Goal: Task Accomplishment & Management: Use online tool/utility

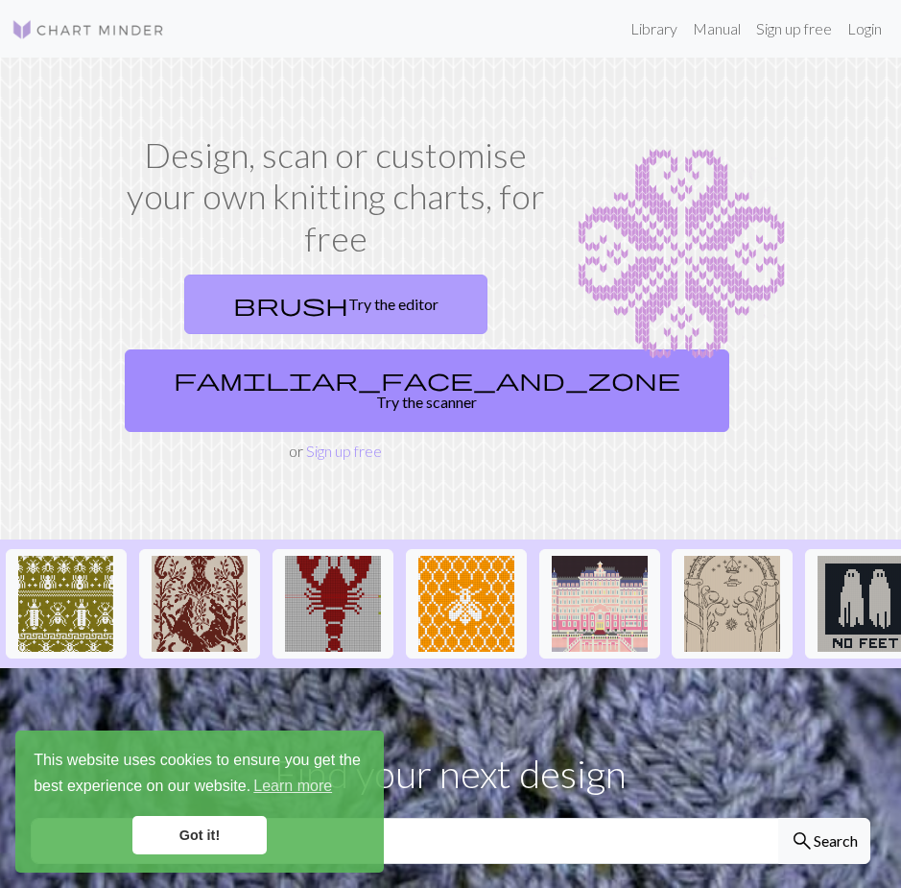
click at [370, 305] on link "brush Try the editor" at bounding box center [335, 305] width 303 height 60
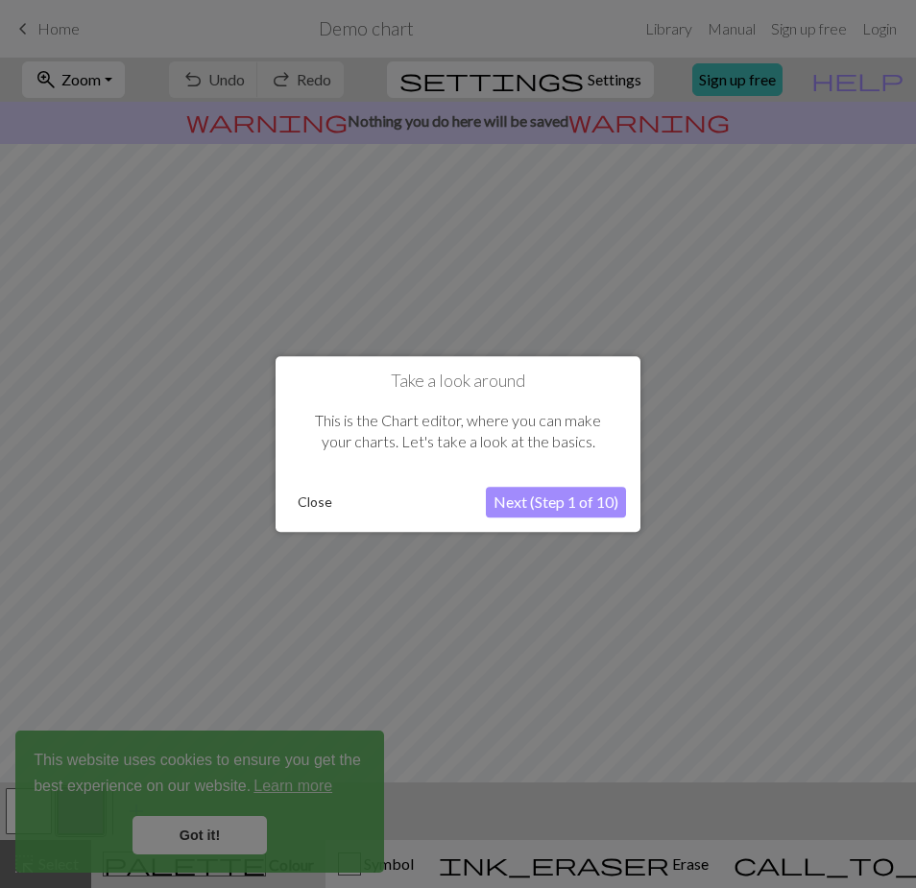
click at [554, 505] on button "Next (Step 1 of 10)" at bounding box center [556, 502] width 140 height 31
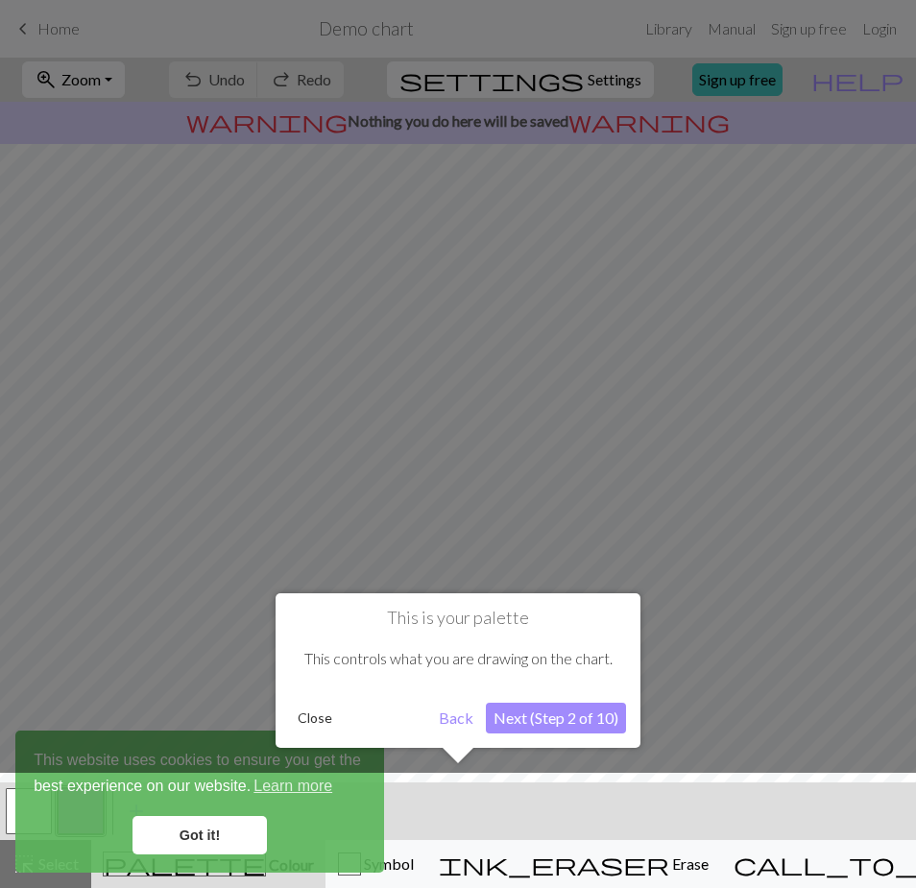
click at [224, 830] on div at bounding box center [457, 835] width 935 height 125
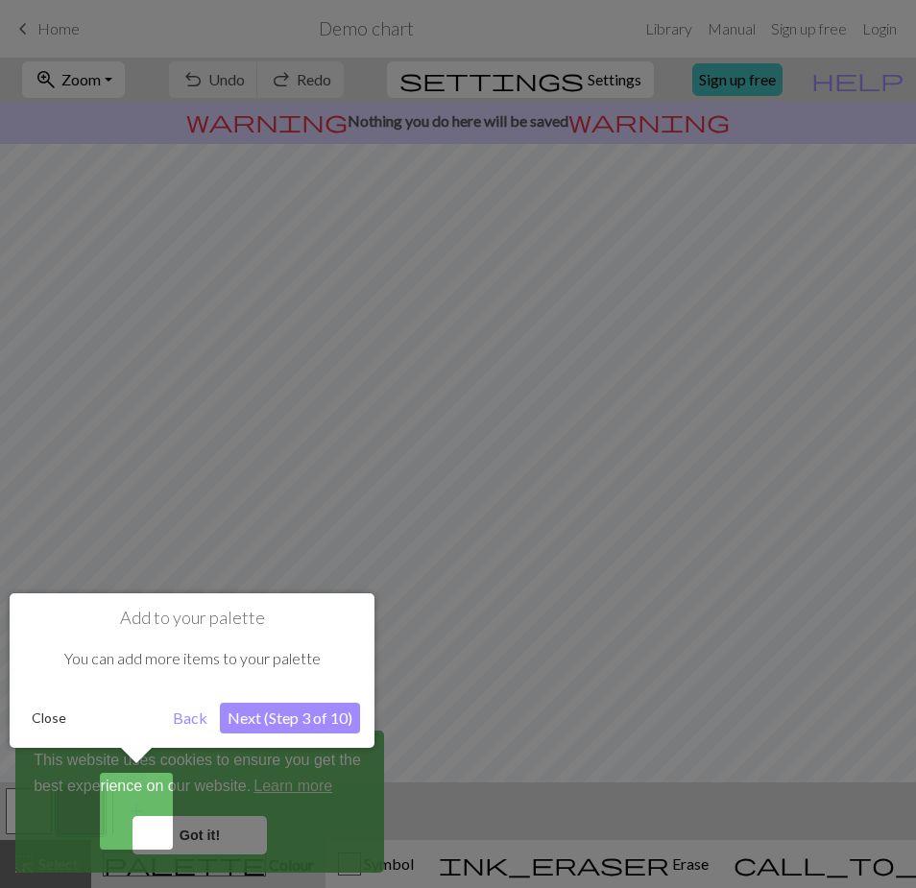
click at [273, 722] on button "Next (Step 3 of 10)" at bounding box center [290, 718] width 140 height 31
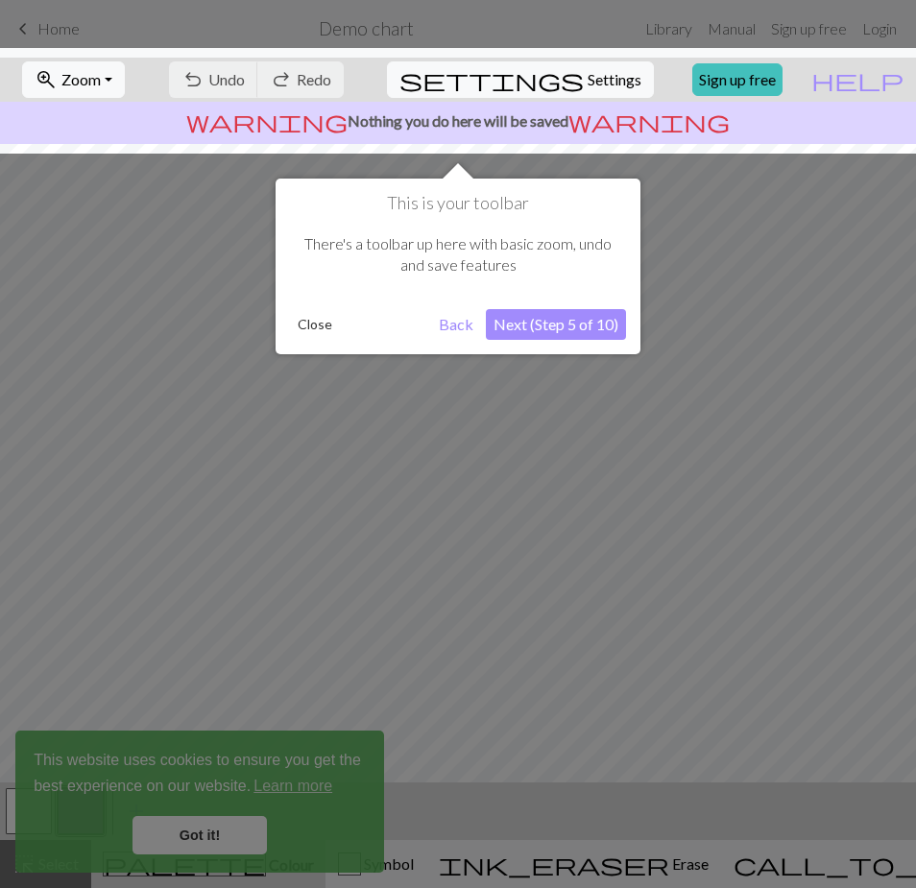
click at [554, 328] on button "Next (Step 5 of 10)" at bounding box center [556, 324] width 140 height 31
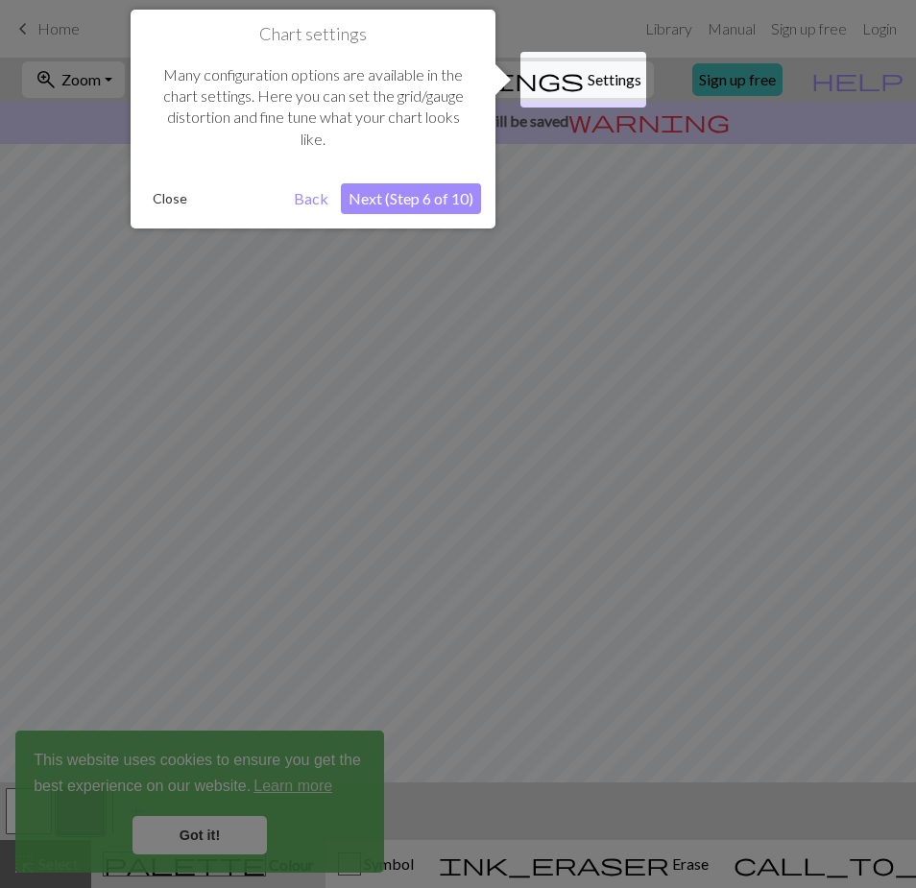
click at [431, 200] on button "Next (Step 6 of 10)" at bounding box center [411, 198] width 140 height 31
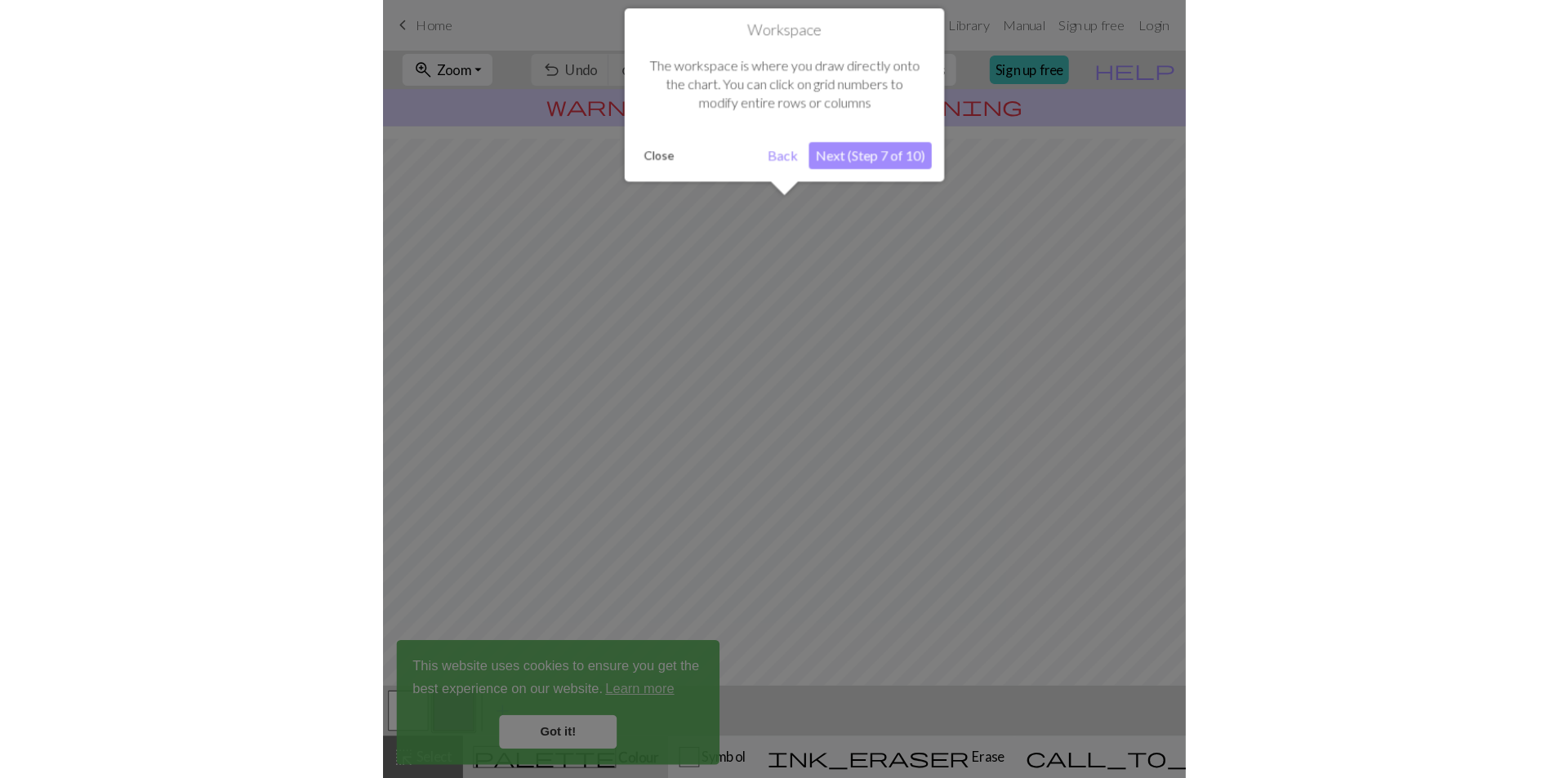
scroll to position [65, 0]
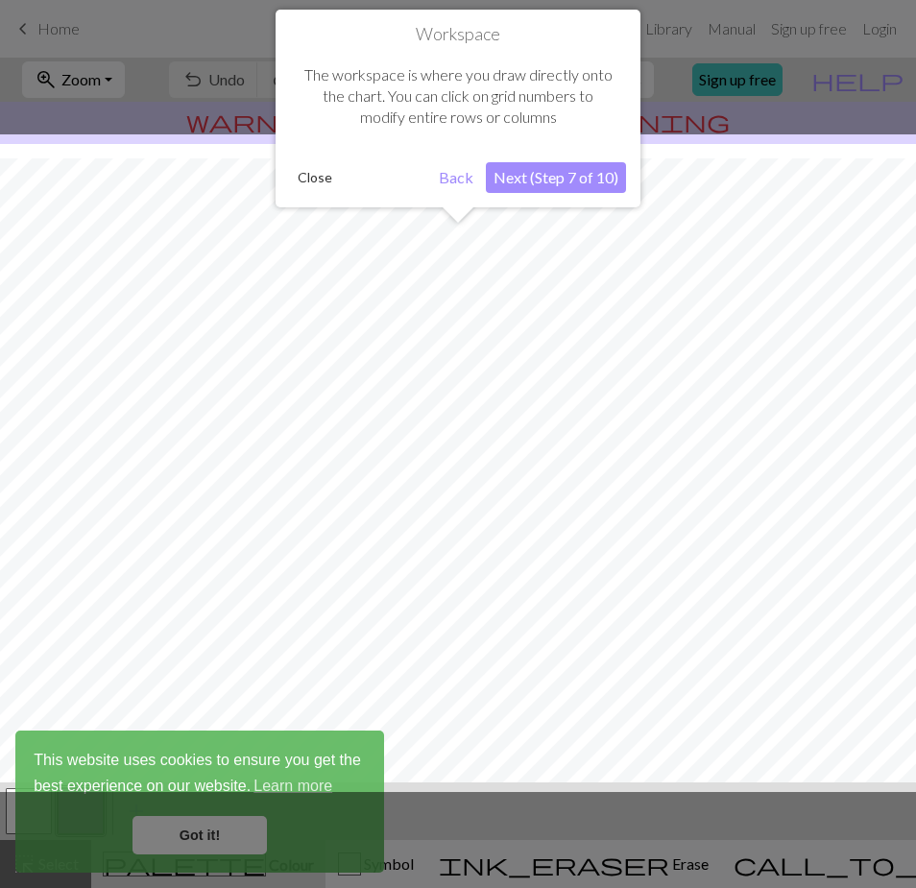
click at [590, 171] on button "Next (Step 7 of 10)" at bounding box center [556, 177] width 140 height 31
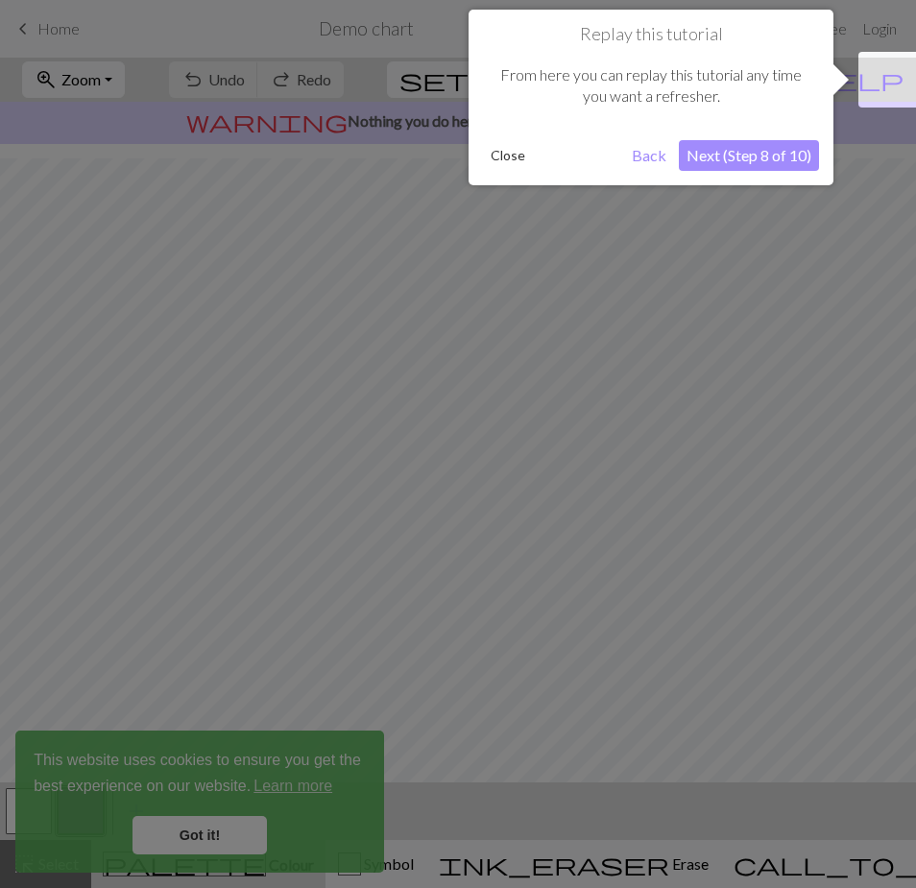
click at [799, 167] on button "Next (Step 8 of 10)" at bounding box center [749, 155] width 140 height 31
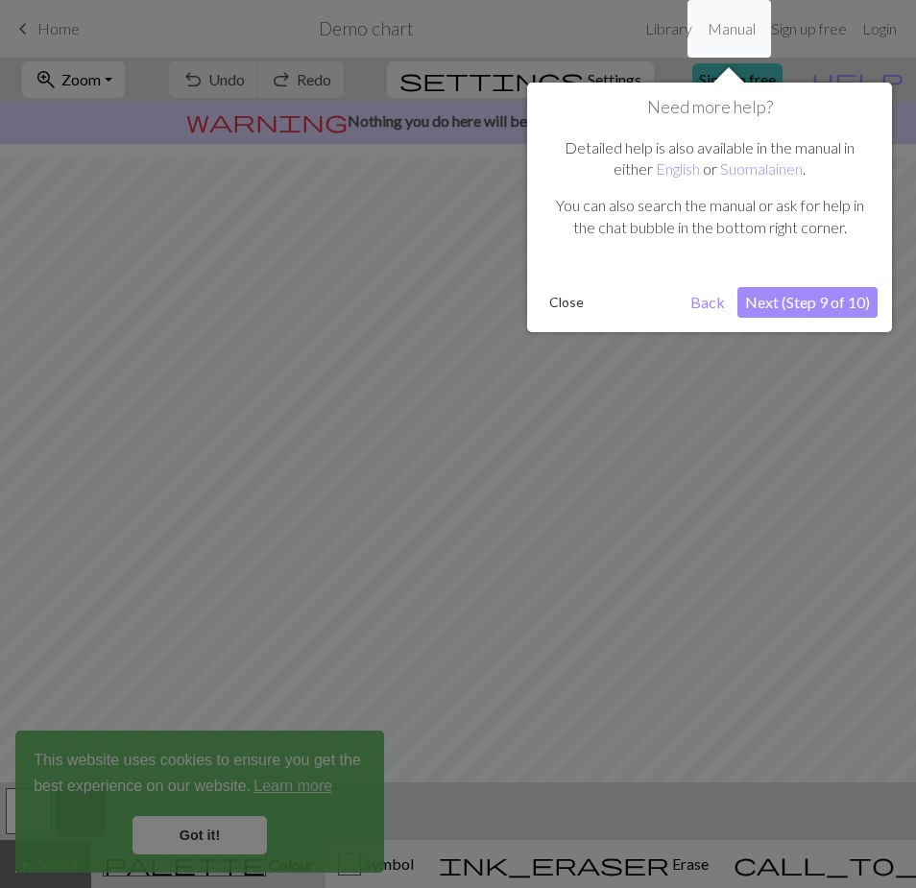
click at [837, 304] on button "Next (Step 9 of 10)" at bounding box center [807, 302] width 140 height 31
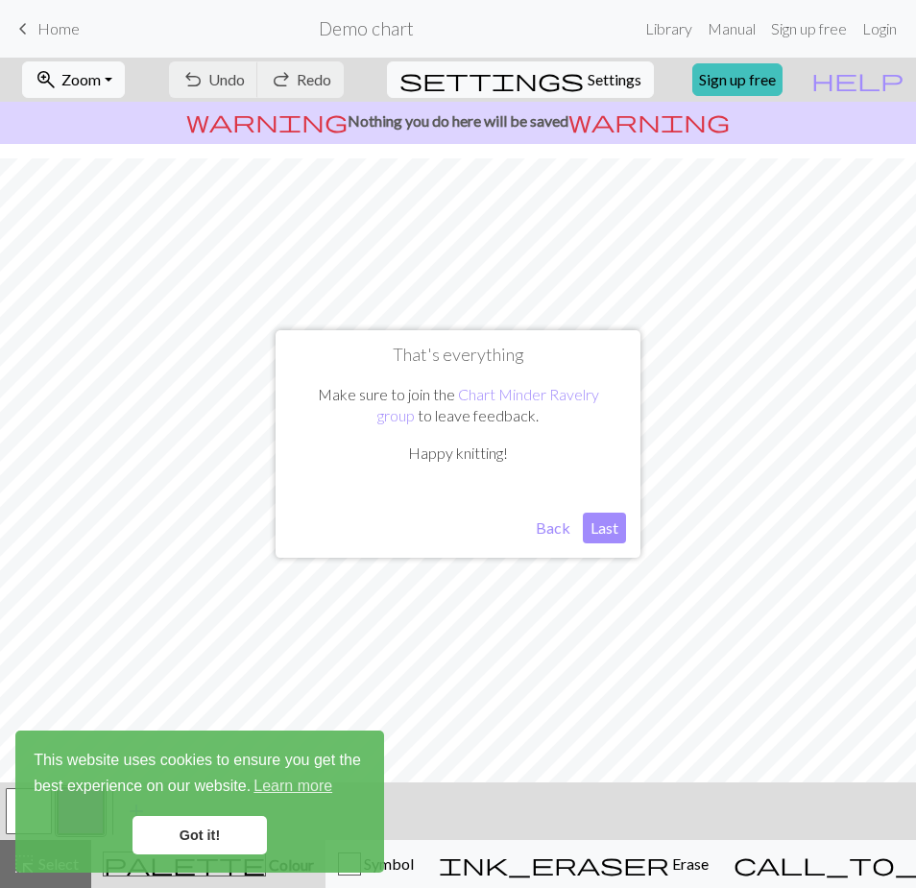
click at [610, 530] on button "Last" at bounding box center [604, 528] width 43 height 31
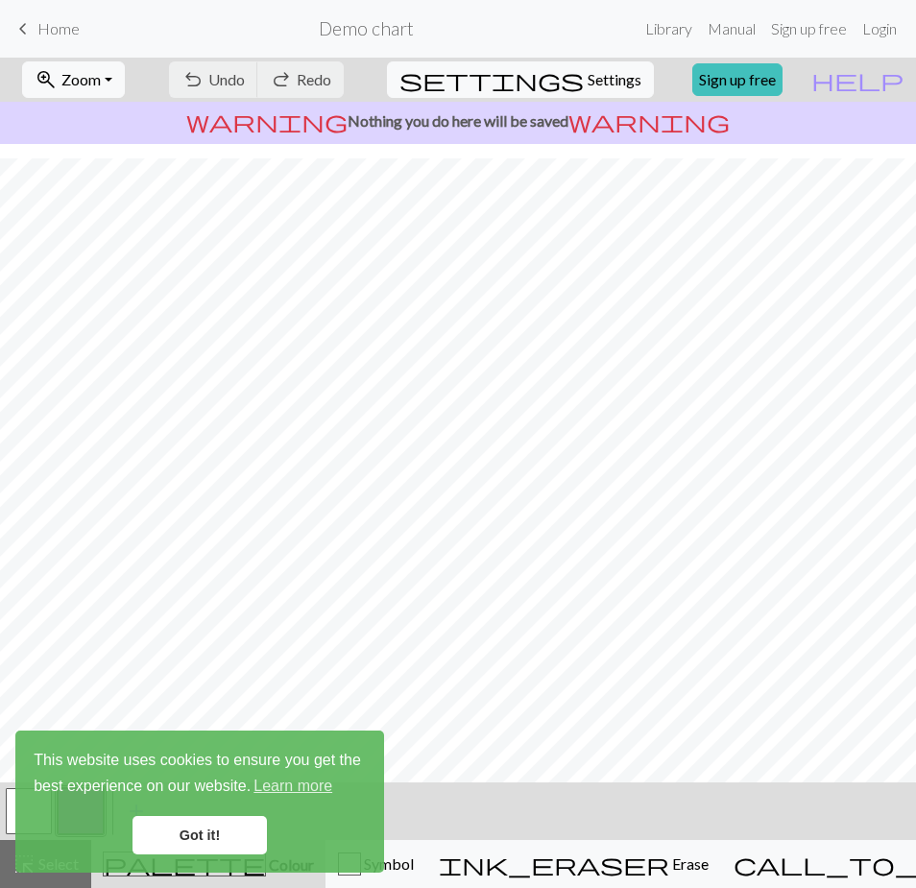
click at [207, 832] on link "Got it!" at bounding box center [199, 835] width 134 height 38
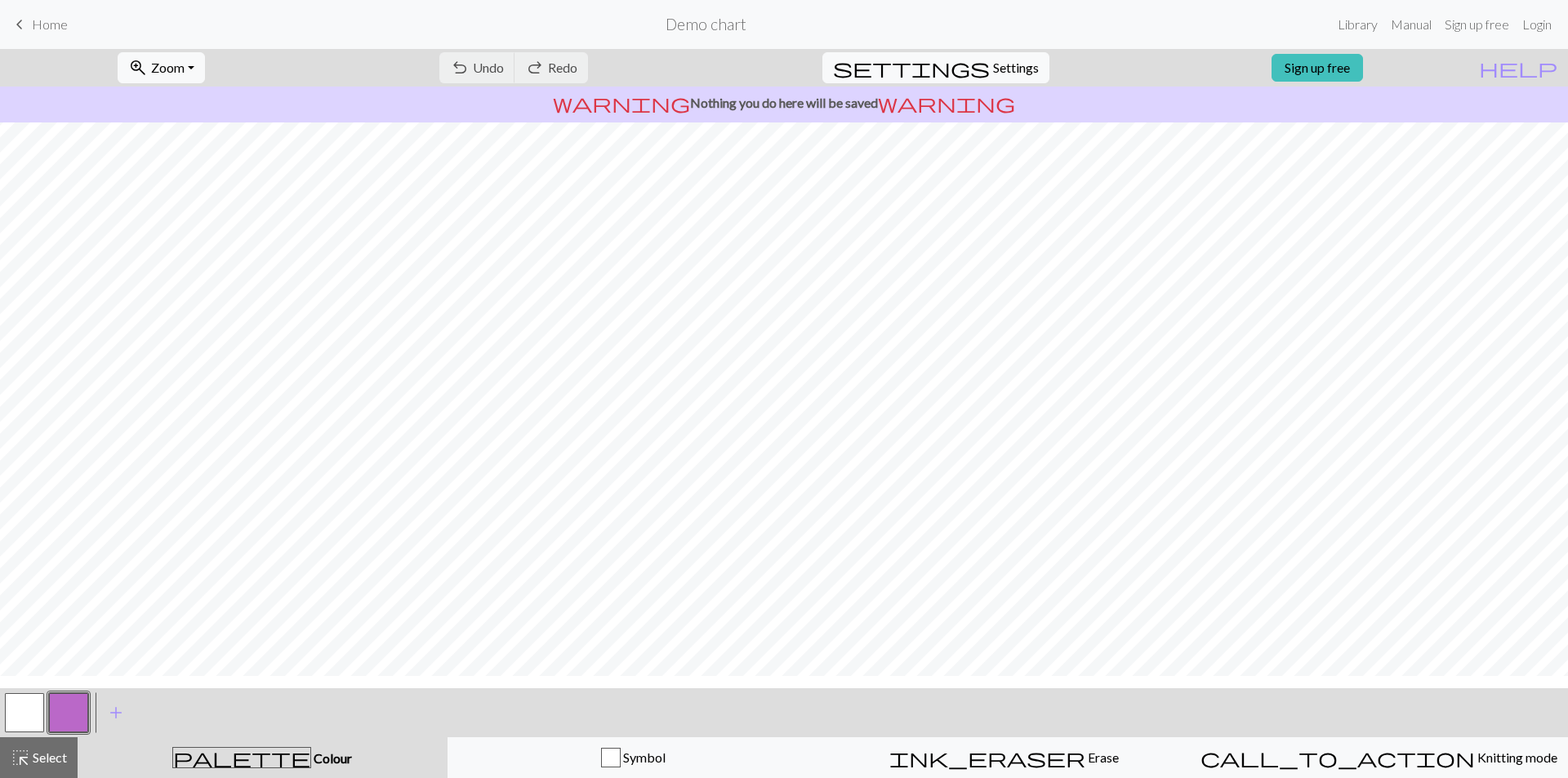
scroll to position [0, 0]
click at [553, 63] on div "undo Undo Undo redo Redo Redo" at bounding box center [514, 68] width 174 height 37
click at [766, 29] on link "Sign up free" at bounding box center [1476, 25] width 77 height 32
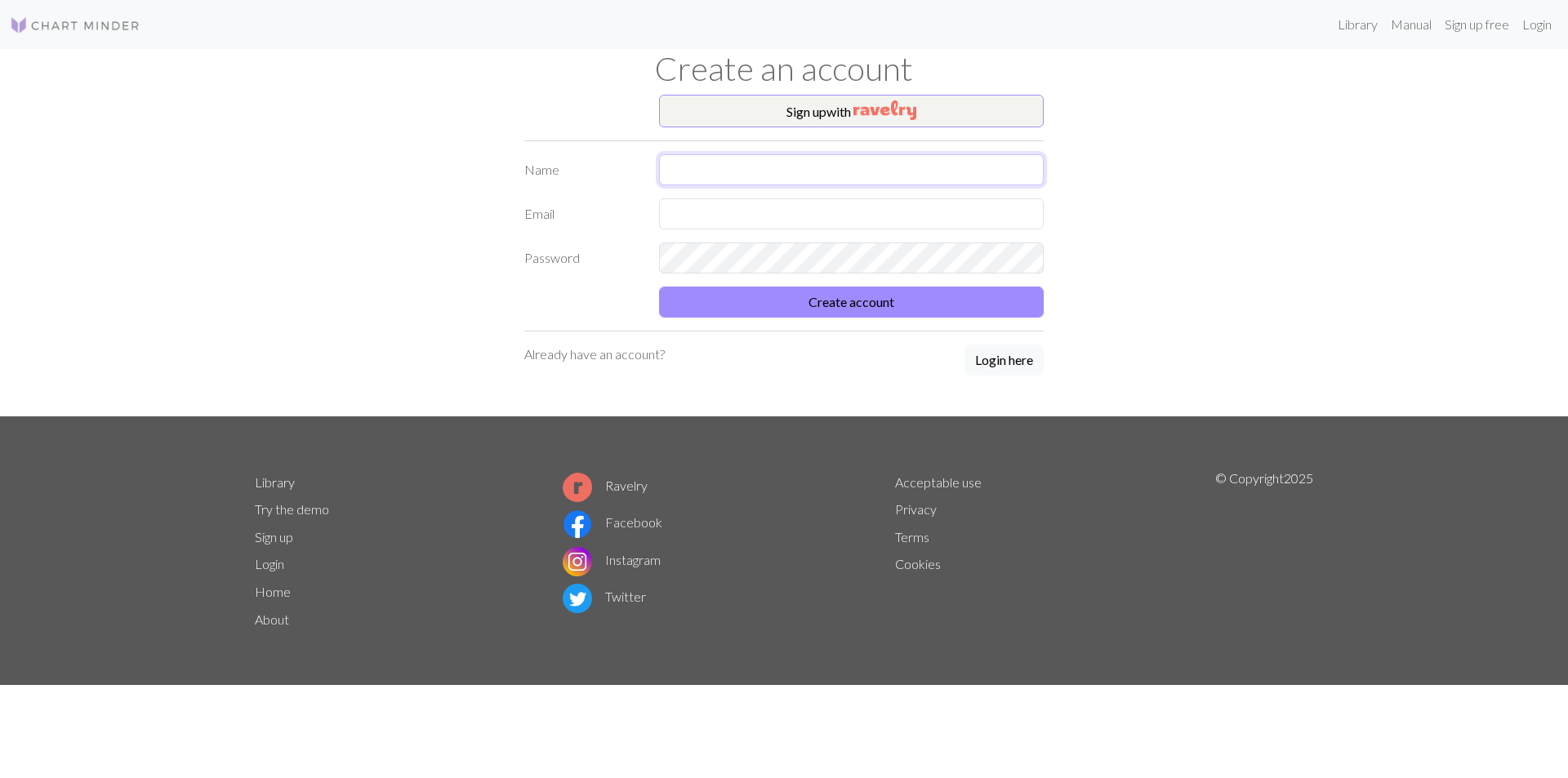
click at [757, 156] on input "text" at bounding box center [852, 169] width 385 height 31
click at [766, 116] on button "Sign up with" at bounding box center [852, 111] width 385 height 32
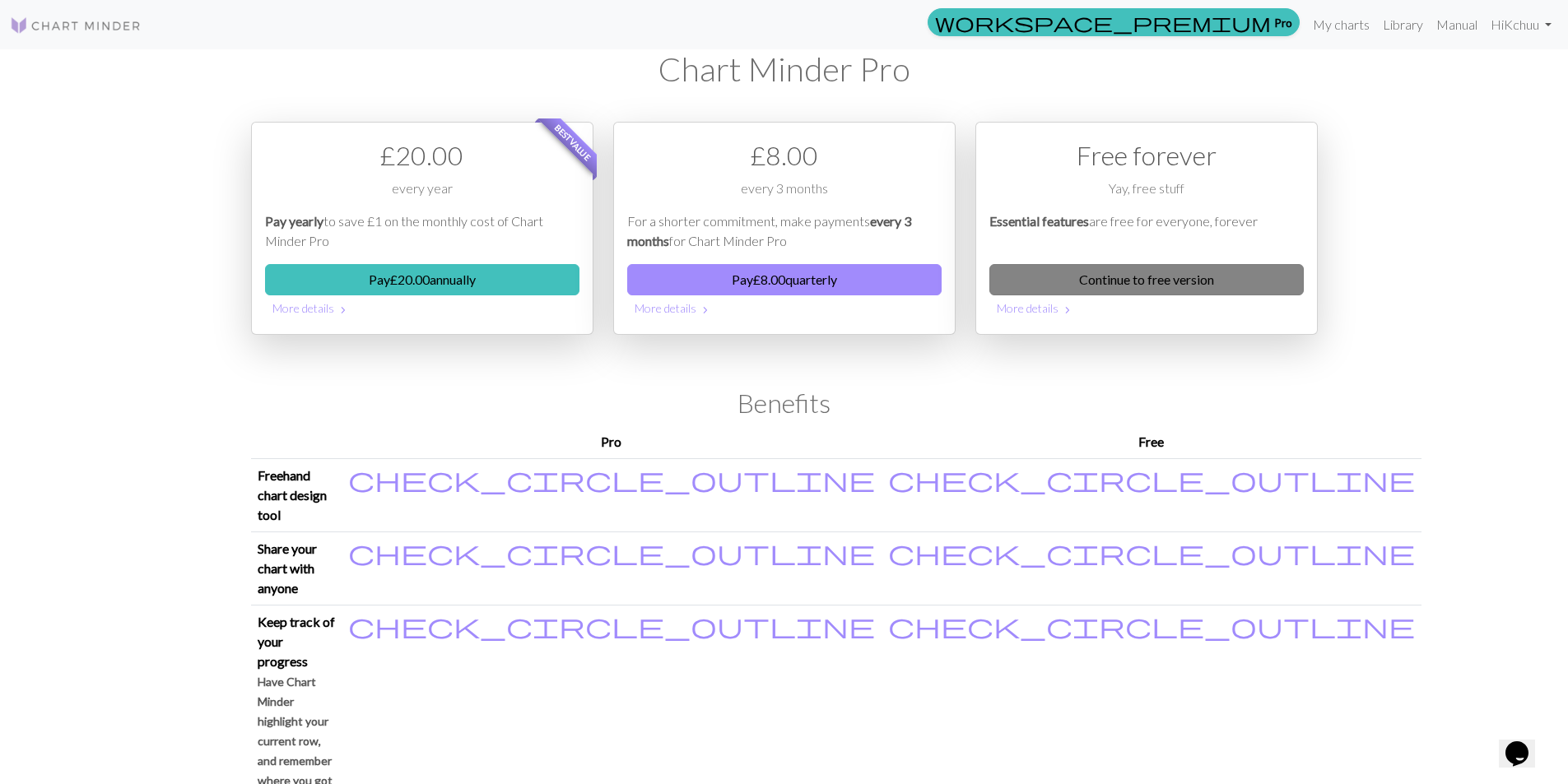
click at [772, 272] on link "Continue to free version" at bounding box center [1146, 279] width 315 height 31
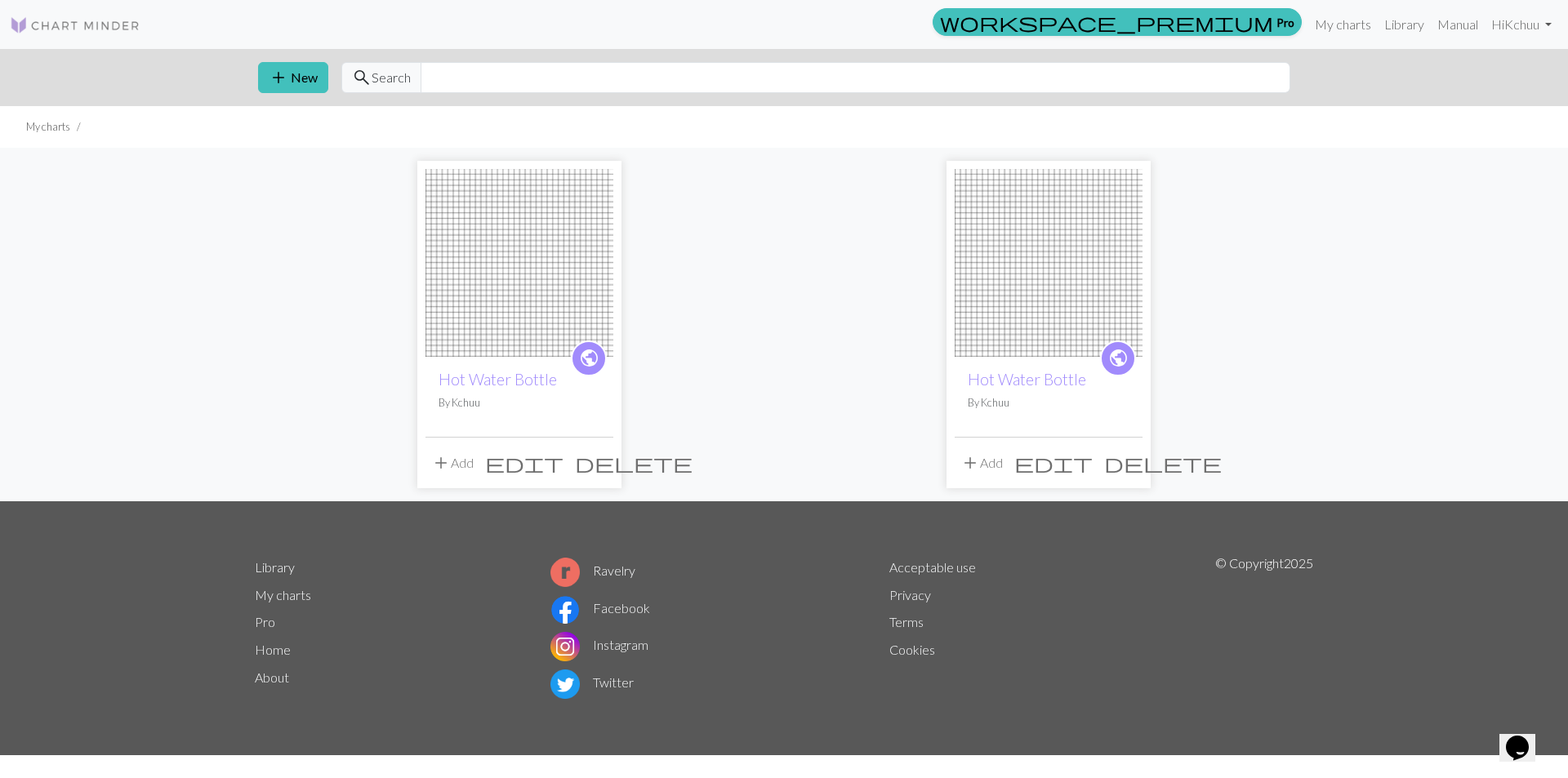
click at [602, 464] on span "delete" at bounding box center [634, 463] width 117 height 23
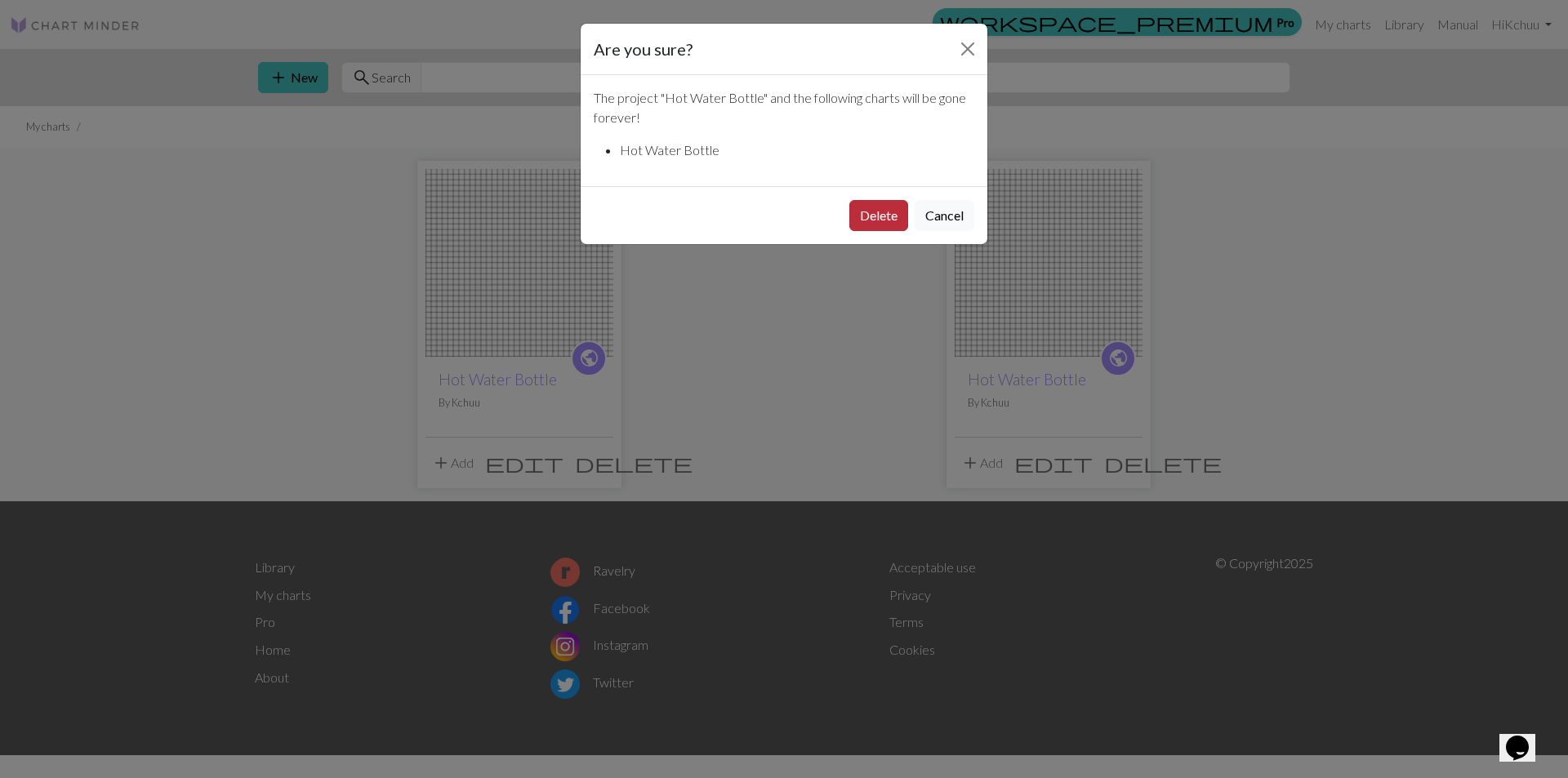
click at [766, 224] on button "Delete" at bounding box center [878, 215] width 59 height 31
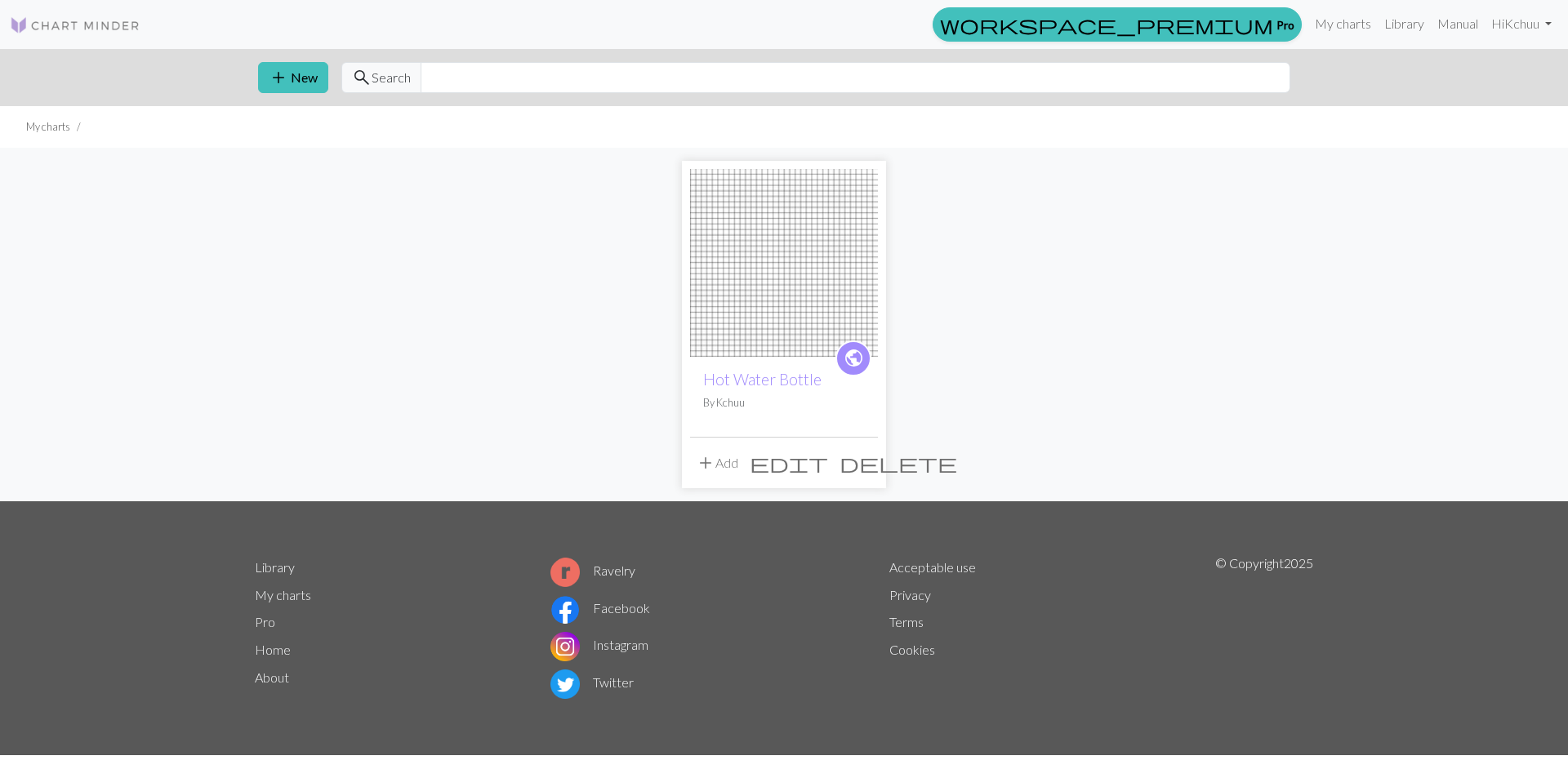
click at [865, 461] on span "delete" at bounding box center [898, 463] width 117 height 23
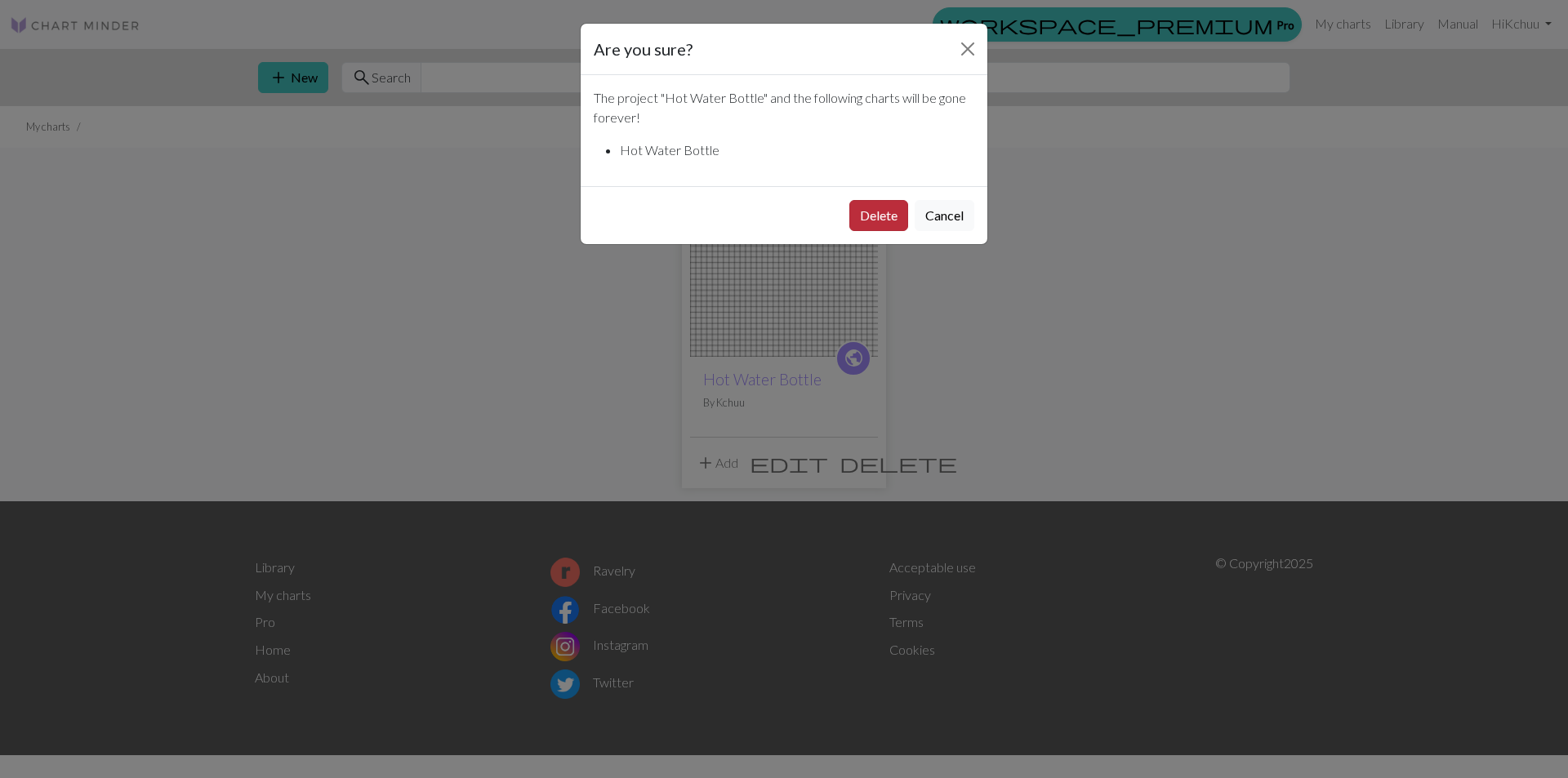
click at [884, 217] on button "Delete" at bounding box center [878, 215] width 59 height 31
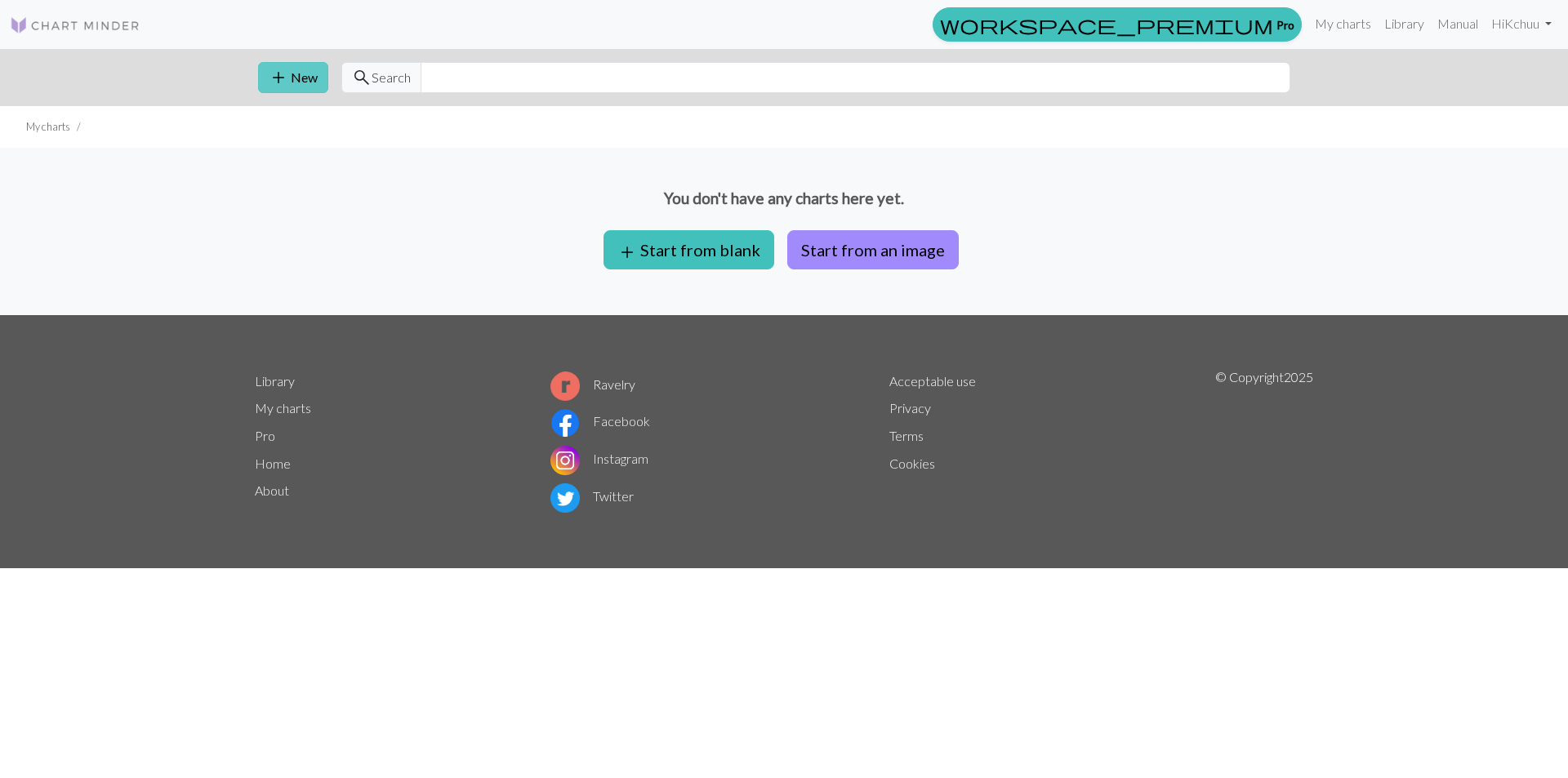
click at [298, 73] on button "add New" at bounding box center [293, 77] width 71 height 31
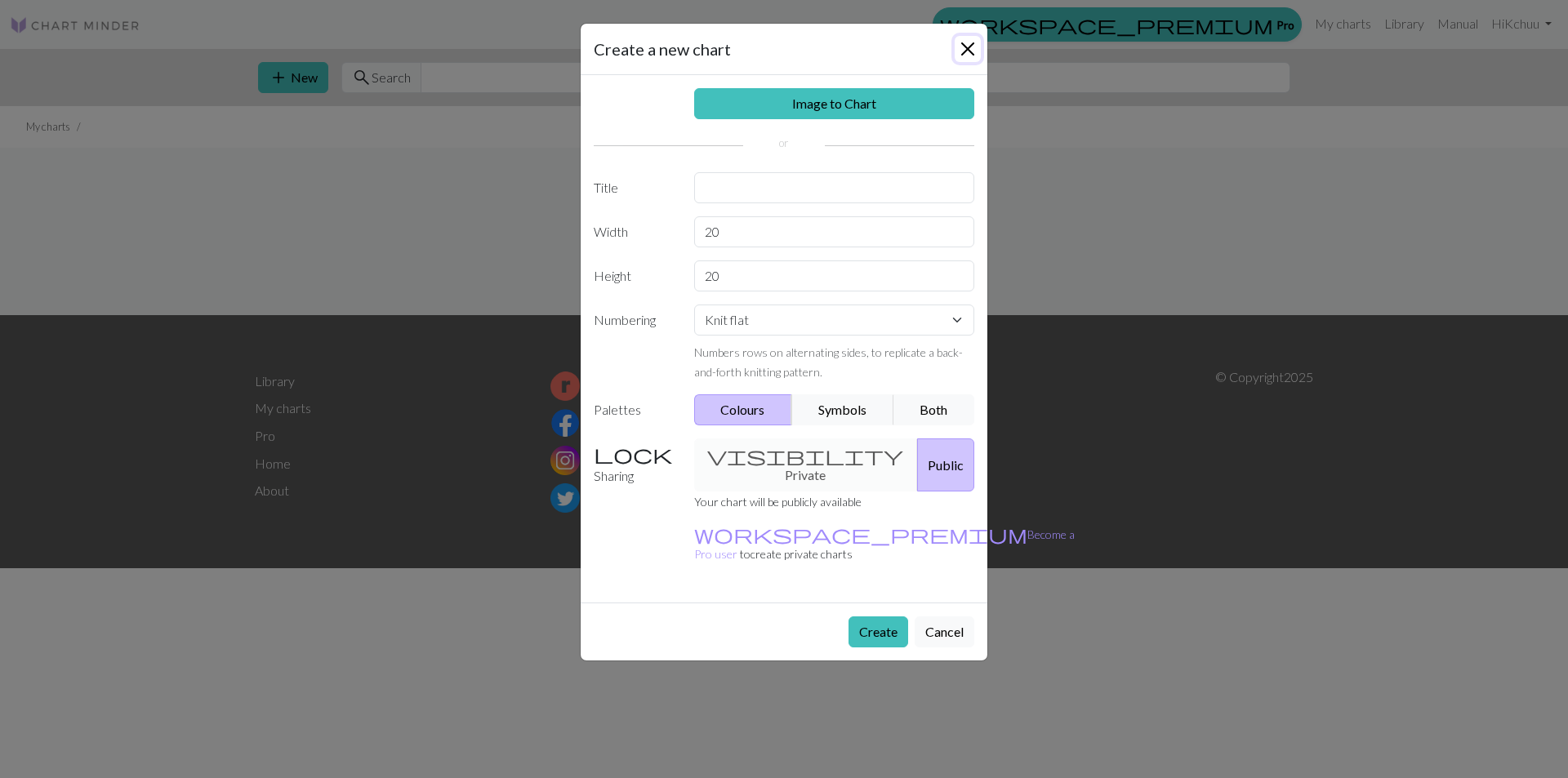
click at [961, 48] on button "Close" at bounding box center [967, 48] width 26 height 26
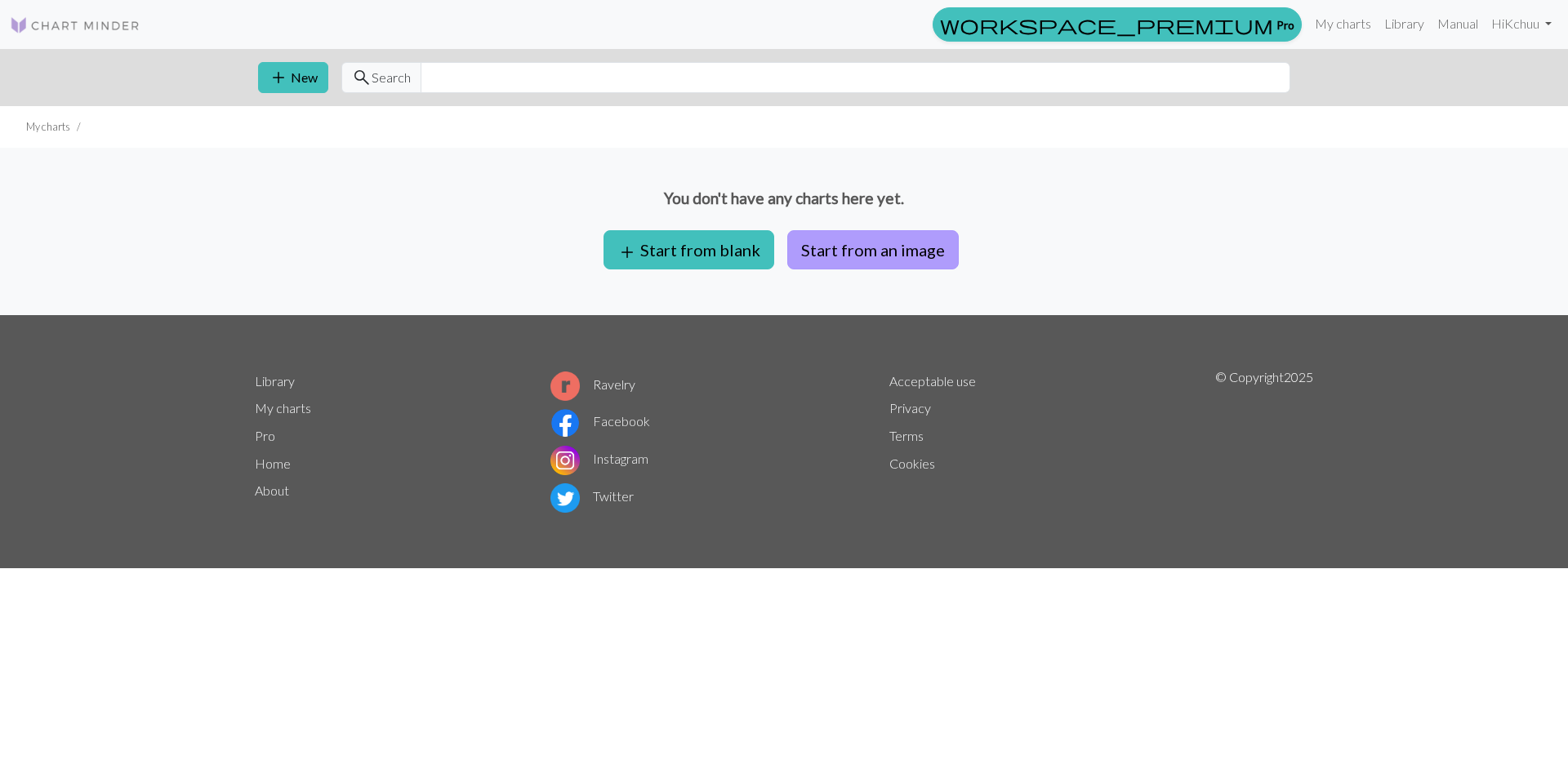
click at [863, 251] on button "Start from an image" at bounding box center [873, 250] width 172 height 39
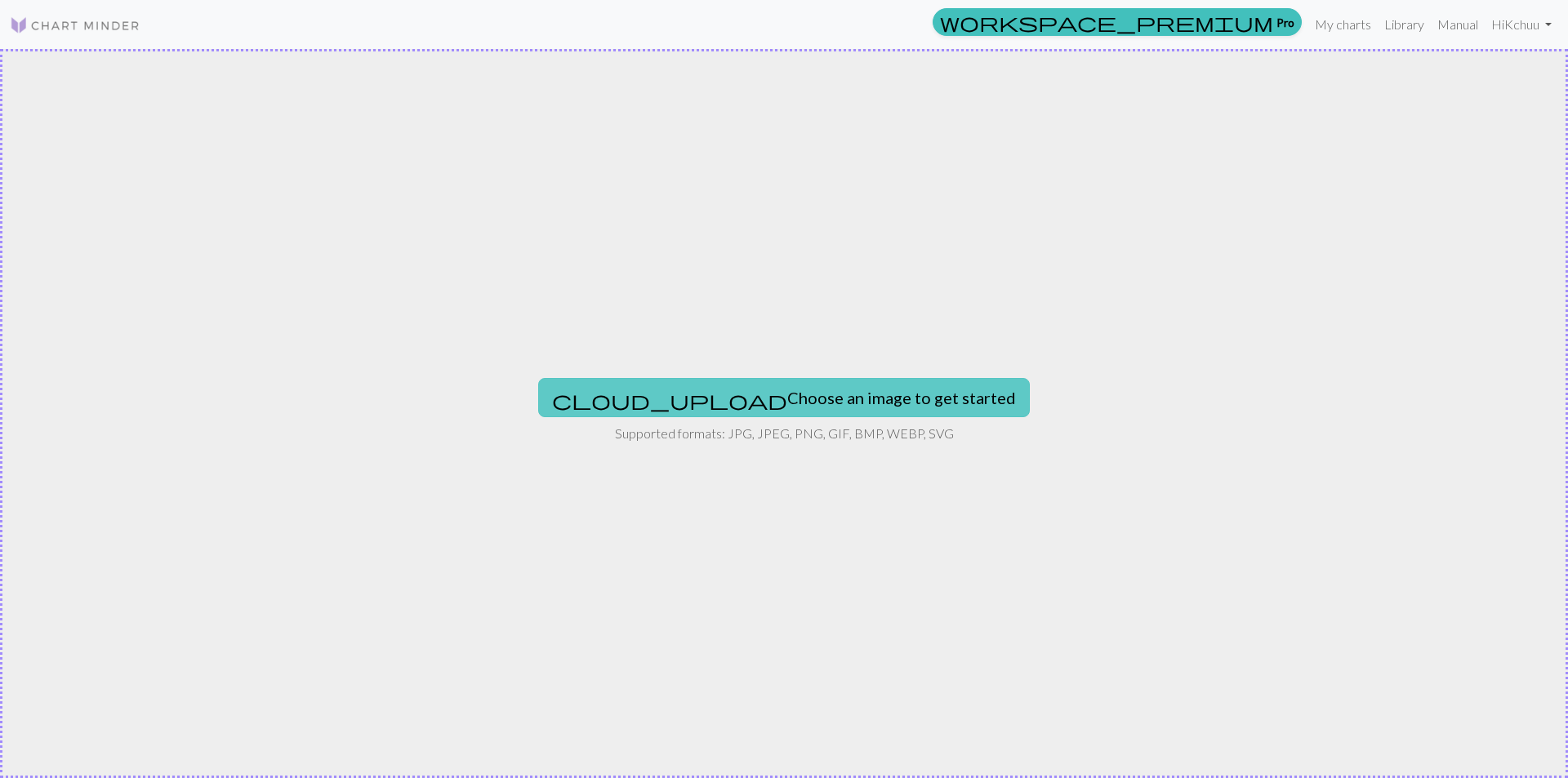
click at [806, 383] on button "cloud_upload Choose an image to get started" at bounding box center [784, 397] width 492 height 39
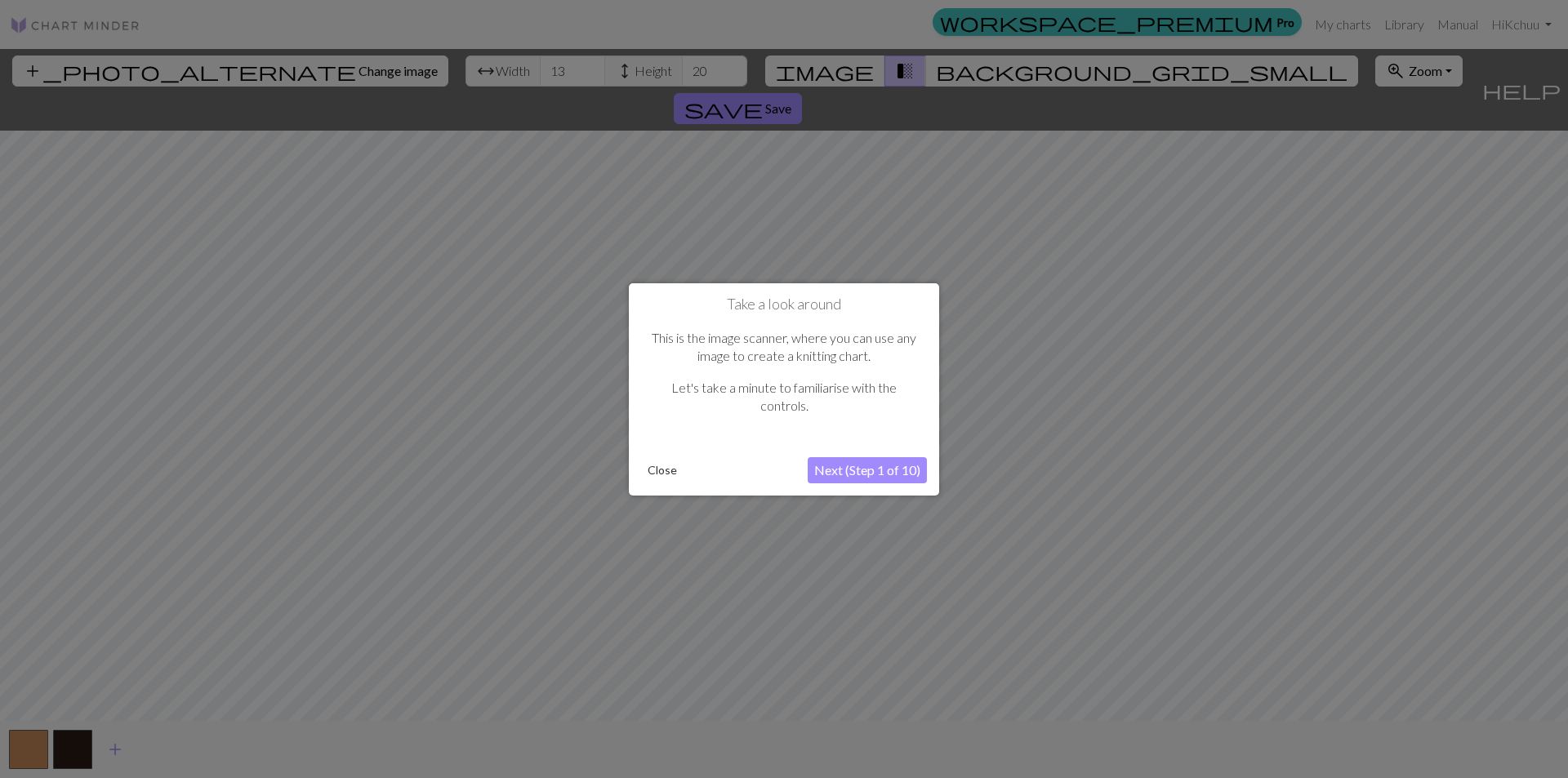
click at [884, 469] on button "Next (Step 1 of 10)" at bounding box center [867, 470] width 119 height 26
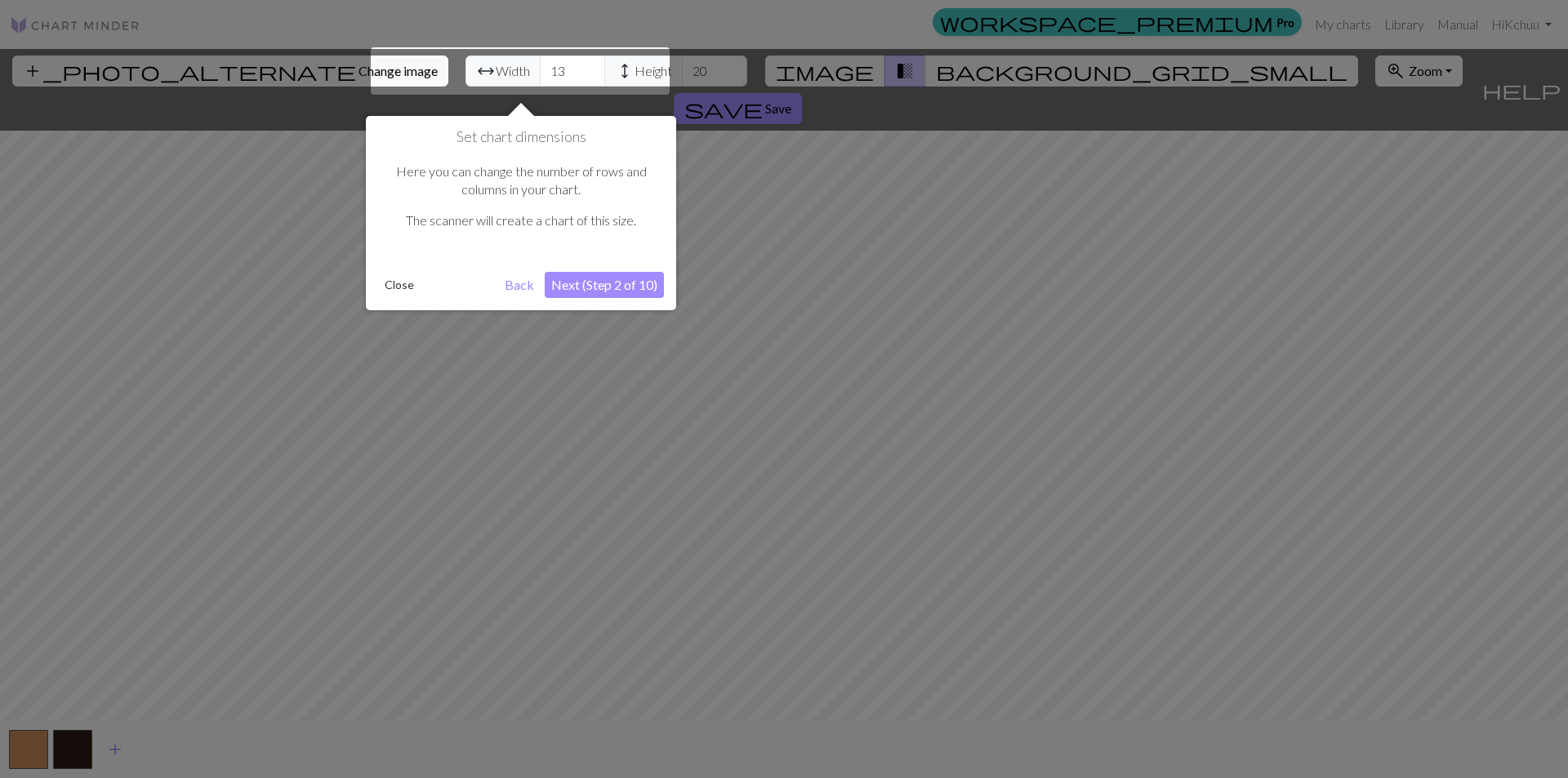
click at [590, 281] on button "Next (Step 2 of 10)" at bounding box center [604, 285] width 119 height 26
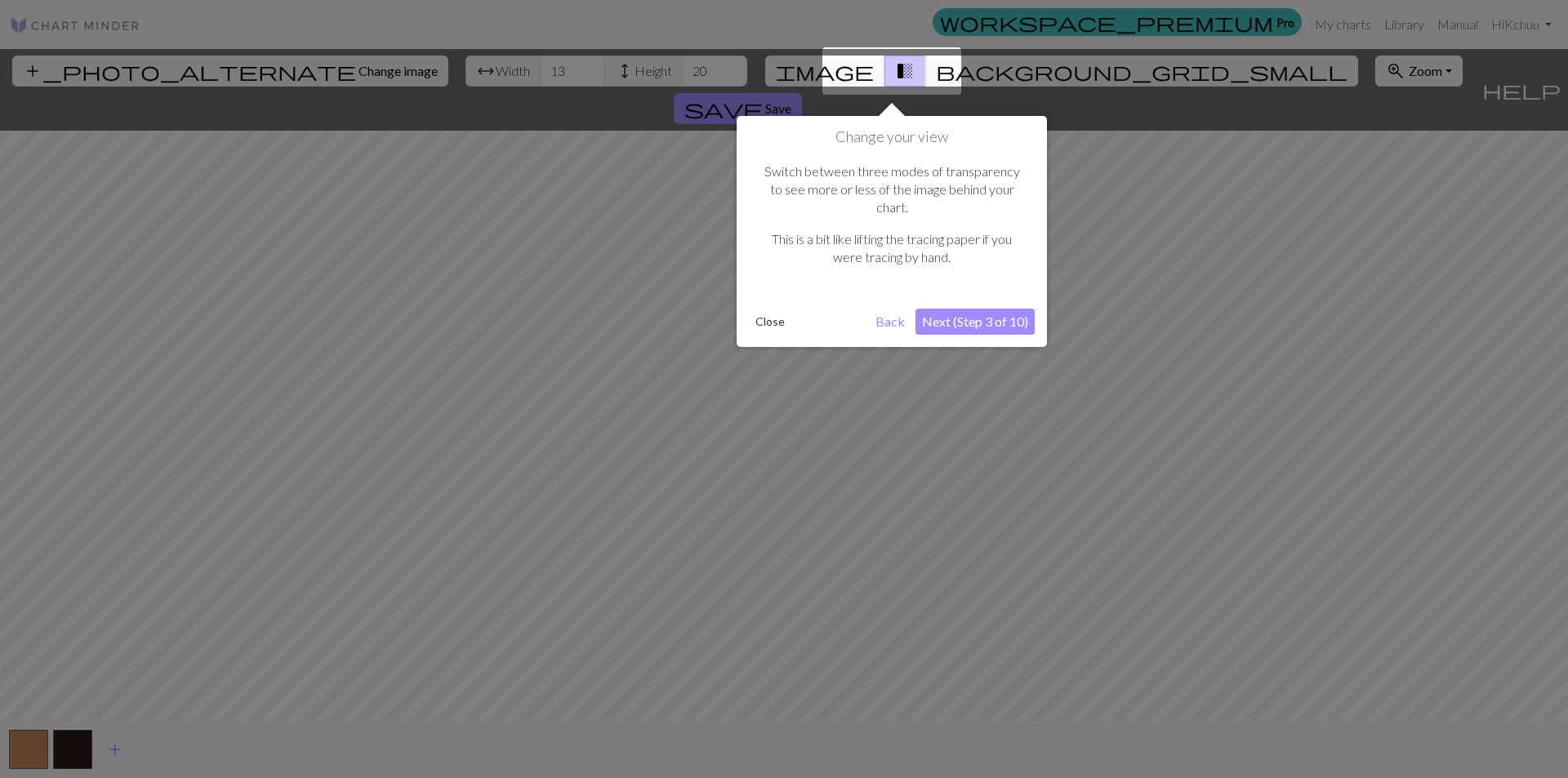
click at [996, 311] on button "Next (Step 3 of 10)" at bounding box center [975, 321] width 119 height 26
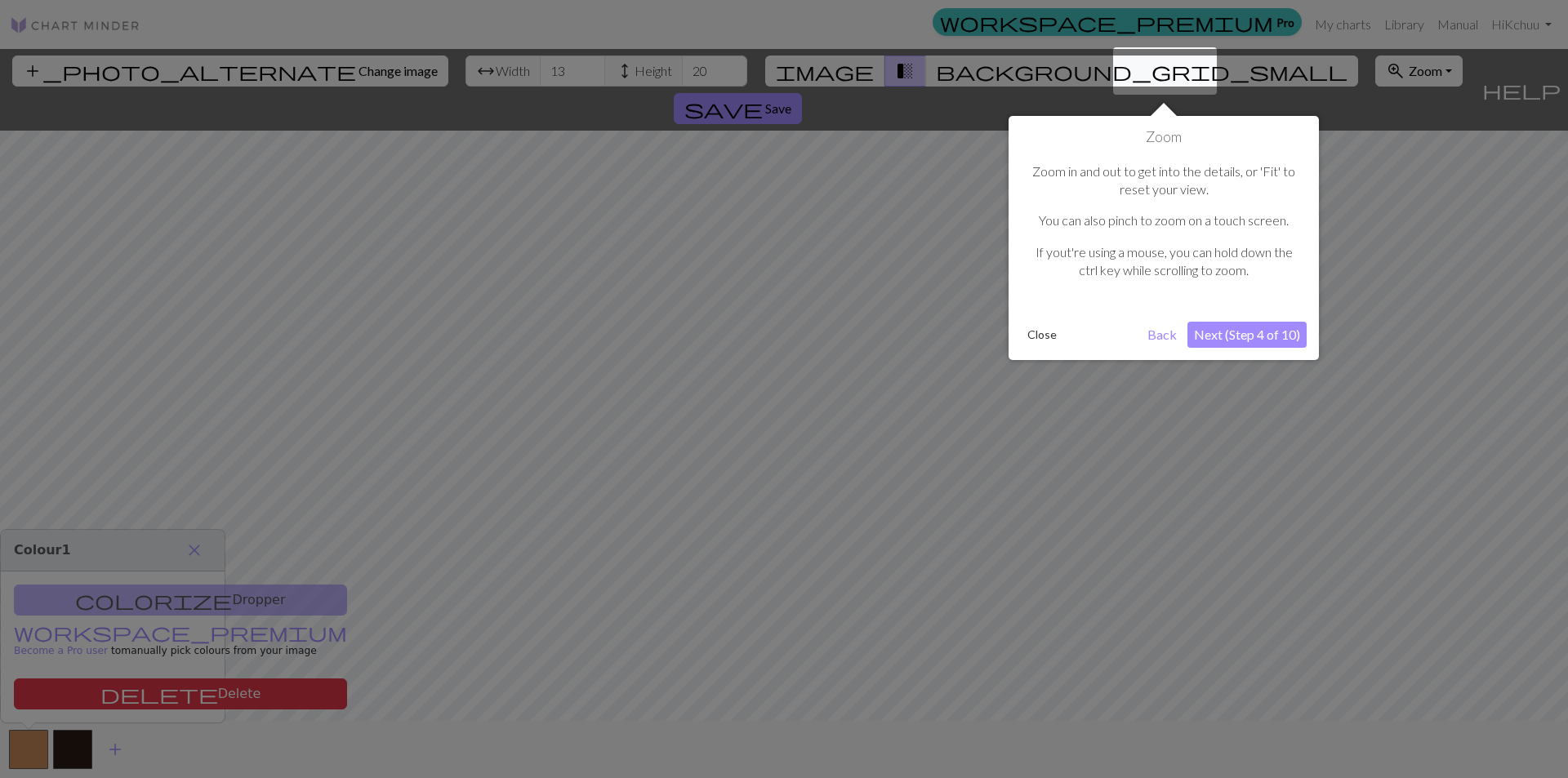
click at [1272, 349] on div "Zoom Zoom in and out to get into the details, or 'Fit' to reset your view. You …" at bounding box center [1164, 237] width 311 height 244
click at [1263, 337] on button "Next (Step 4 of 10)" at bounding box center [1247, 334] width 119 height 26
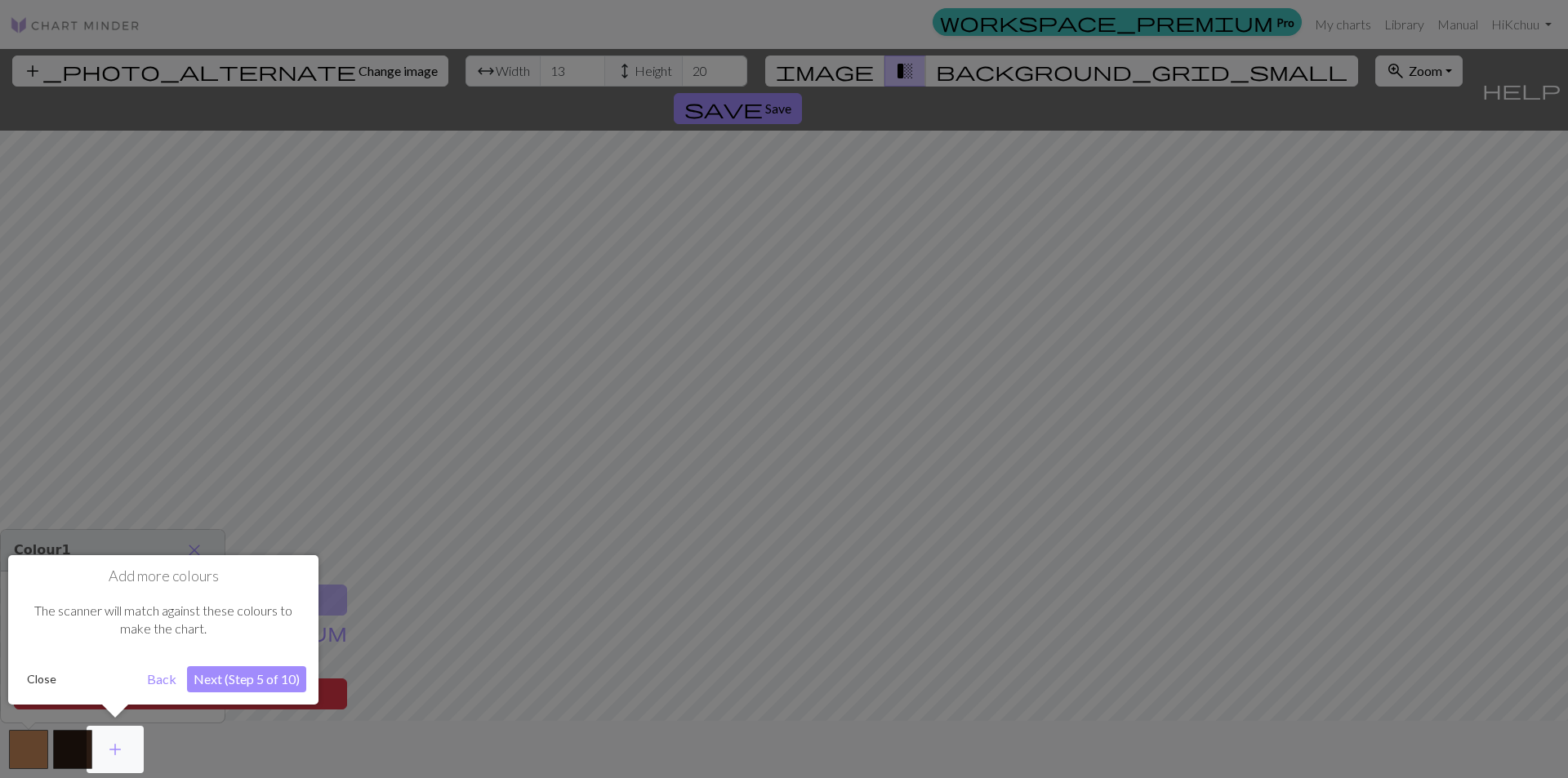
click at [481, 71] on div at bounding box center [784, 389] width 1568 height 778
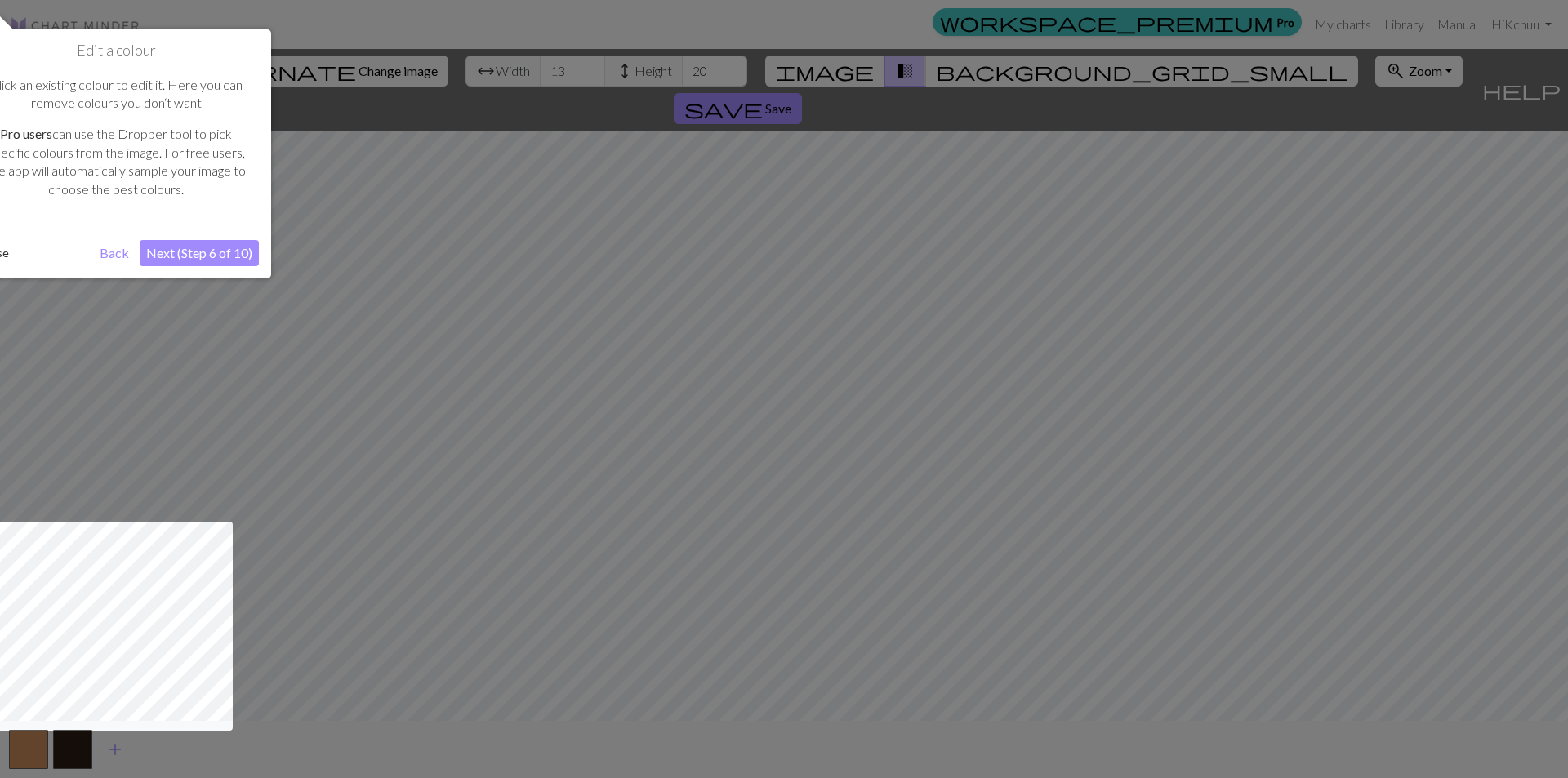
click at [200, 242] on button "Next (Step 6 of 10)" at bounding box center [199, 253] width 119 height 26
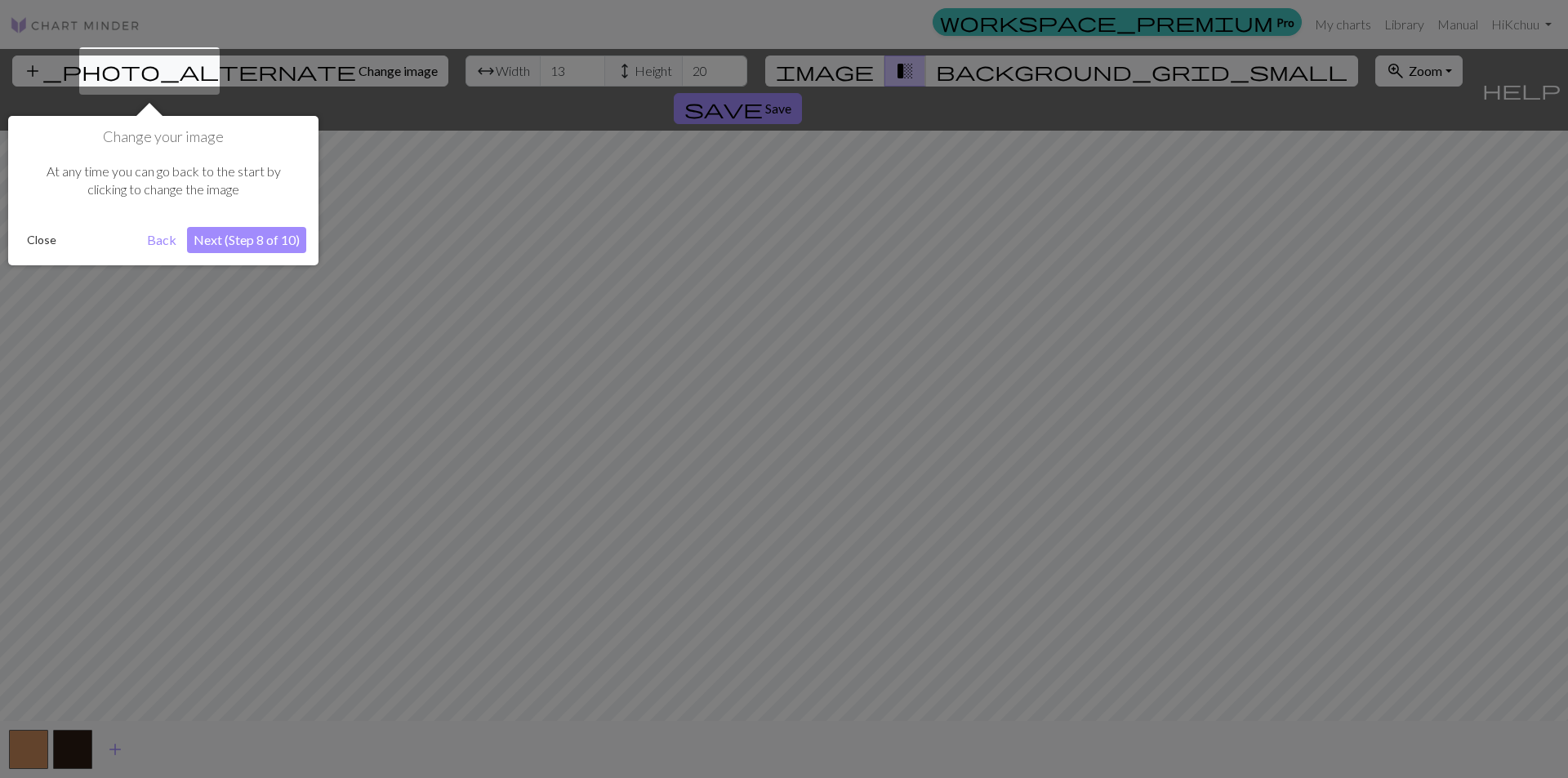
click at [278, 230] on button "Next (Step 8 of 10)" at bounding box center [247, 240] width 119 height 26
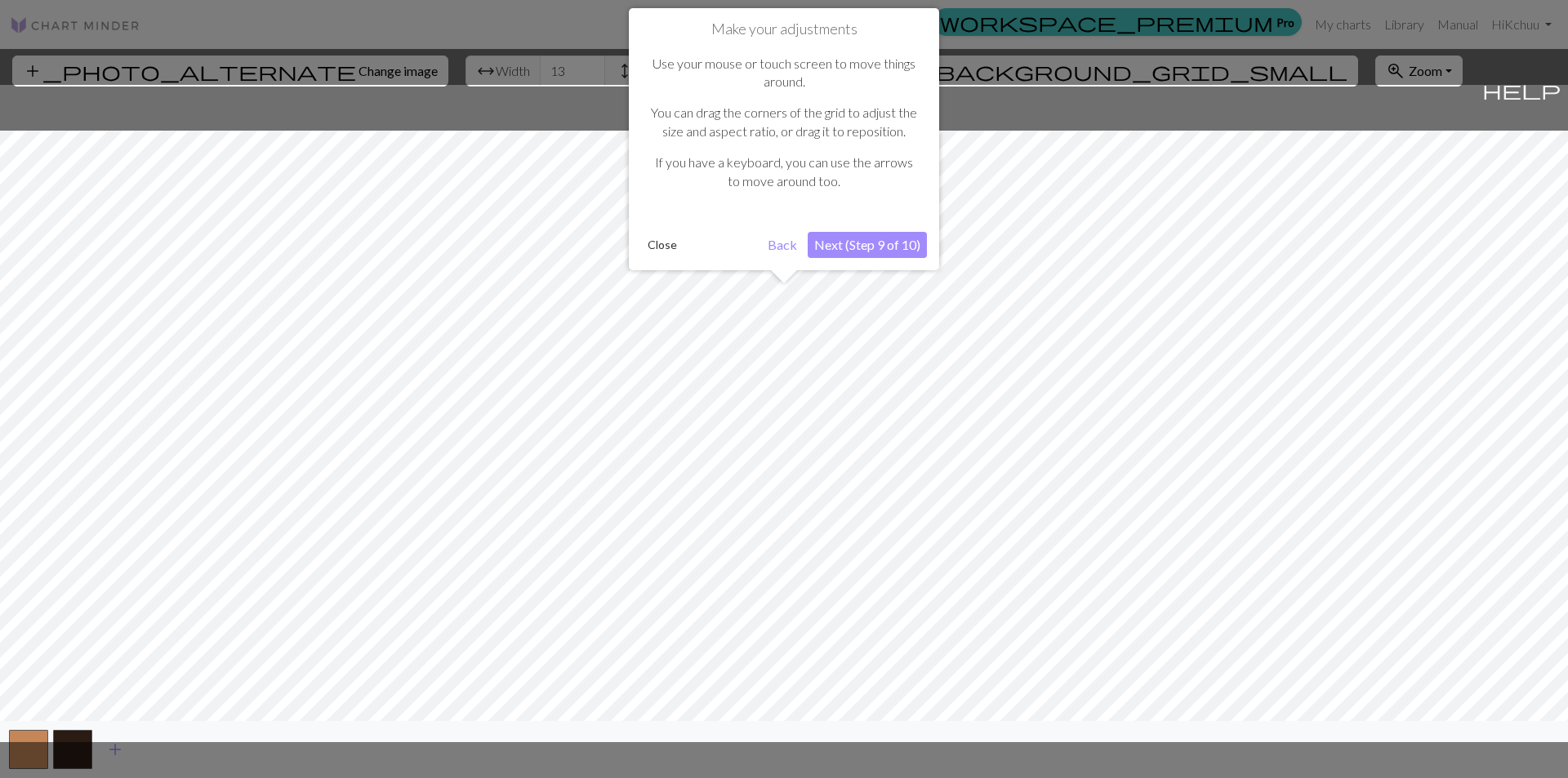
click at [875, 252] on button "Next (Step 9 of 10)" at bounding box center [867, 245] width 119 height 26
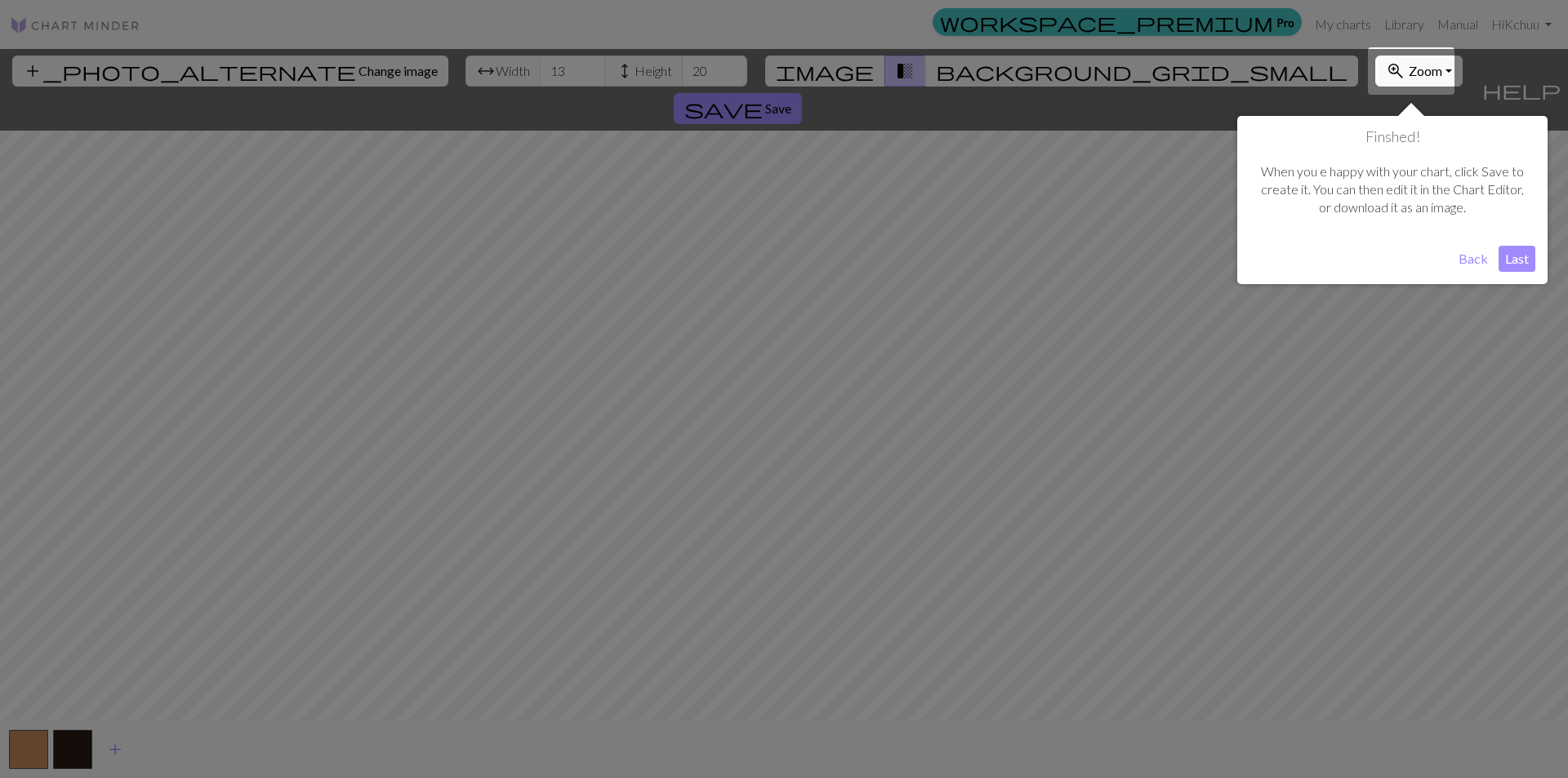
click at [1522, 269] on button "Last" at bounding box center [1517, 258] width 37 height 26
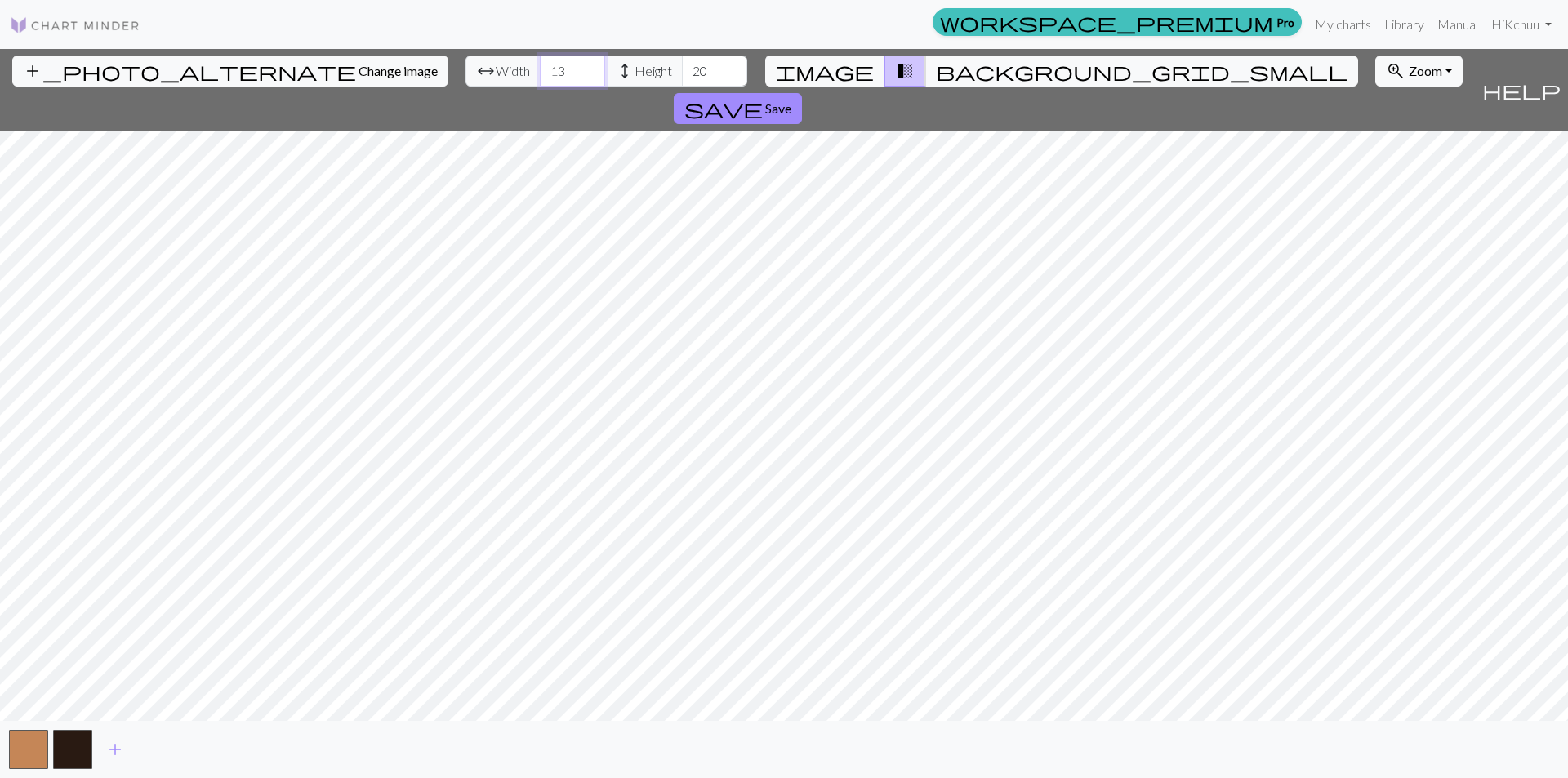
drag, startPoint x: 482, startPoint y: 71, endPoint x: 440, endPoint y: 72, distance: 42.0
click at [465, 72] on div "arrow_range Width 13 height Height 20" at bounding box center [606, 71] width 282 height 31
type input "20"
drag, startPoint x: 628, startPoint y: 65, endPoint x: 547, endPoint y: 53, distance: 81.9
click at [528, 60] on div "arrow_range Width 20 height Height 20" at bounding box center [606, 71] width 282 height 31
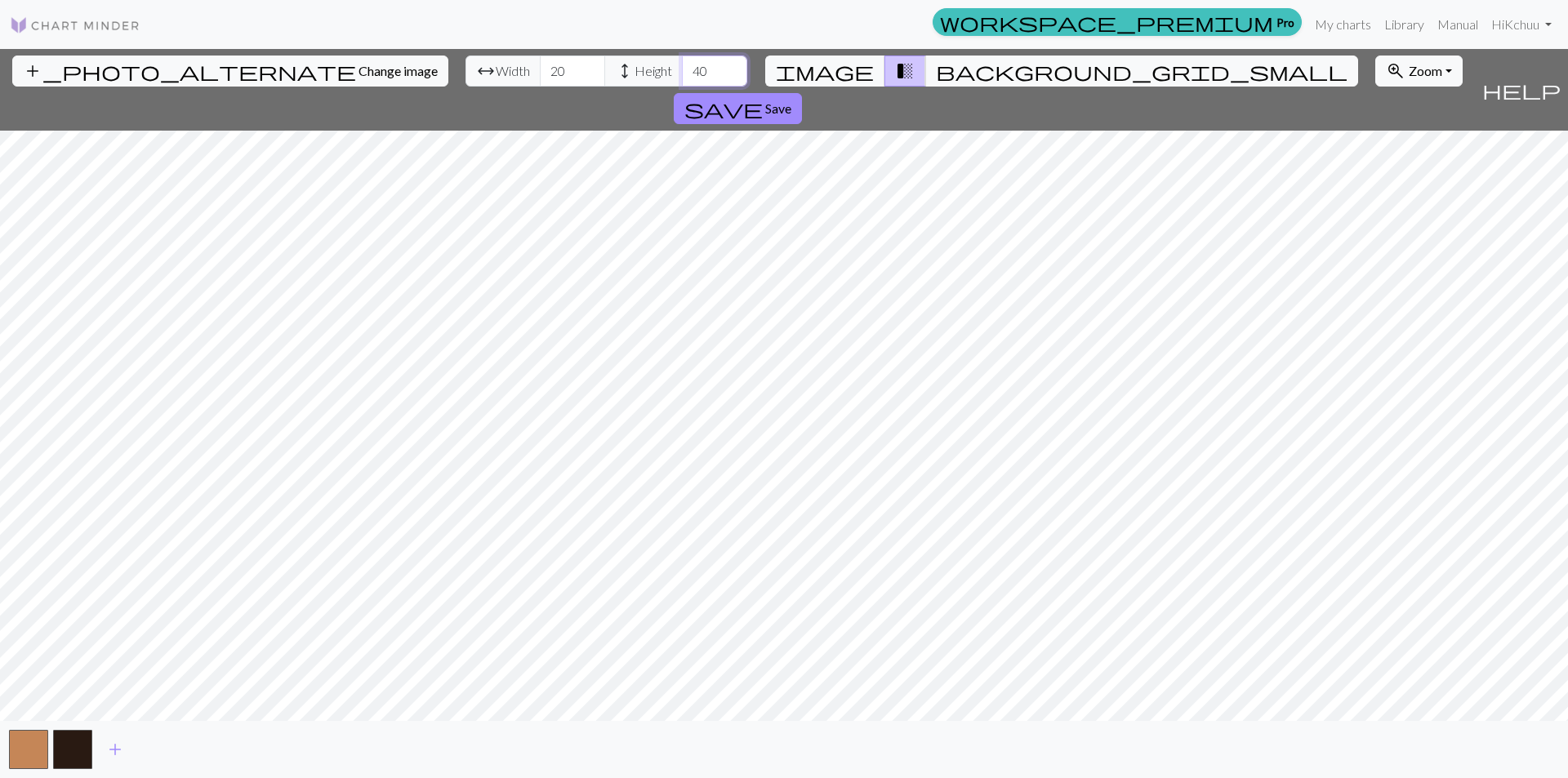
type input "40"
drag, startPoint x: 476, startPoint y: 70, endPoint x: 397, endPoint y: 60, distance: 79.6
click at [465, 60] on div "arrow_range Width 20 height Height 40" at bounding box center [606, 71] width 282 height 31
drag, startPoint x: 483, startPoint y: 66, endPoint x: 409, endPoint y: 62, distance: 74.1
click at [465, 65] on div "arrow_range Width 20 height Height 40" at bounding box center [606, 71] width 282 height 31
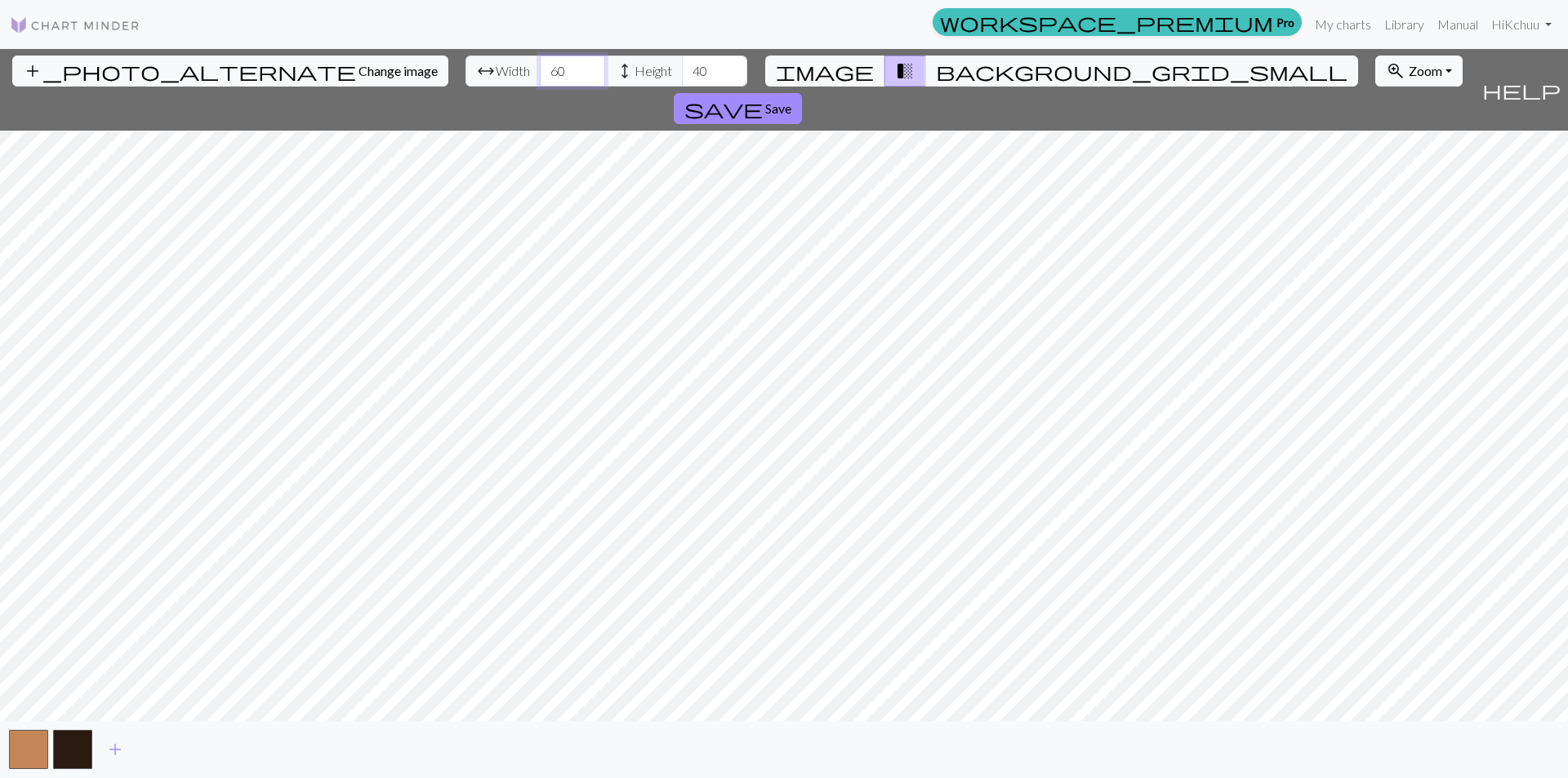
type input "60"
drag, startPoint x: 626, startPoint y: 71, endPoint x: 559, endPoint y: 69, distance: 67.0
click at [559, 71] on div "arrow_range Width 60 height Height 40" at bounding box center [606, 71] width 282 height 31
drag, startPoint x: 621, startPoint y: 72, endPoint x: 589, endPoint y: 72, distance: 32.0
click at [589, 72] on div "arrow_range Width 60 height Height 80" at bounding box center [606, 71] width 282 height 31
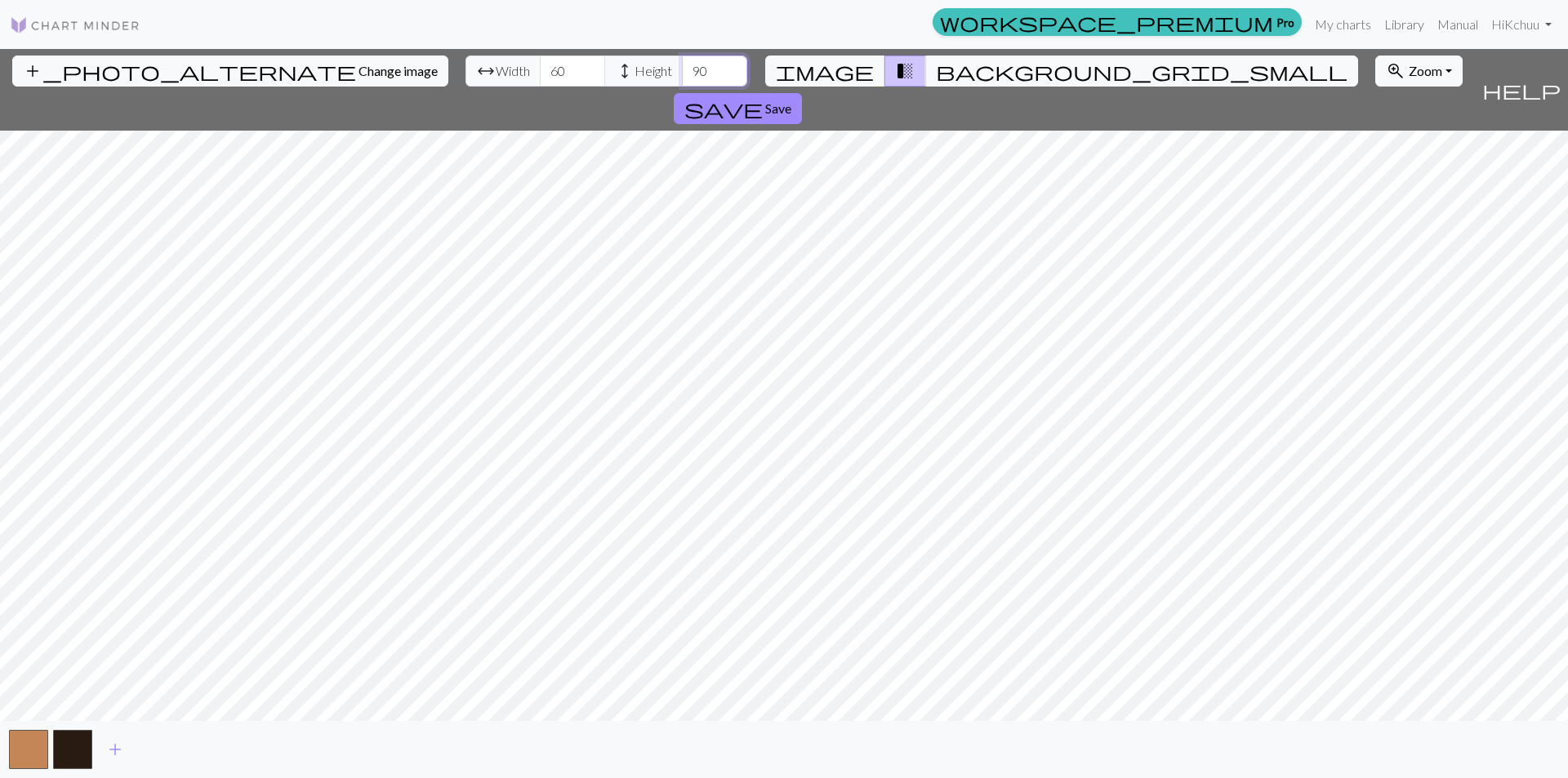
drag, startPoint x: 622, startPoint y: 68, endPoint x: 593, endPoint y: 68, distance: 29.0
click at [593, 68] on div "arrow_range Width 60 height Height 90" at bounding box center [606, 71] width 282 height 31
type input "100"
drag, startPoint x: 469, startPoint y: 75, endPoint x: 408, endPoint y: 71, distance: 61.1
click at [465, 71] on div "arrow_range Width 60 height Height 100" at bounding box center [606, 71] width 282 height 31
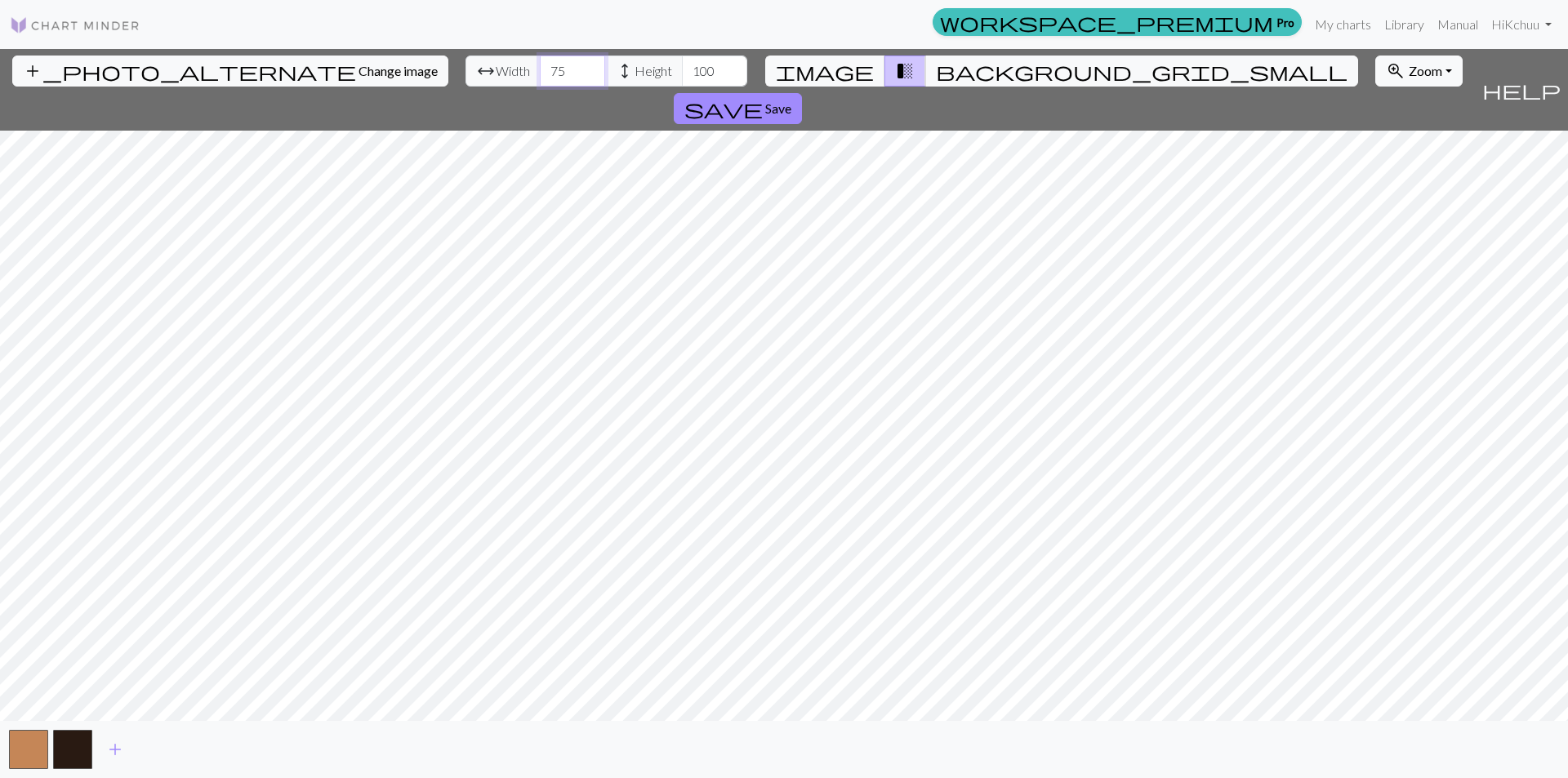
drag, startPoint x: 480, startPoint y: 66, endPoint x: 447, endPoint y: 60, distance: 33.5
click at [465, 58] on div "arrow_range Width 75 height Height 100" at bounding box center [606, 71] width 282 height 31
type input "80"
click at [791, 100] on span "Save" at bounding box center [778, 108] width 26 height 15
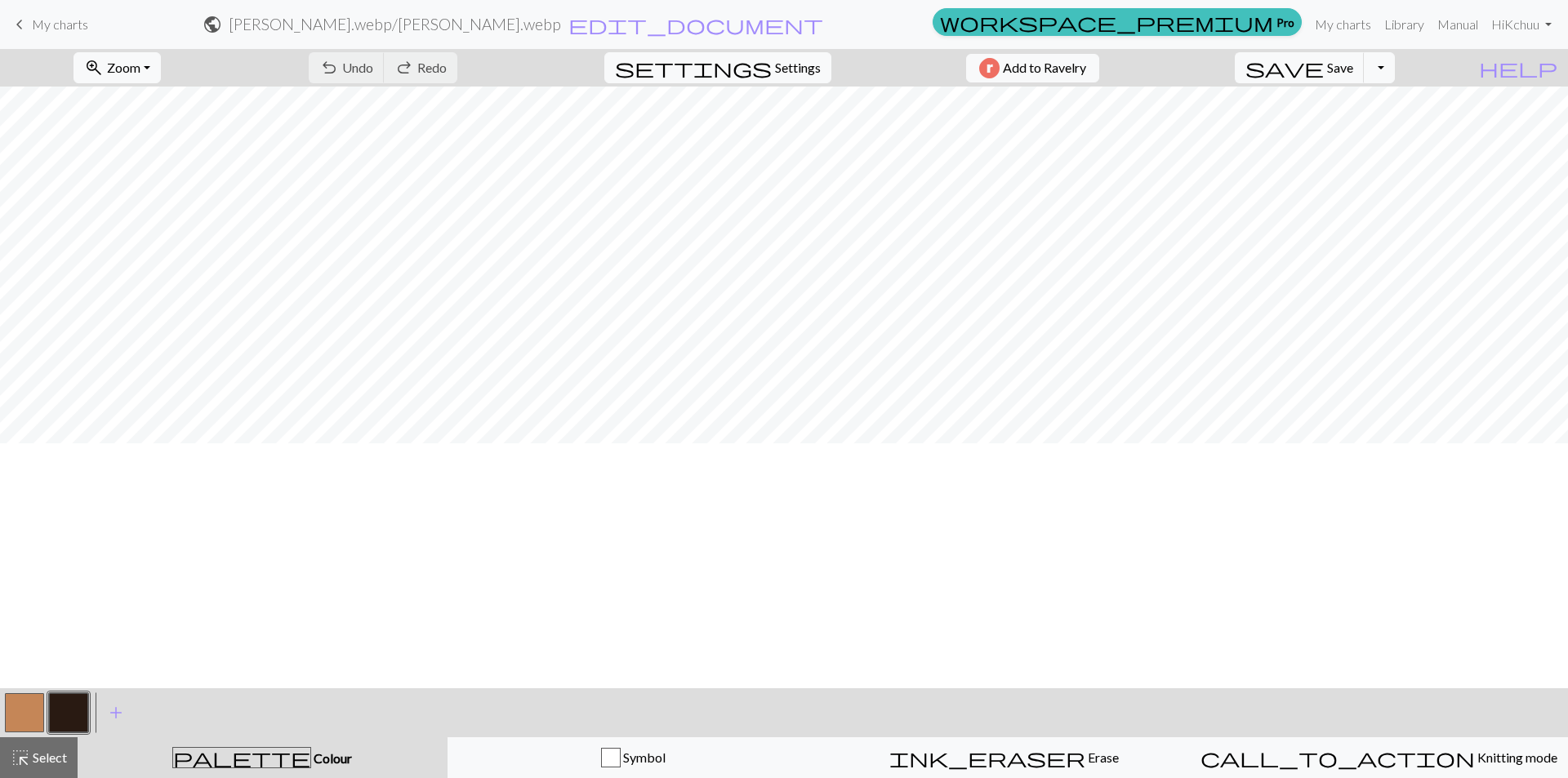
scroll to position [571, 0]
click at [140, 64] on span "Zoom" at bounding box center [123, 67] width 33 height 15
click at [163, 222] on button "100%" at bounding box center [139, 222] width 129 height 26
click at [161, 71] on button "zoom_in Zoom Zoom" at bounding box center [117, 67] width 88 height 31
click at [160, 266] on button "200%" at bounding box center [139, 274] width 129 height 26
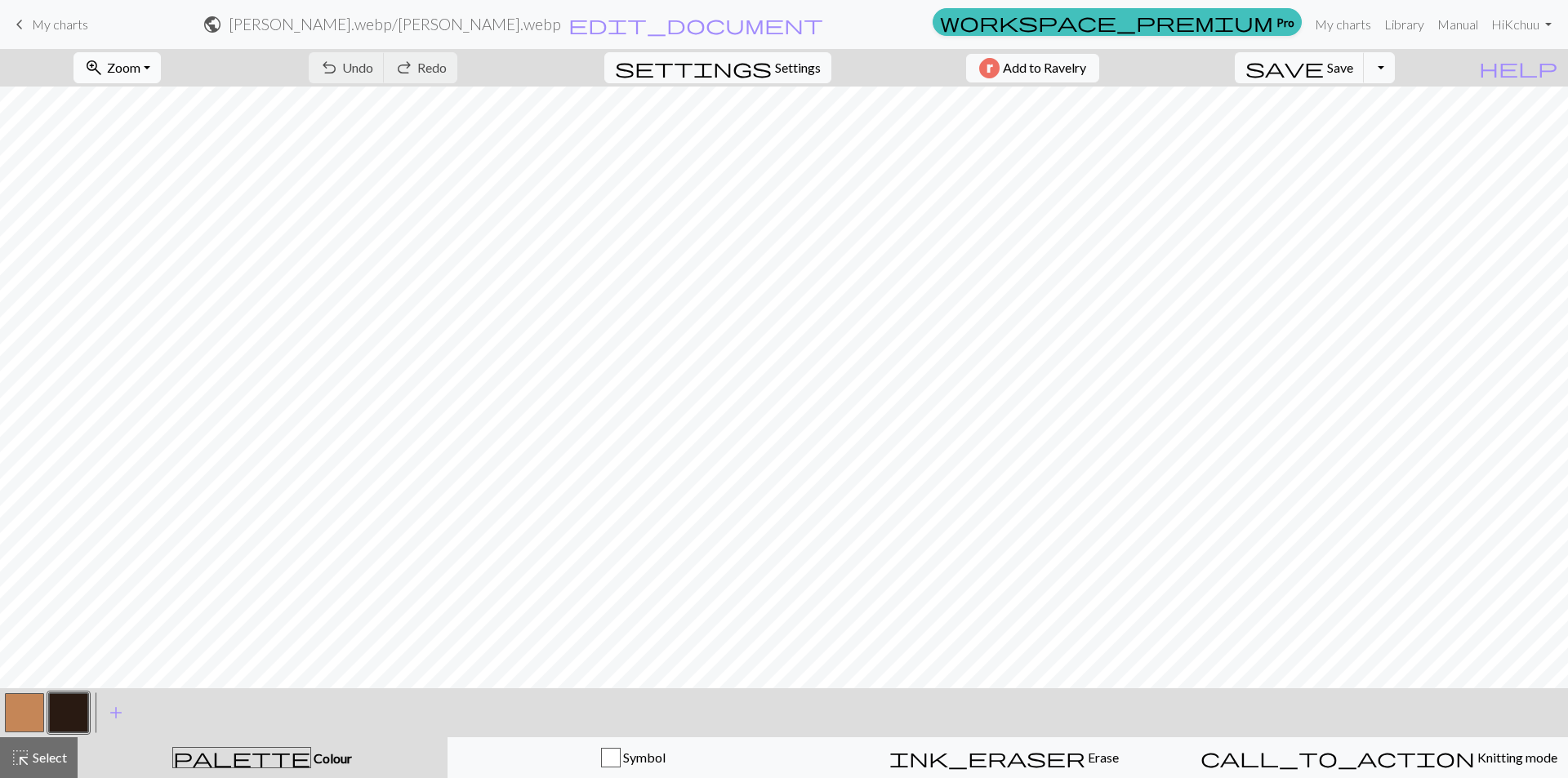
click at [161, 64] on button "zoom_in Zoom Zoom" at bounding box center [117, 67] width 88 height 31
click at [151, 194] on button "50%" at bounding box center [139, 196] width 129 height 26
click at [1354, 63] on span "Save" at bounding box center [1340, 67] width 26 height 15
click at [49, 24] on div "Chart saved" at bounding box center [784, 32] width 1568 height 65
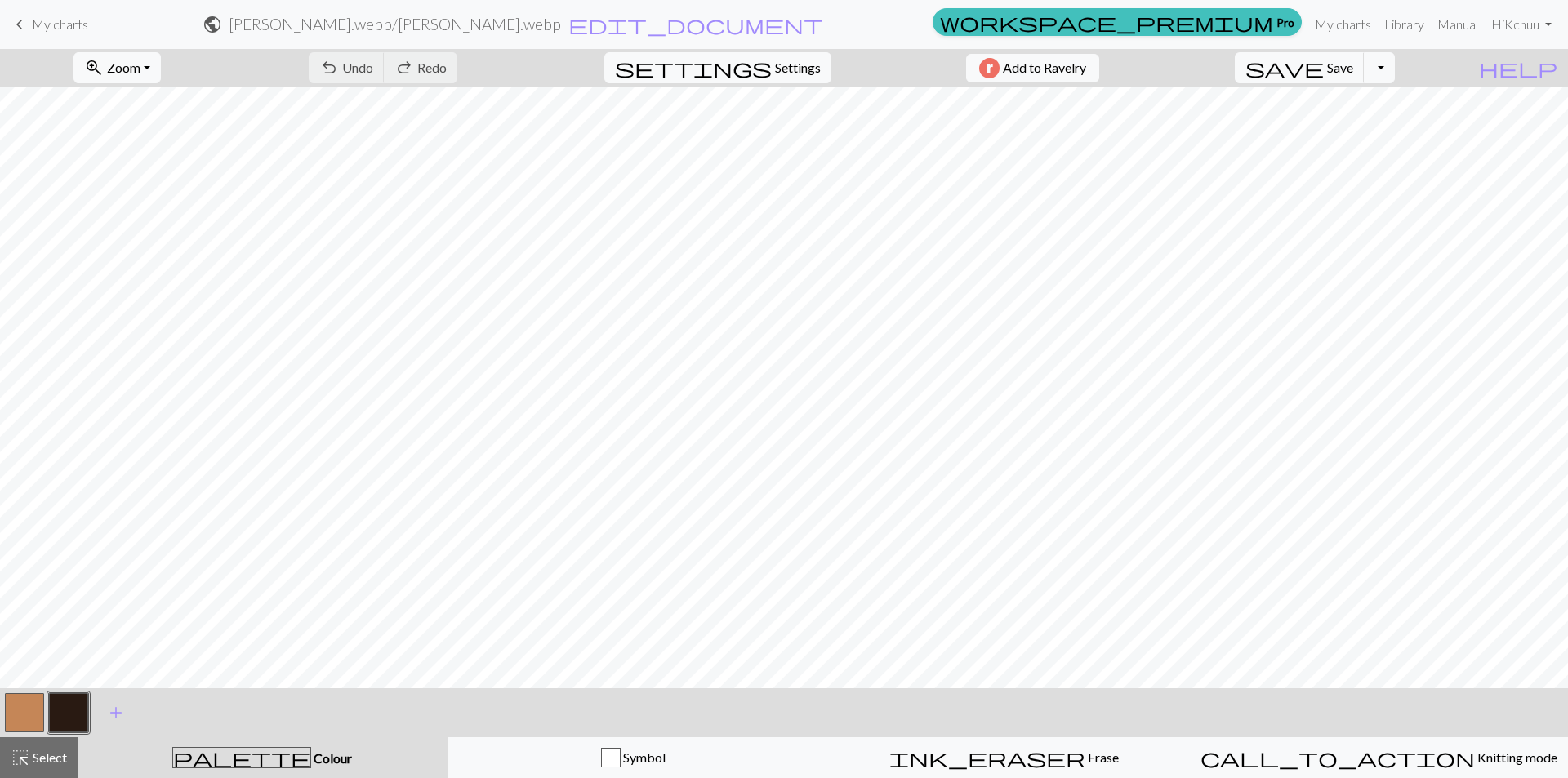
click at [19, 21] on span "keyboard_arrow_left" at bounding box center [20, 24] width 20 height 23
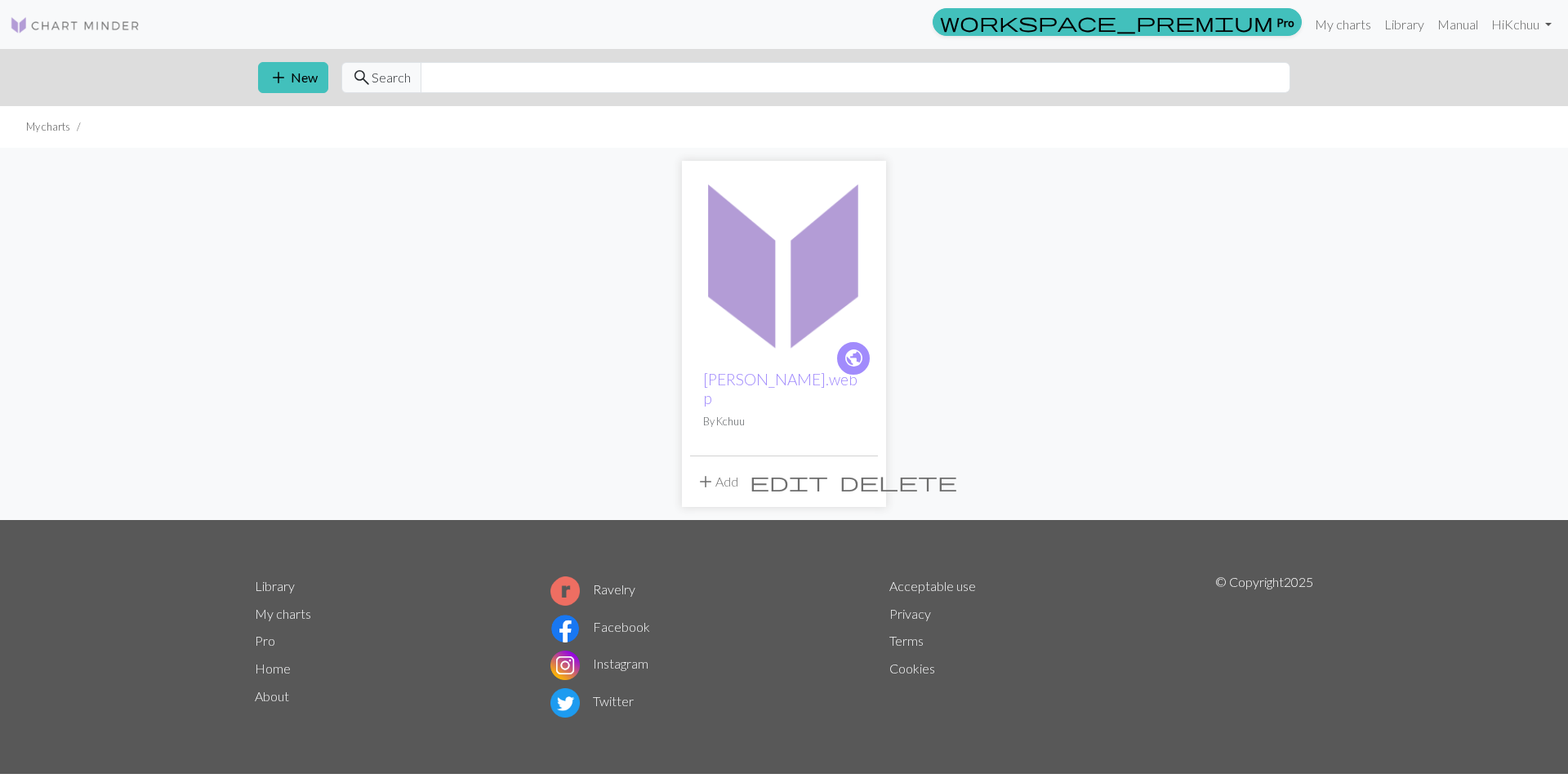
click at [795, 310] on img at bounding box center [784, 263] width 188 height 188
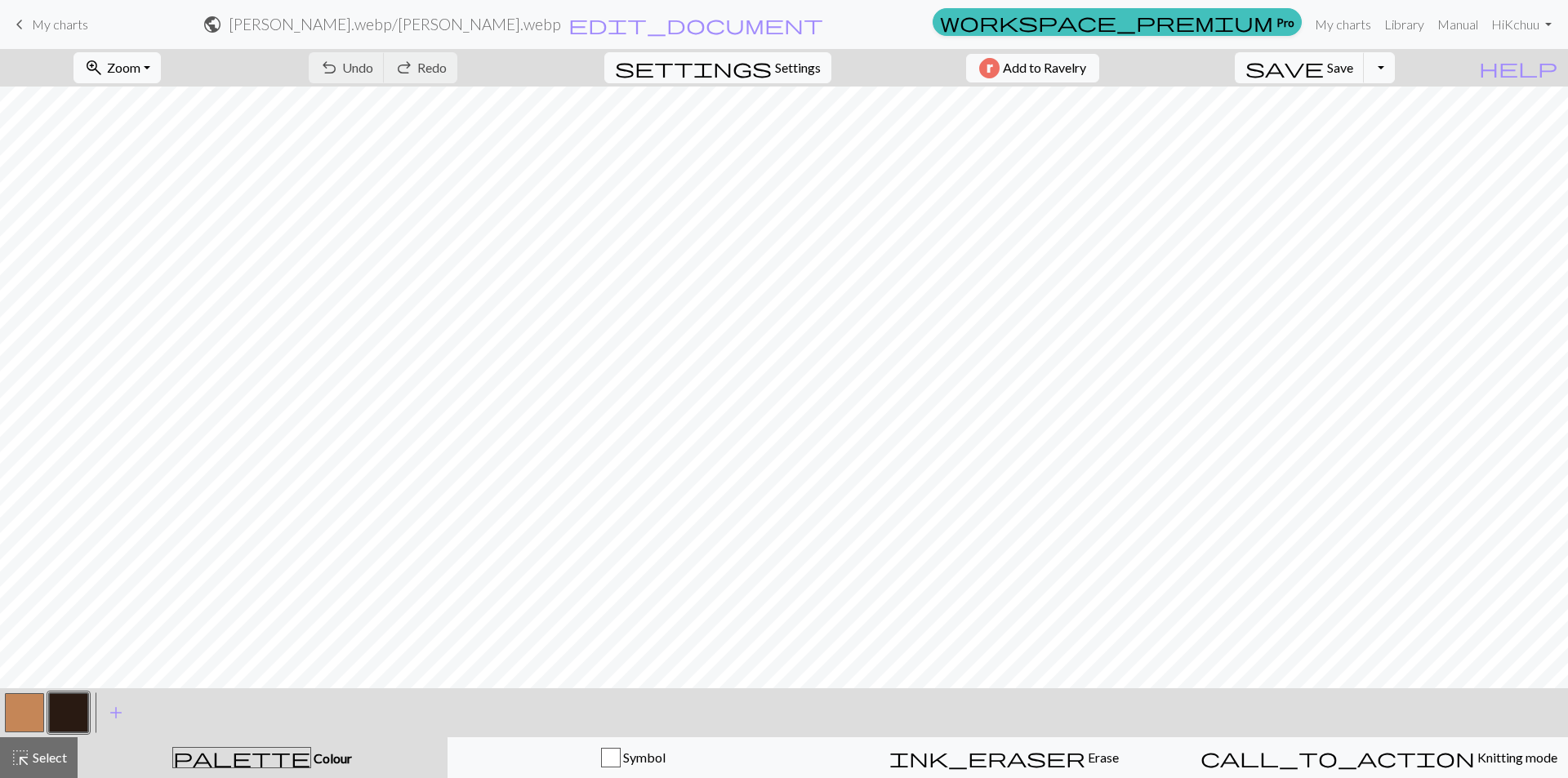
scroll to position [463, 0]
click at [470, 71] on div "undo Undo Undo redo Redo Redo" at bounding box center [383, 68] width 174 height 37
click at [790, 63] on span "Settings" at bounding box center [798, 67] width 46 height 20
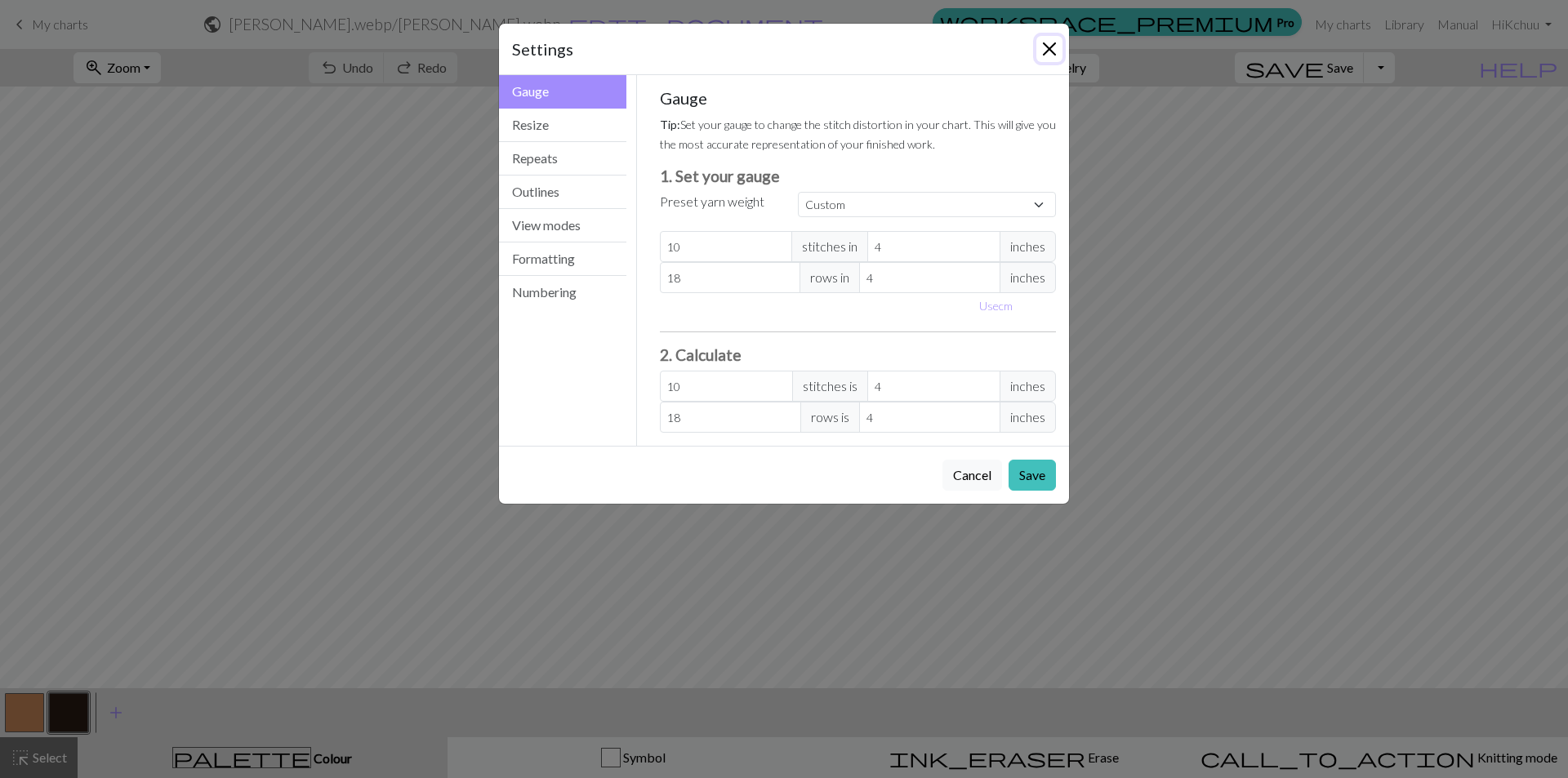
click at [1056, 47] on button "Close" at bounding box center [1049, 48] width 26 height 26
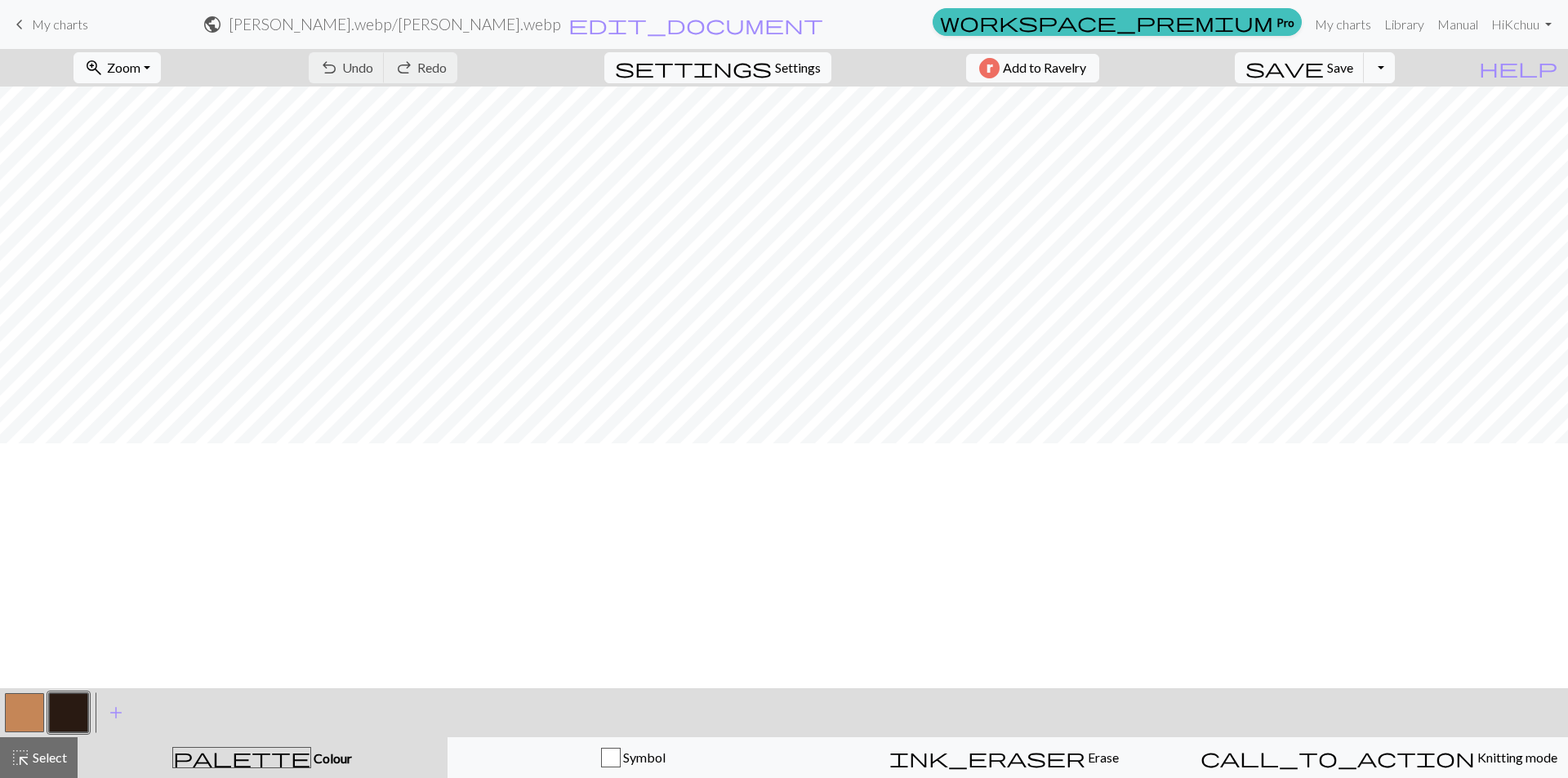
scroll to position [790, 0]
click at [140, 66] on span "Zoom" at bounding box center [123, 67] width 33 height 15
click at [151, 108] on button "Fit all" at bounding box center [139, 104] width 129 height 26
click at [48, 27] on span "My charts" at bounding box center [60, 24] width 56 height 15
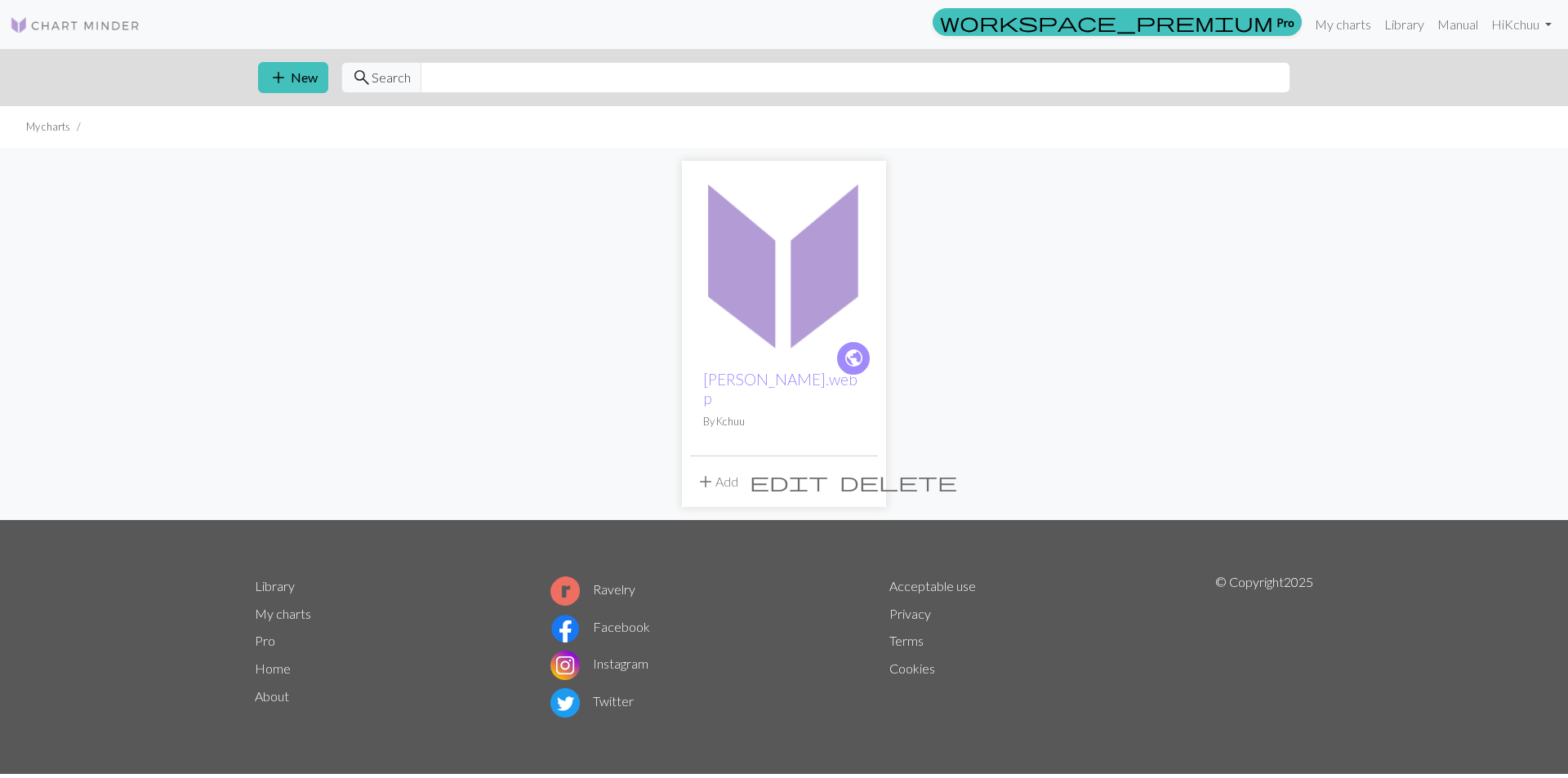
click at [828, 470] on span "edit" at bounding box center [789, 481] width 78 height 23
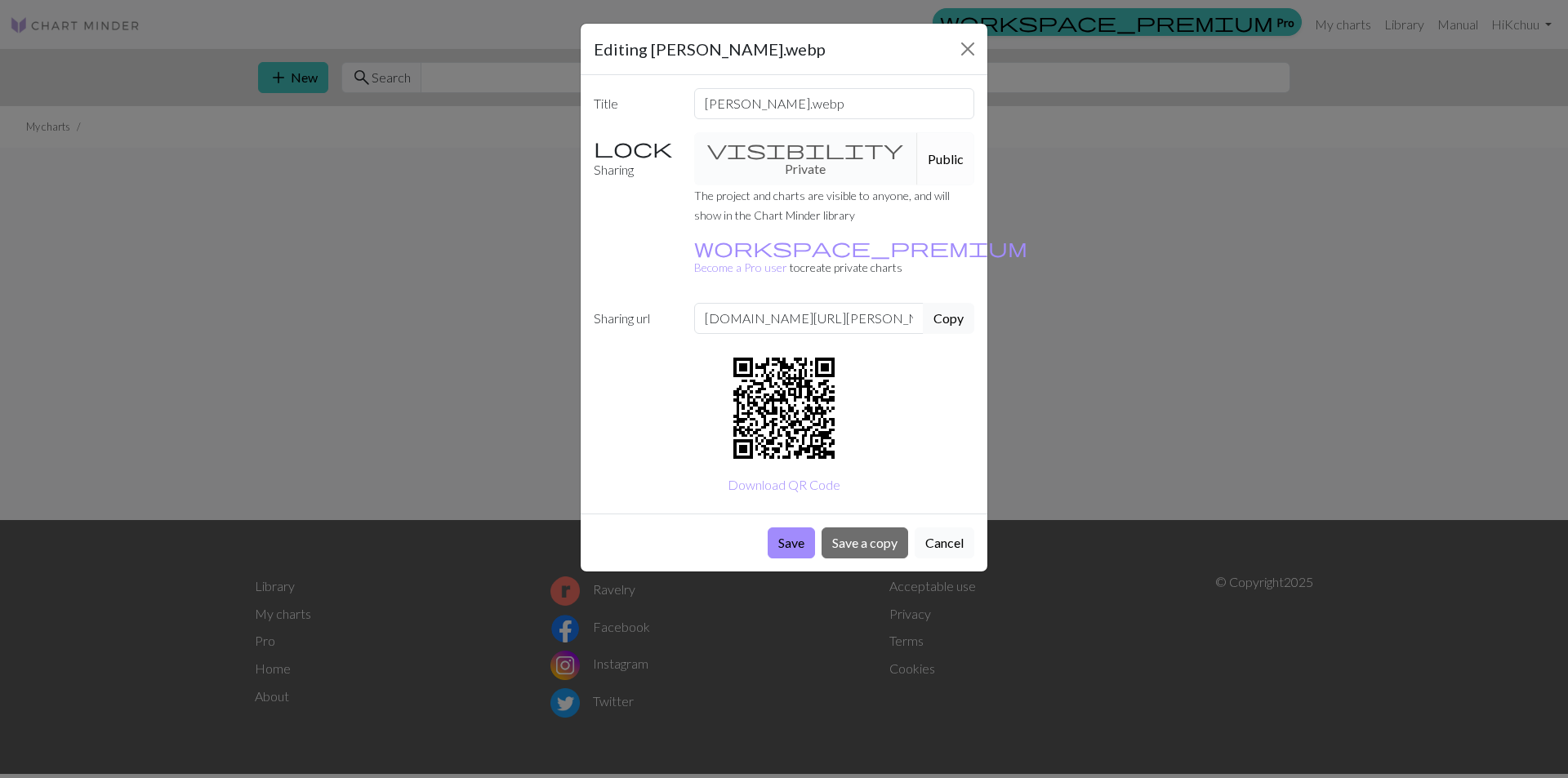
click at [961, 527] on button "Cancel" at bounding box center [944, 542] width 60 height 31
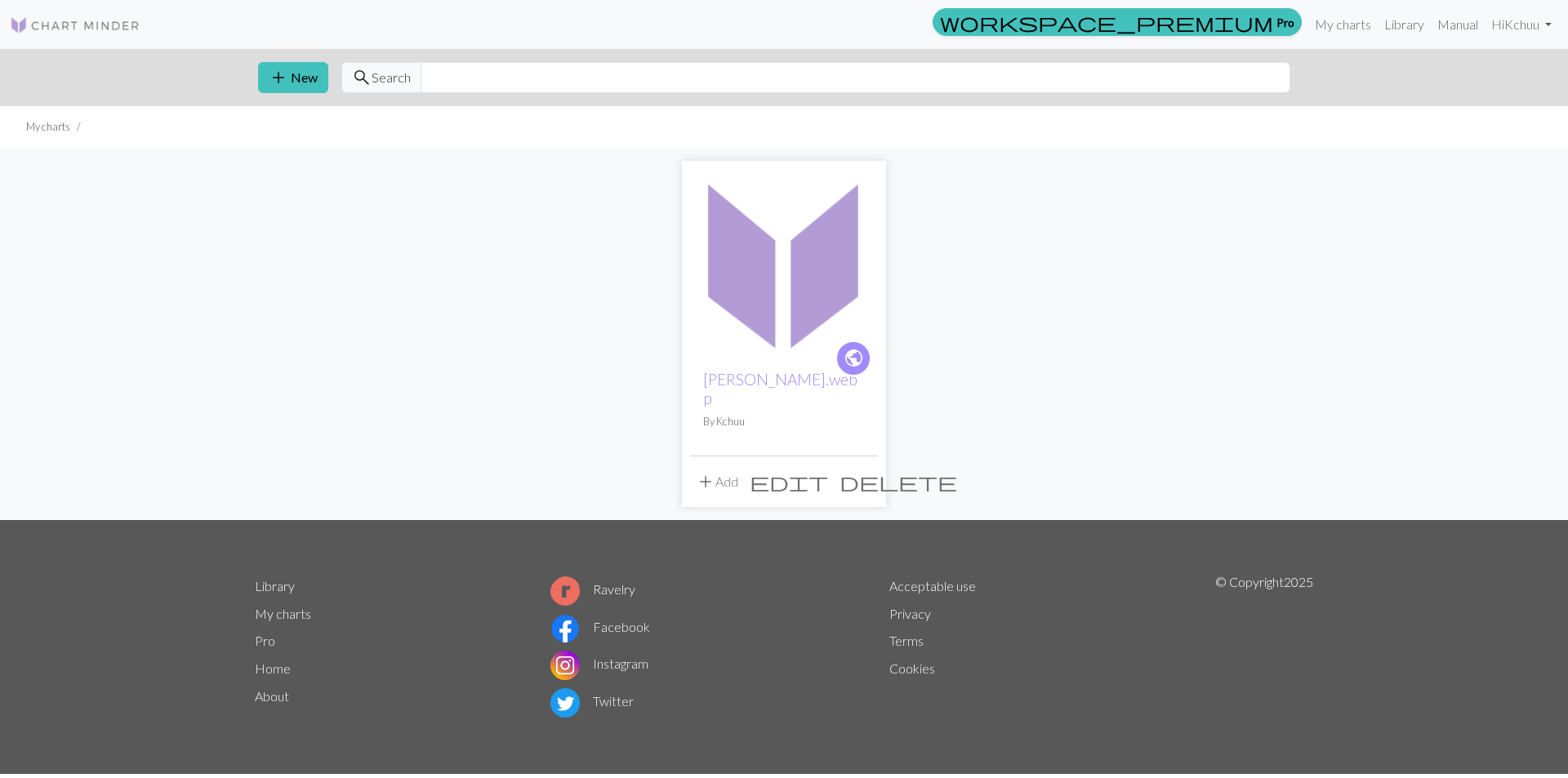
click at [863, 358] on span "public" at bounding box center [854, 358] width 20 height 26
click at [765, 287] on img at bounding box center [784, 263] width 188 height 188
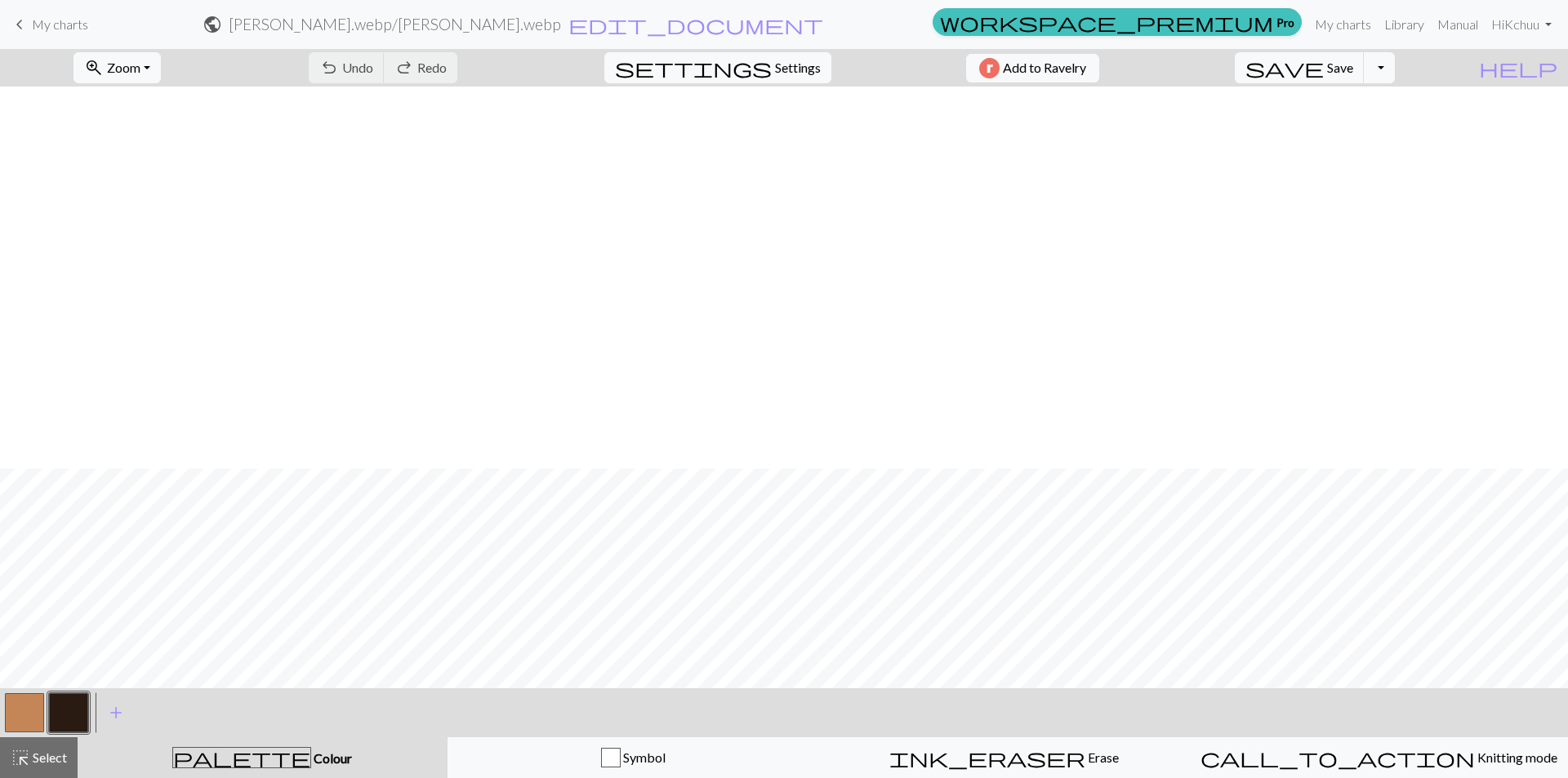
scroll to position [1116, 0]
click at [161, 67] on button "zoom_in Zoom Zoom" at bounding box center [117, 67] width 88 height 31
click at [174, 105] on button "Fit all" at bounding box center [139, 104] width 129 height 26
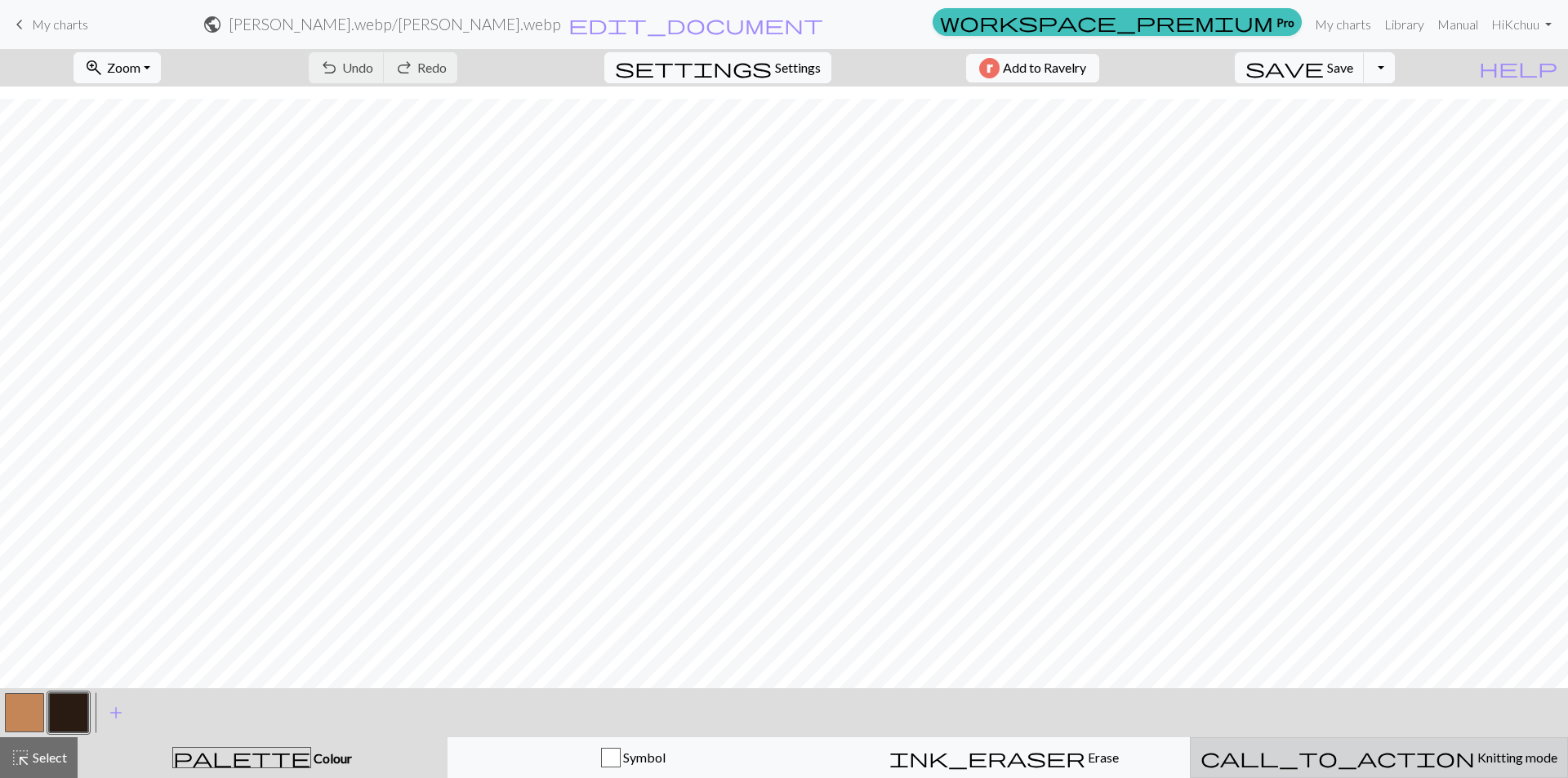
click at [1348, 754] on span "call_to_action" at bounding box center [1337, 757] width 275 height 23
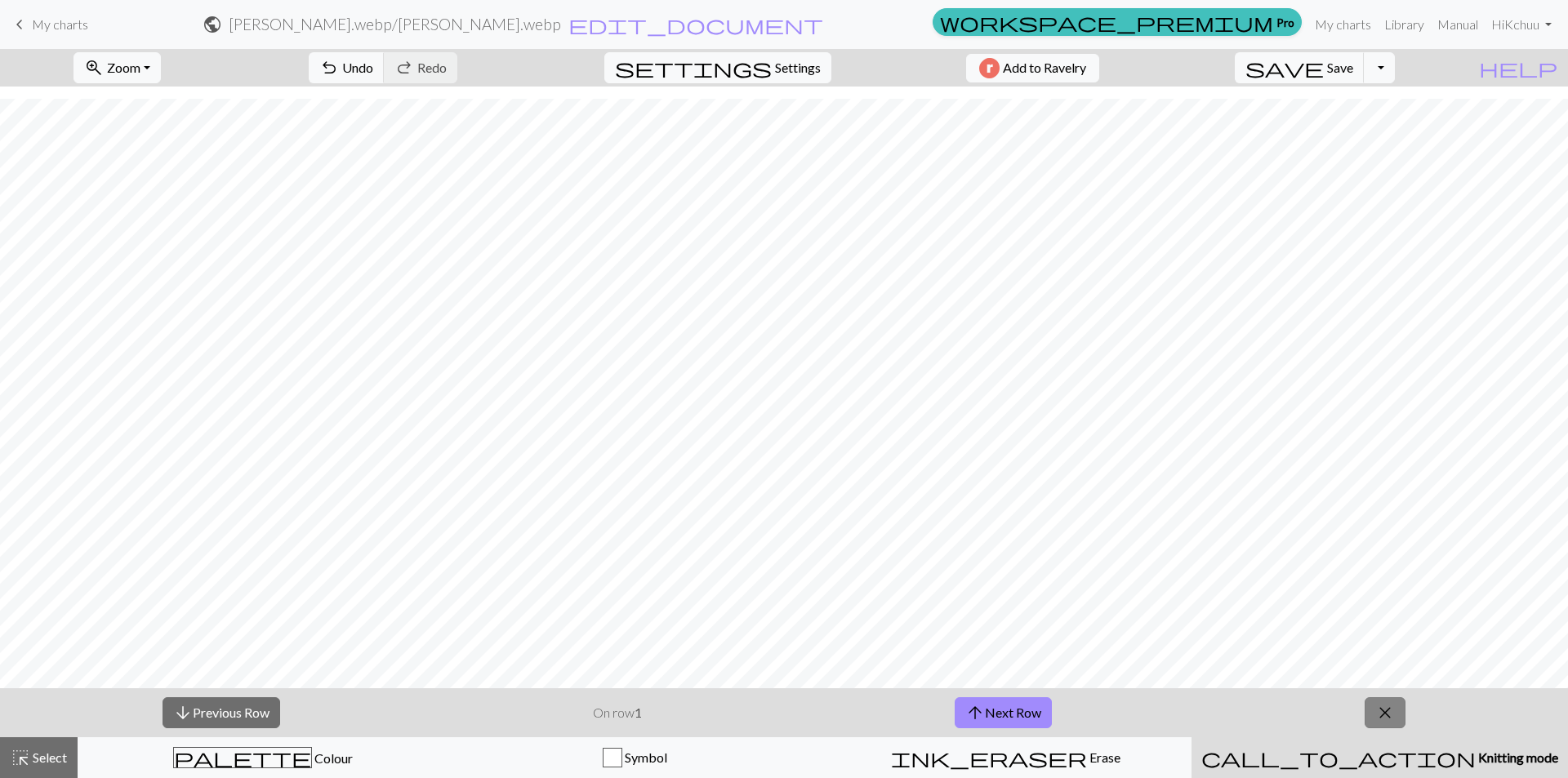
click at [1391, 710] on span "close" at bounding box center [1385, 713] width 20 height 23
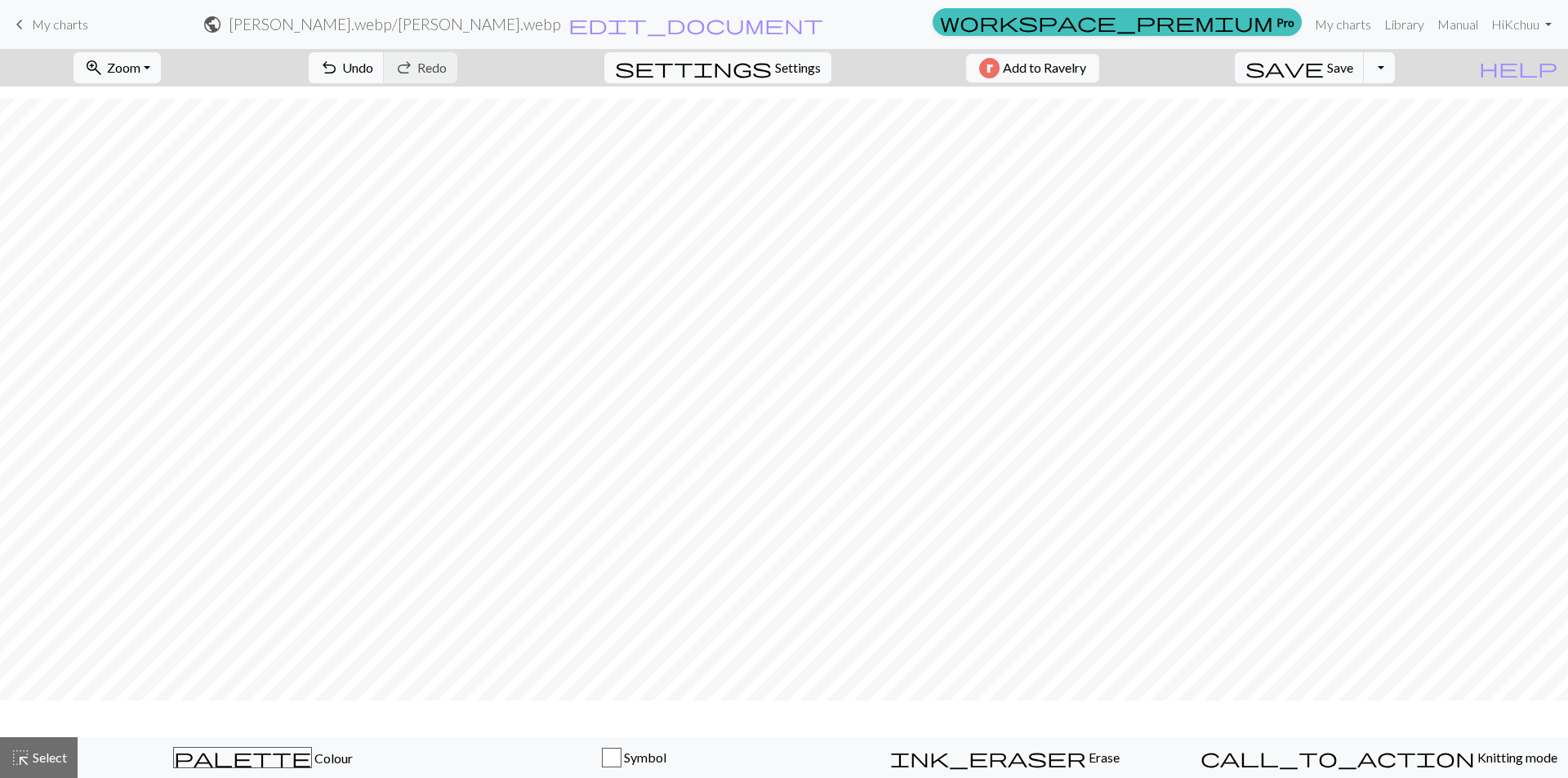
scroll to position [235, 0]
click at [779, 71] on span "Settings" at bounding box center [798, 67] width 46 height 20
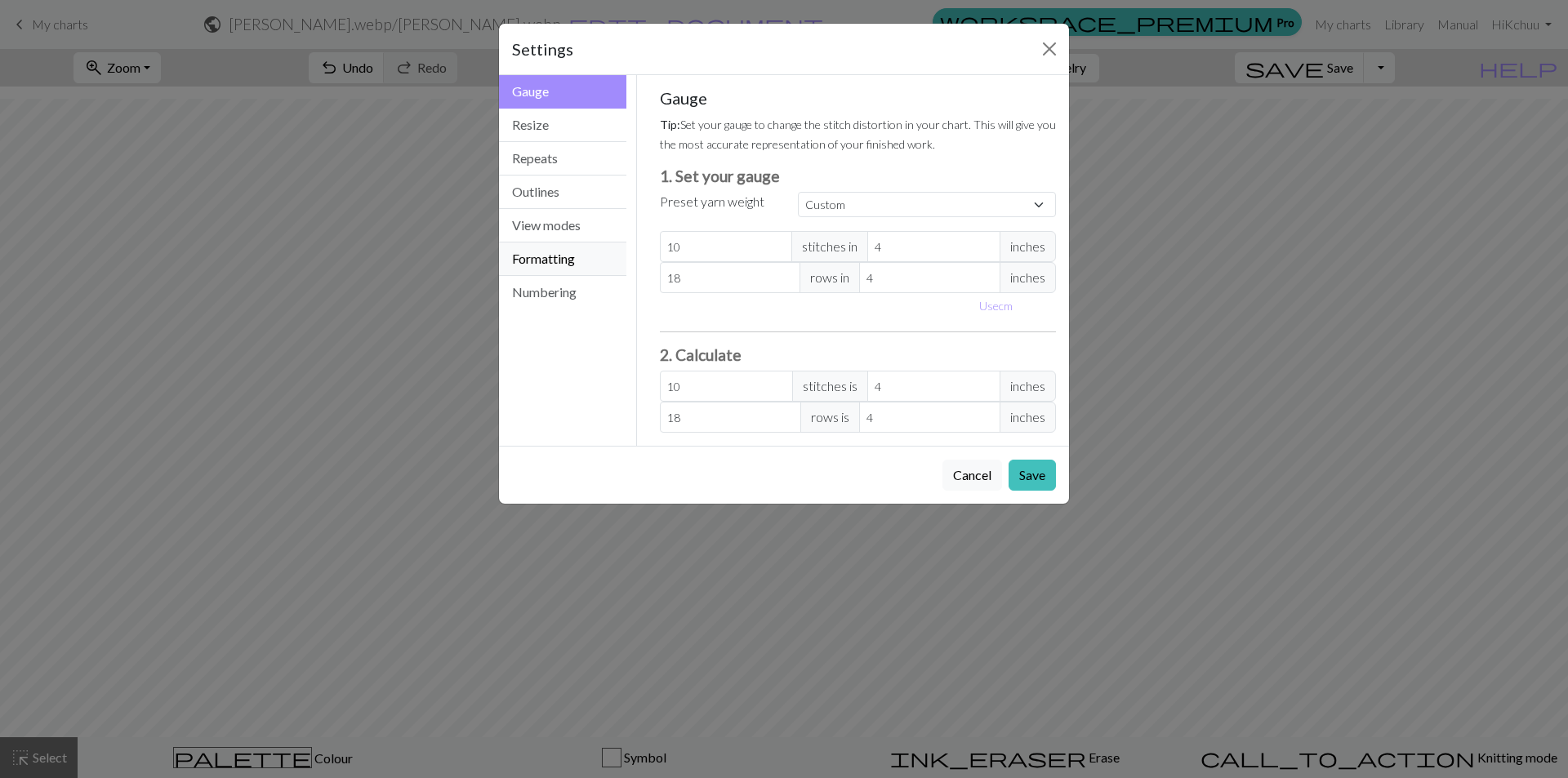
click at [575, 254] on button "Formatting" at bounding box center [563, 258] width 128 height 33
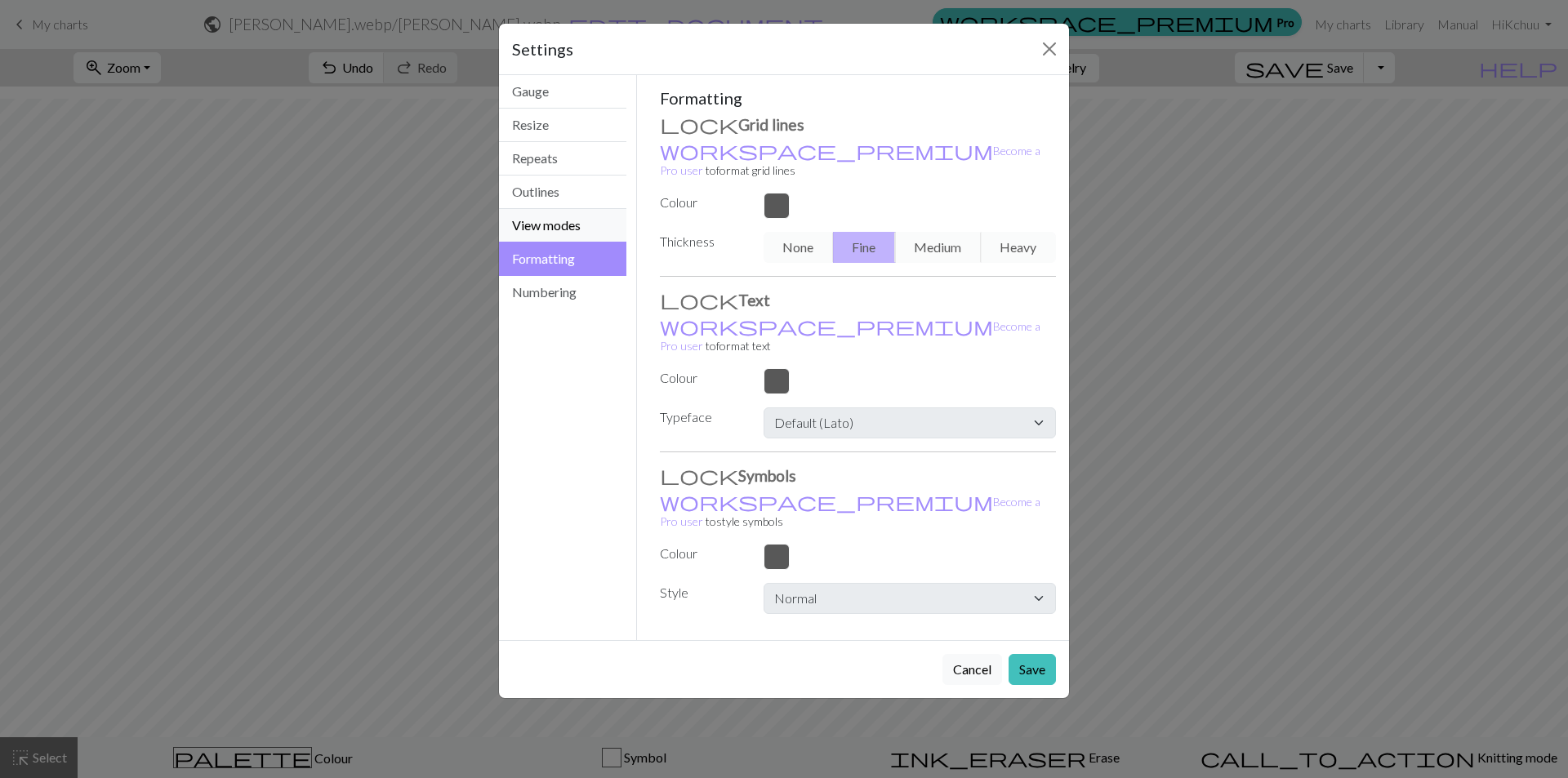
click at [581, 230] on button "View modes" at bounding box center [563, 225] width 128 height 33
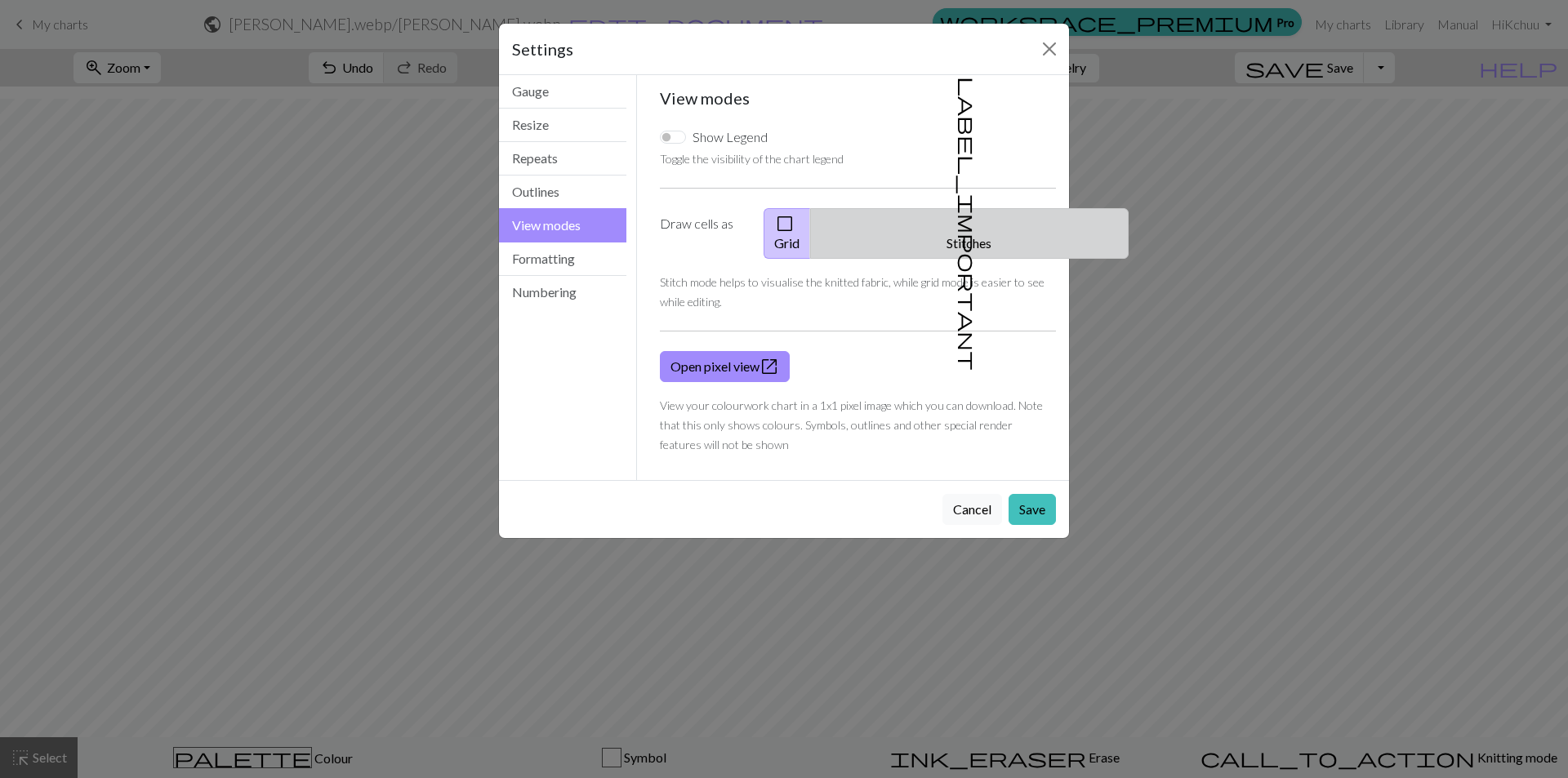
click at [1039, 226] on button "label_important Stitches" at bounding box center [969, 234] width 318 height 51
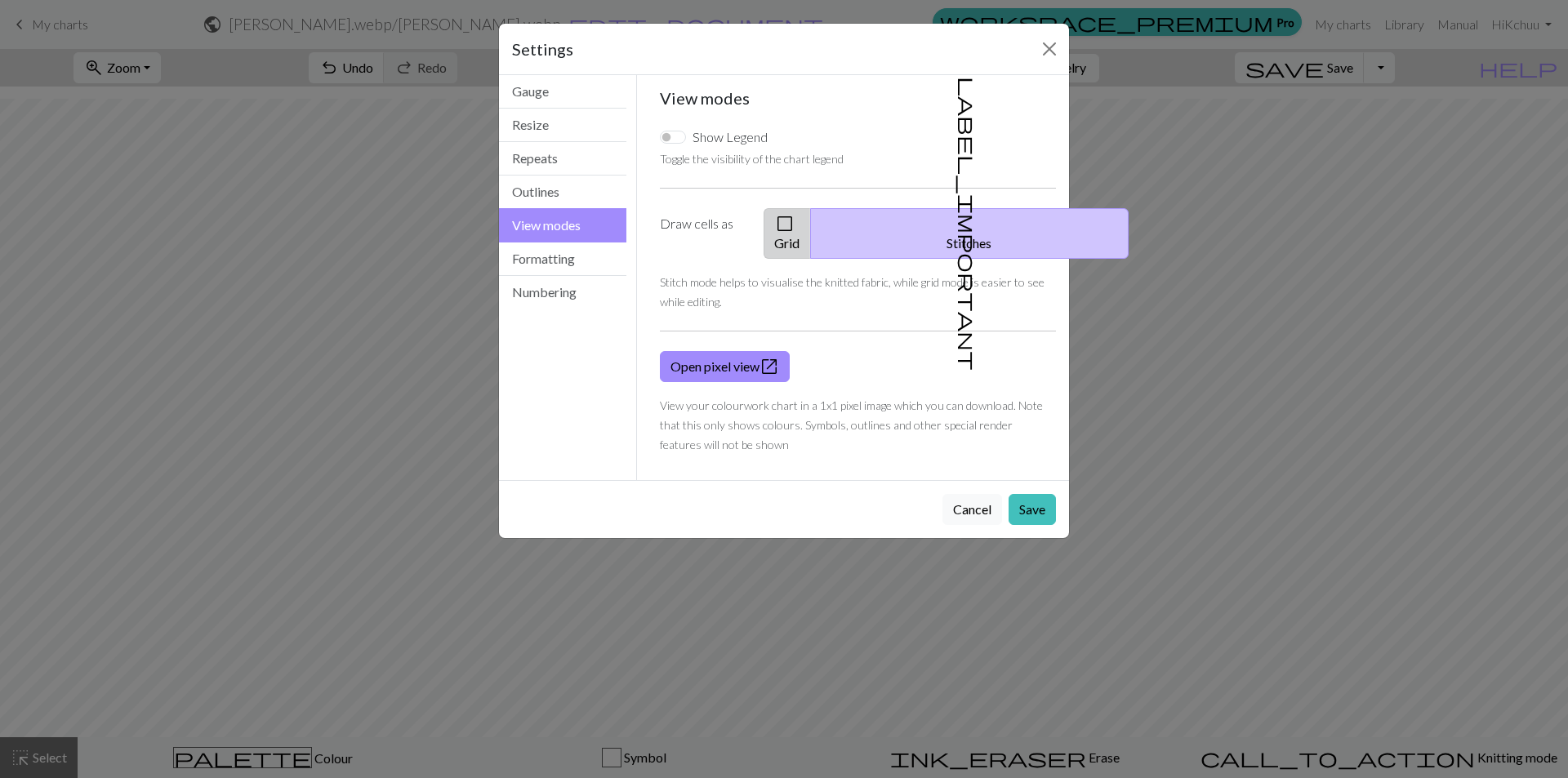
click at [811, 227] on button "check_box_outline_blank Grid" at bounding box center [788, 234] width 48 height 51
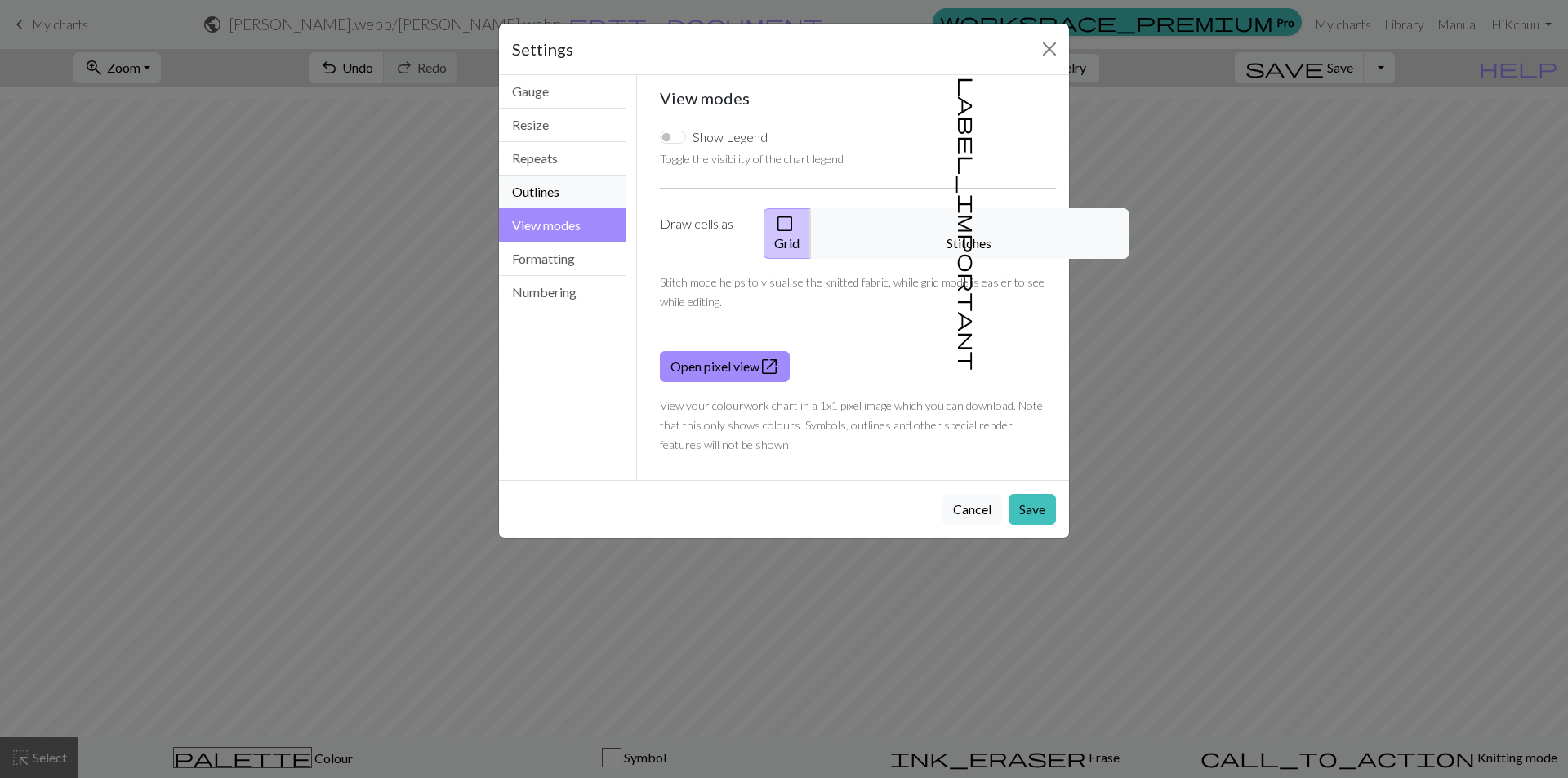
click at [609, 199] on button "Outlines" at bounding box center [563, 191] width 128 height 33
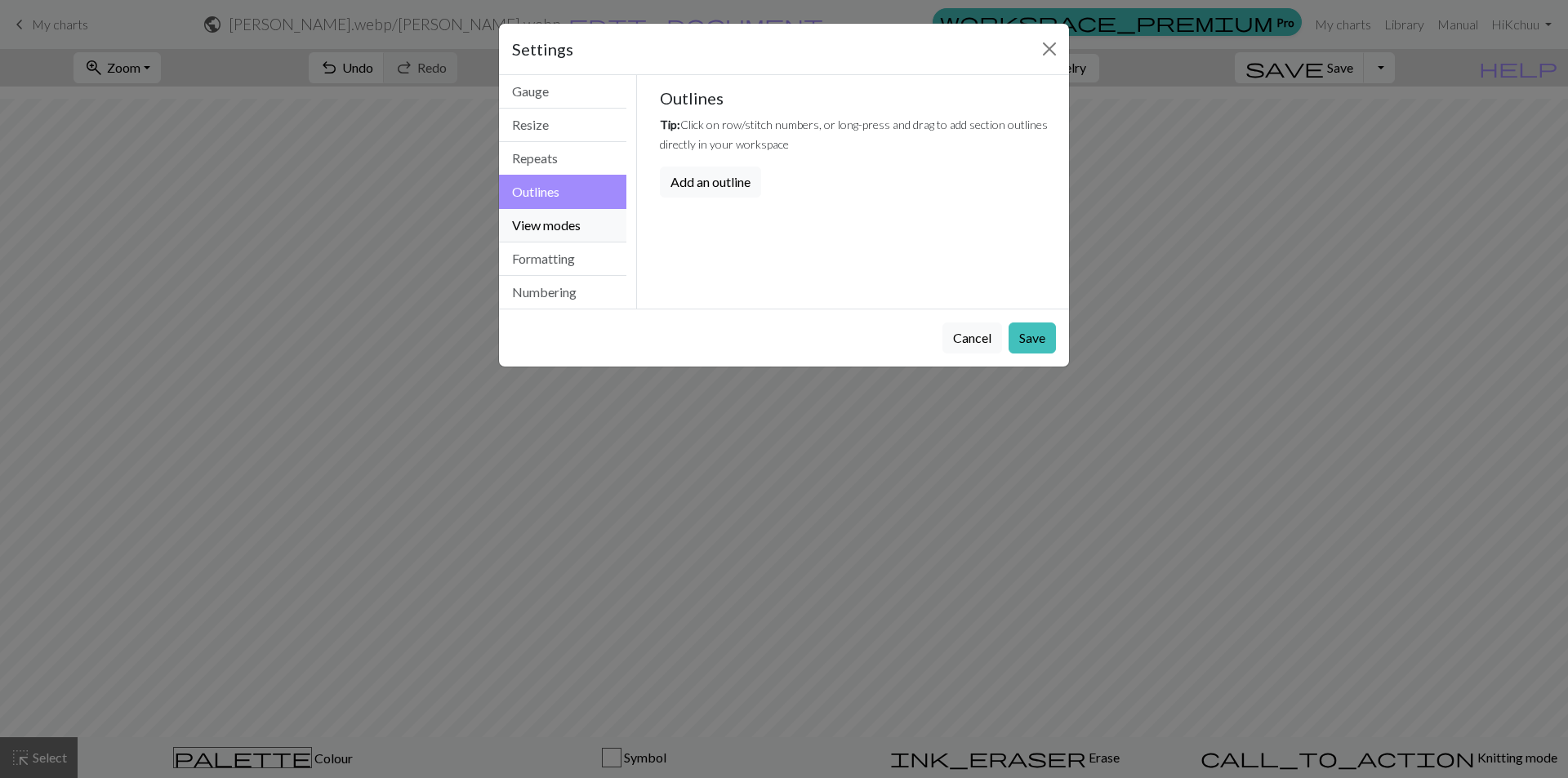
click at [562, 221] on button "View modes" at bounding box center [563, 225] width 128 height 33
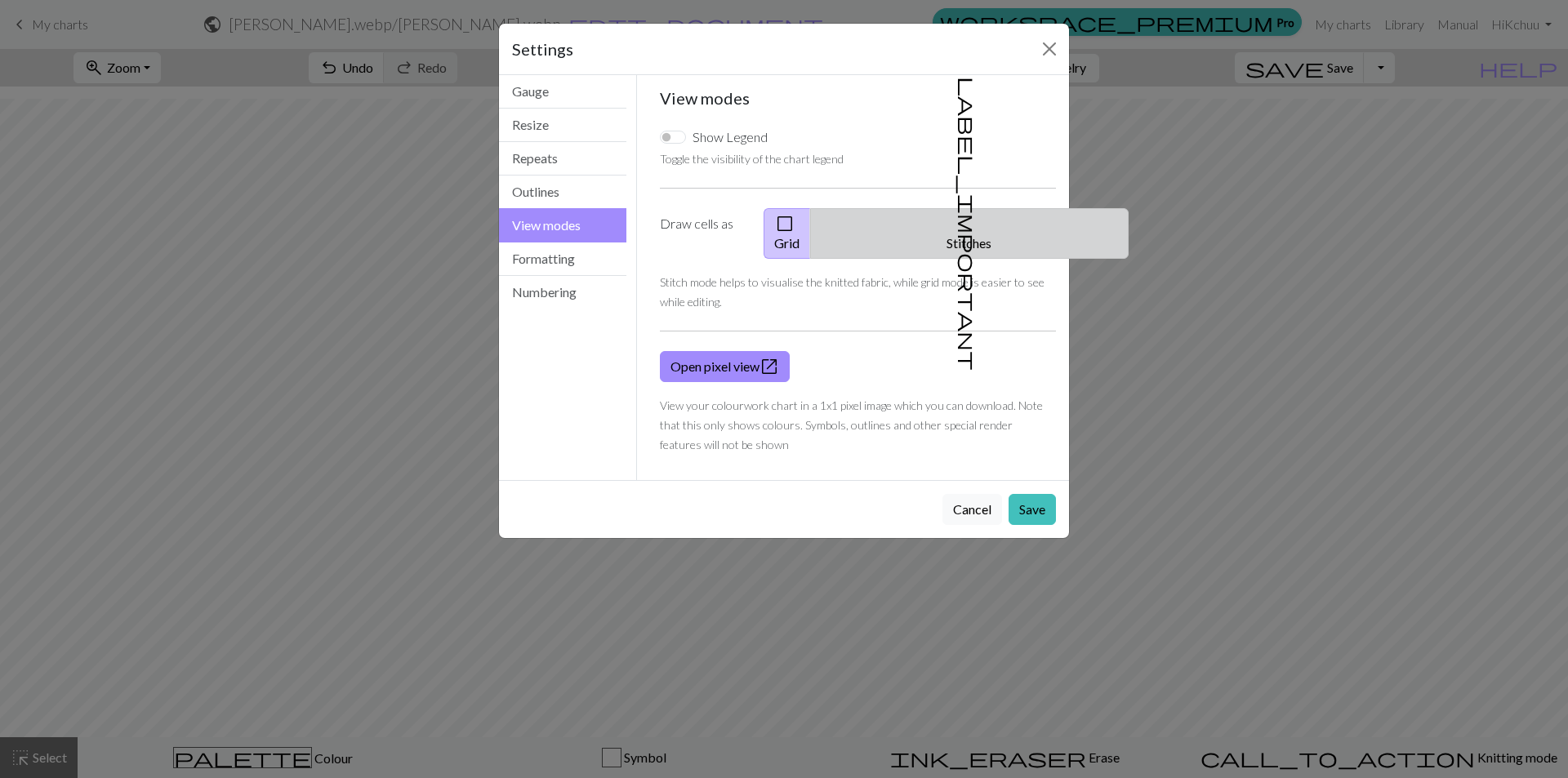
click at [928, 223] on button "label_important Stitches" at bounding box center [969, 234] width 318 height 51
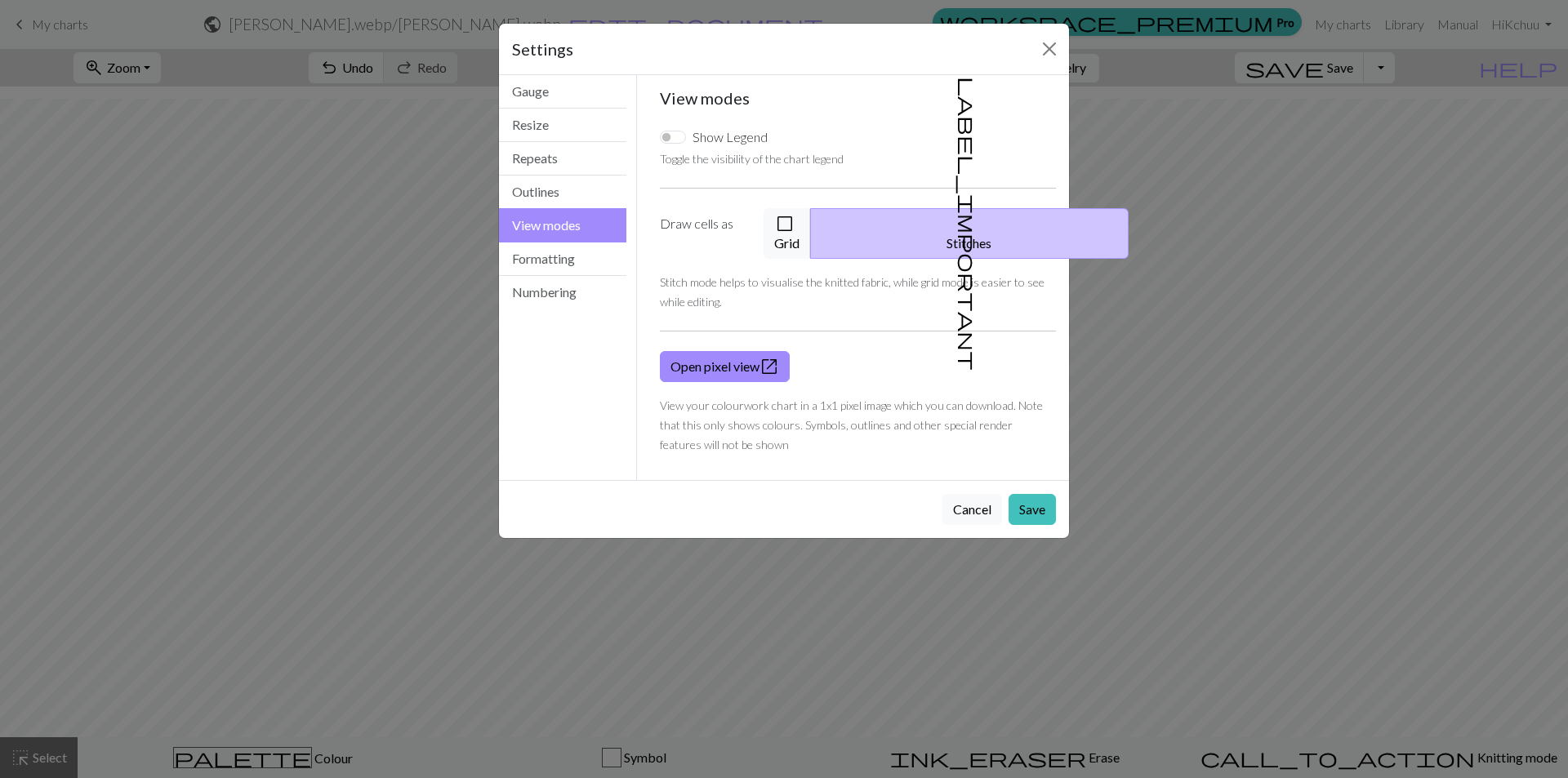
click at [956, 223] on span "label_important" at bounding box center [967, 224] width 23 height 294
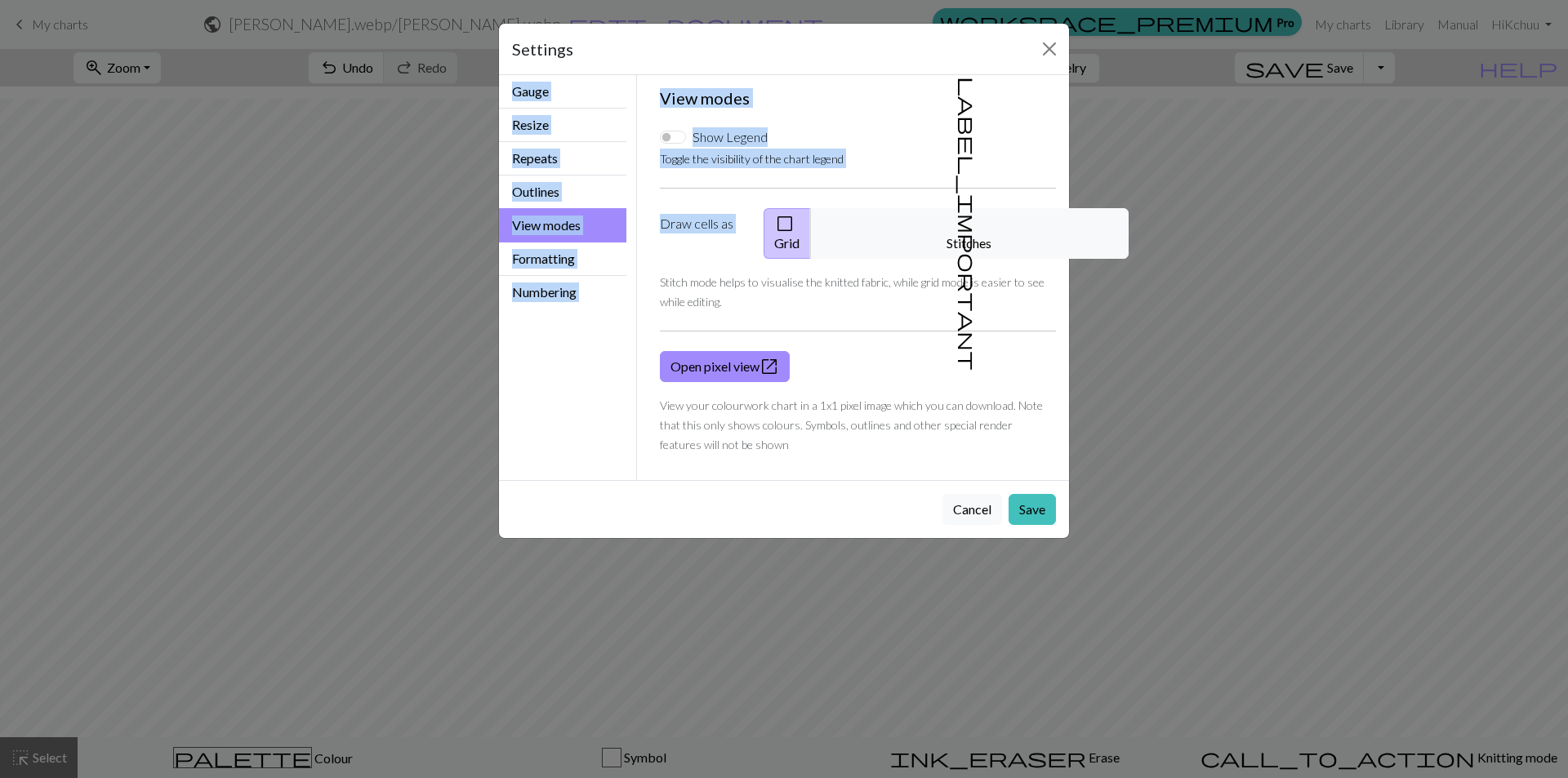
drag, startPoint x: 1042, startPoint y: 184, endPoint x: 1033, endPoint y: 200, distance: 18.4
click at [1056, 221] on div "Settings View modes Gauge Resize Repeats Outlines View modes Formatting Numberi…" at bounding box center [784, 281] width 572 height 516
click at [903, 54] on div "Settings" at bounding box center [784, 49] width 570 height 51
click at [956, 220] on span "label_important" at bounding box center [967, 224] width 23 height 294
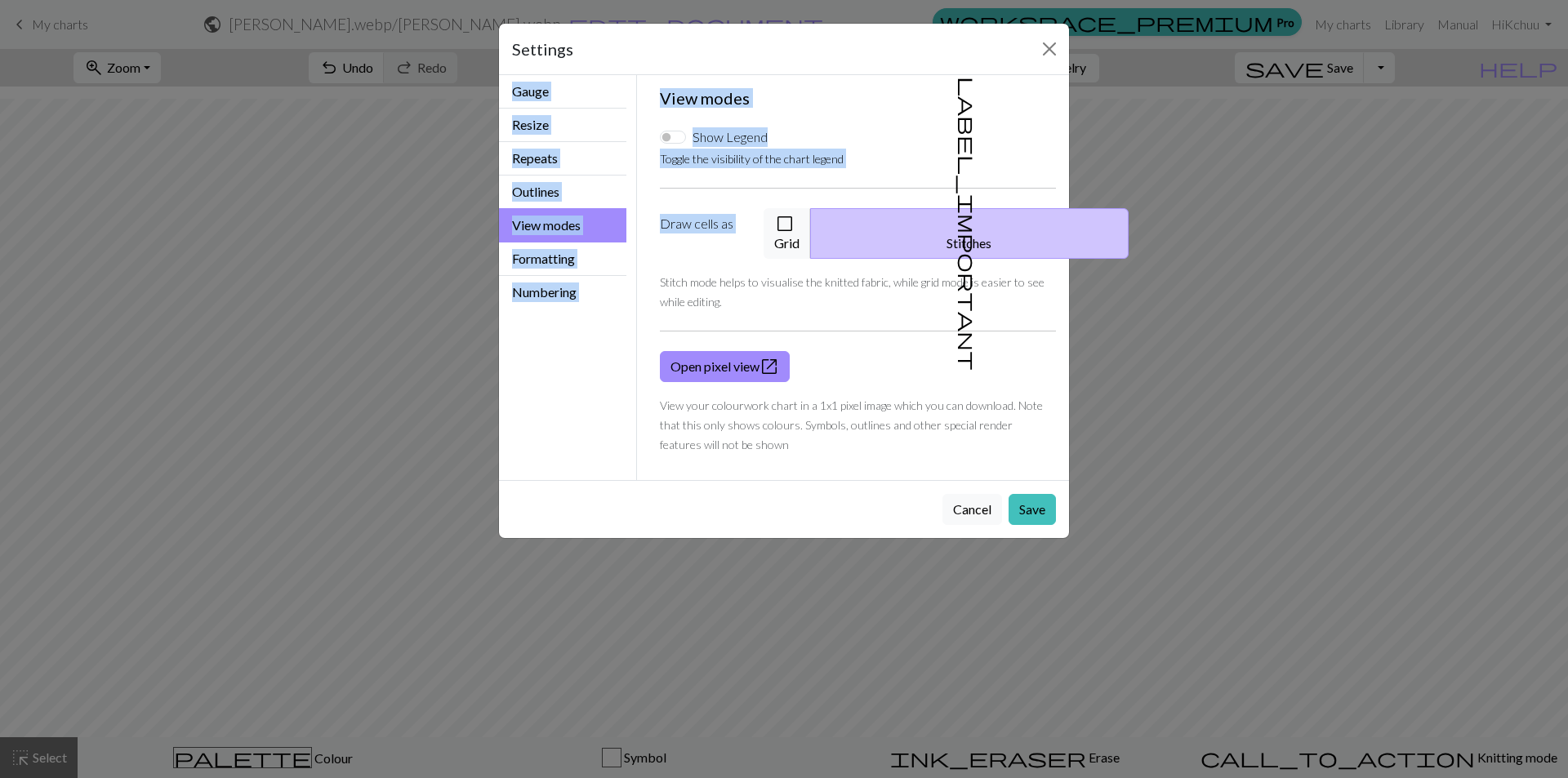
click at [1063, 49] on div "Settings" at bounding box center [784, 49] width 570 height 51
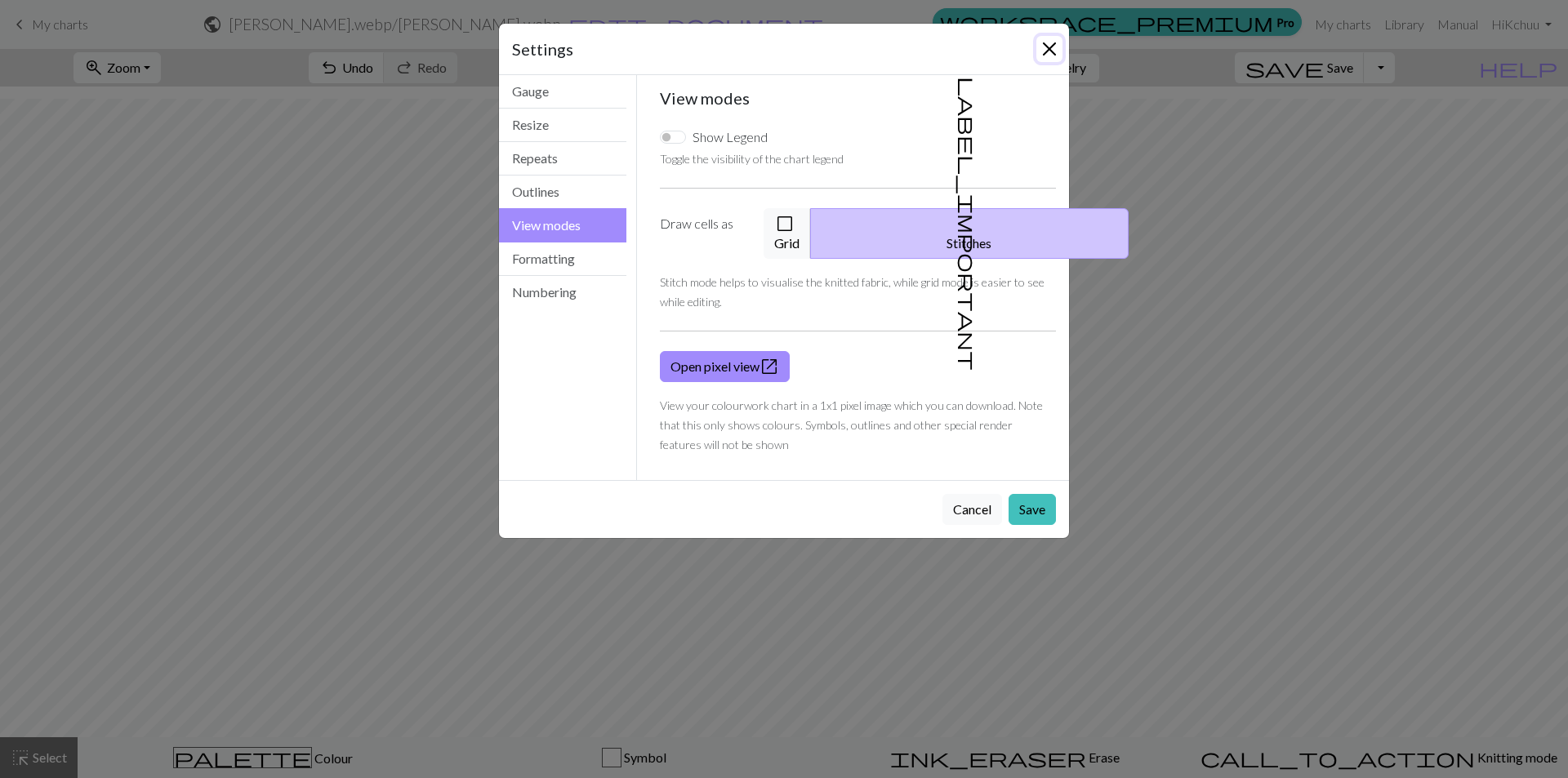
click at [1053, 52] on button "Close" at bounding box center [1049, 48] width 26 height 26
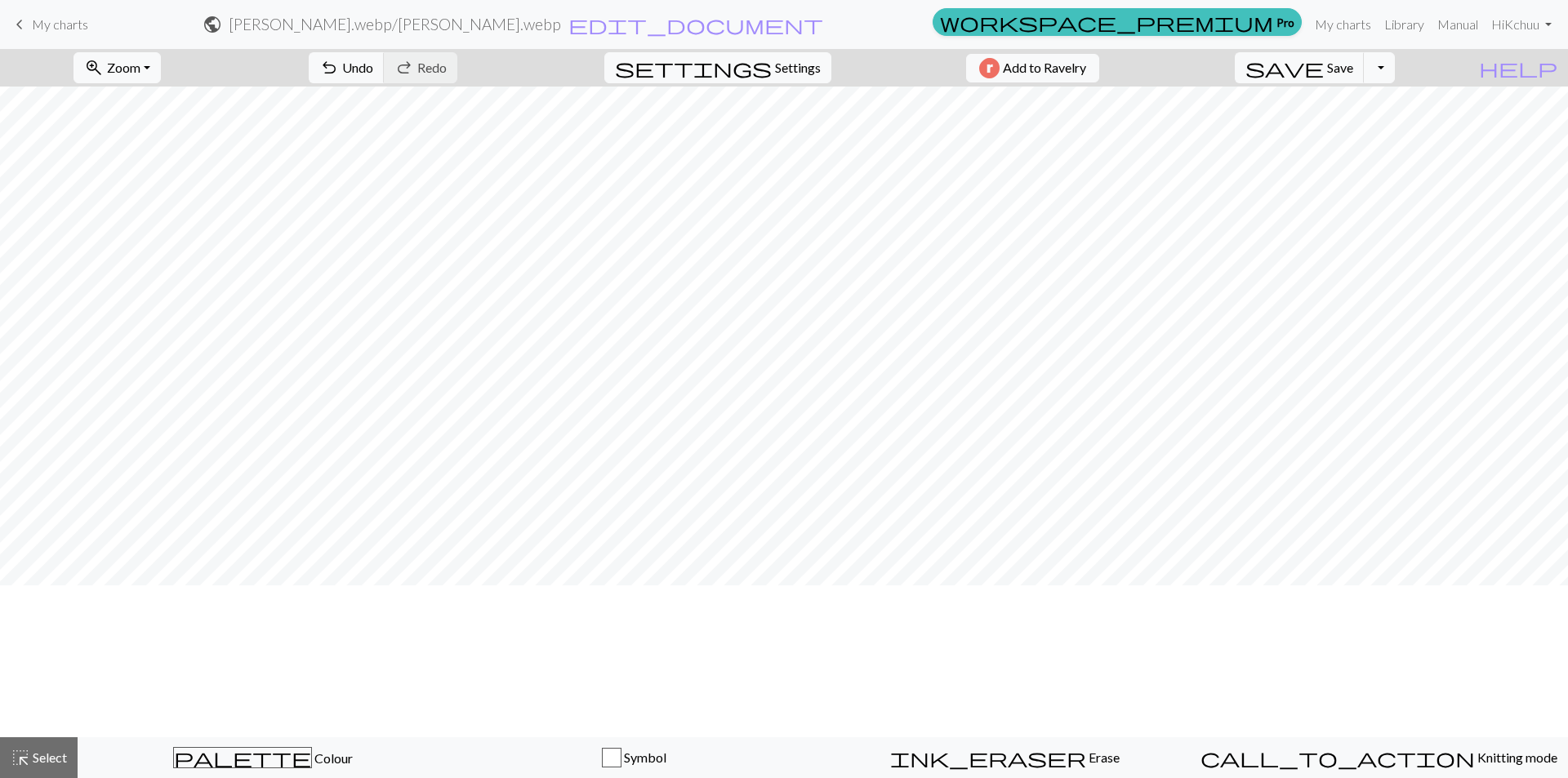
scroll to position [0, 0]
click at [775, 72] on span "Settings" at bounding box center [798, 67] width 46 height 20
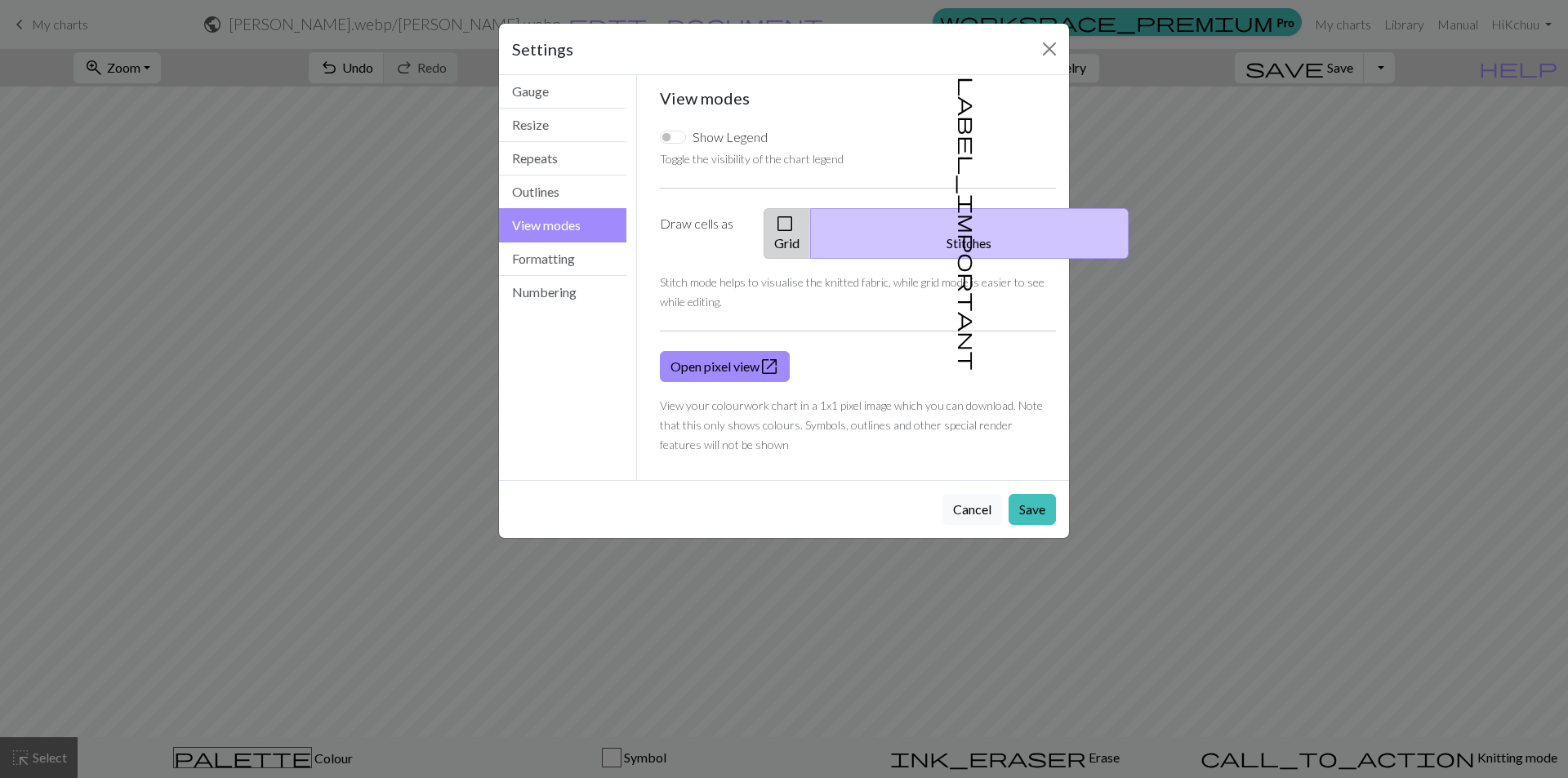
click at [795, 224] on span "check_box_outline_blank" at bounding box center [784, 224] width 20 height 23
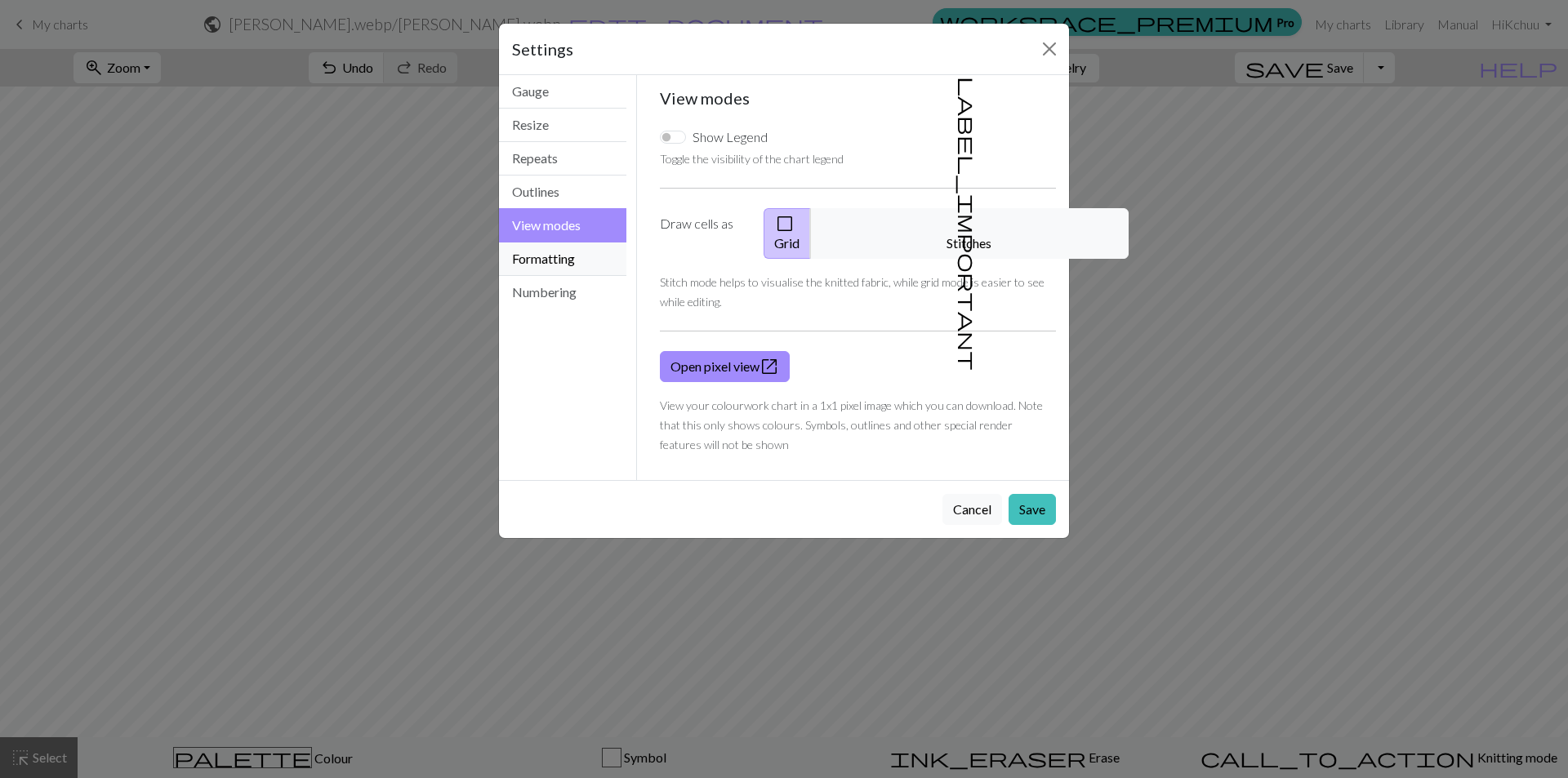
click at [579, 265] on button "Formatting" at bounding box center [563, 258] width 128 height 33
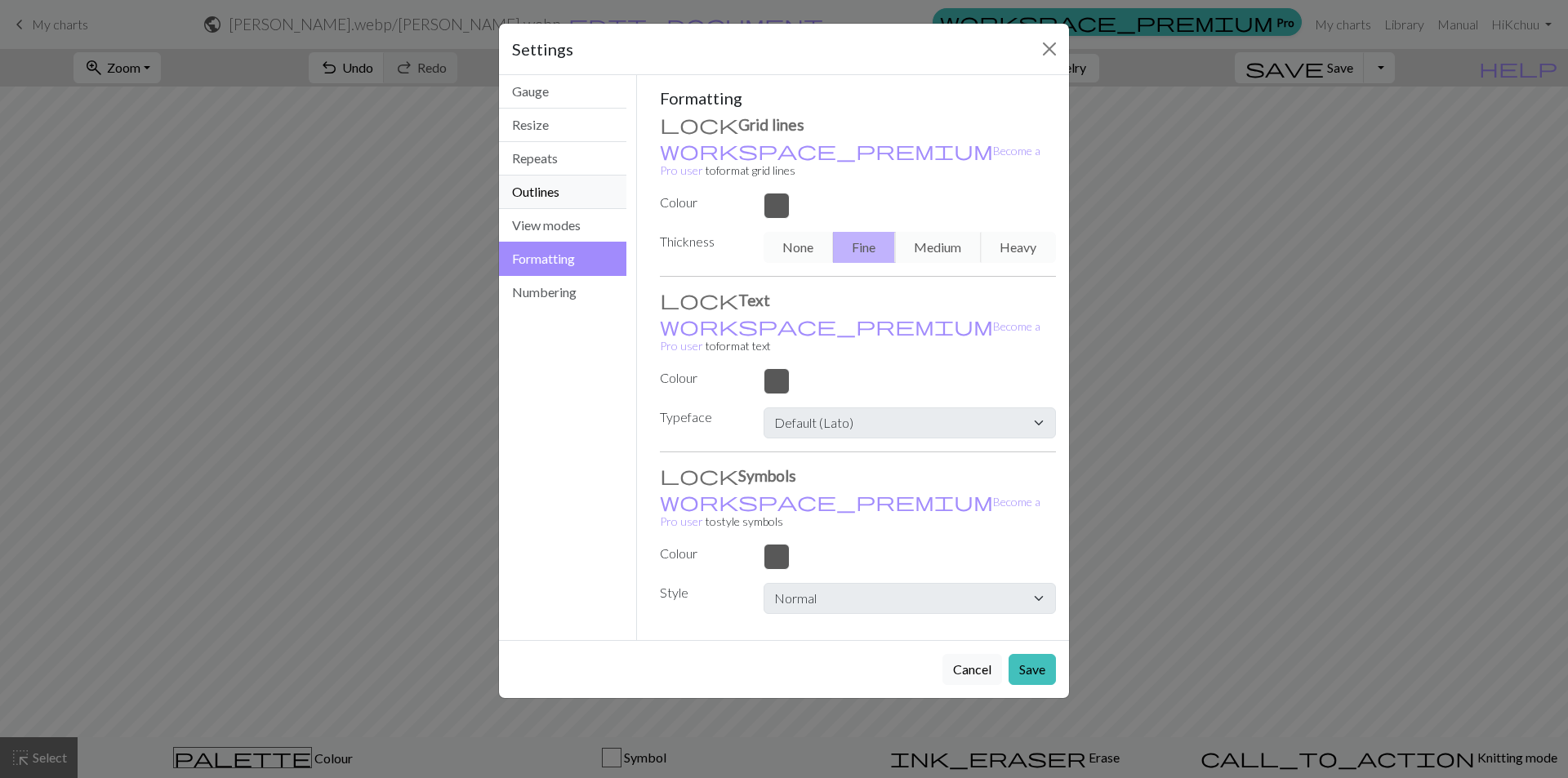
click at [542, 189] on button "Outlines" at bounding box center [563, 191] width 128 height 33
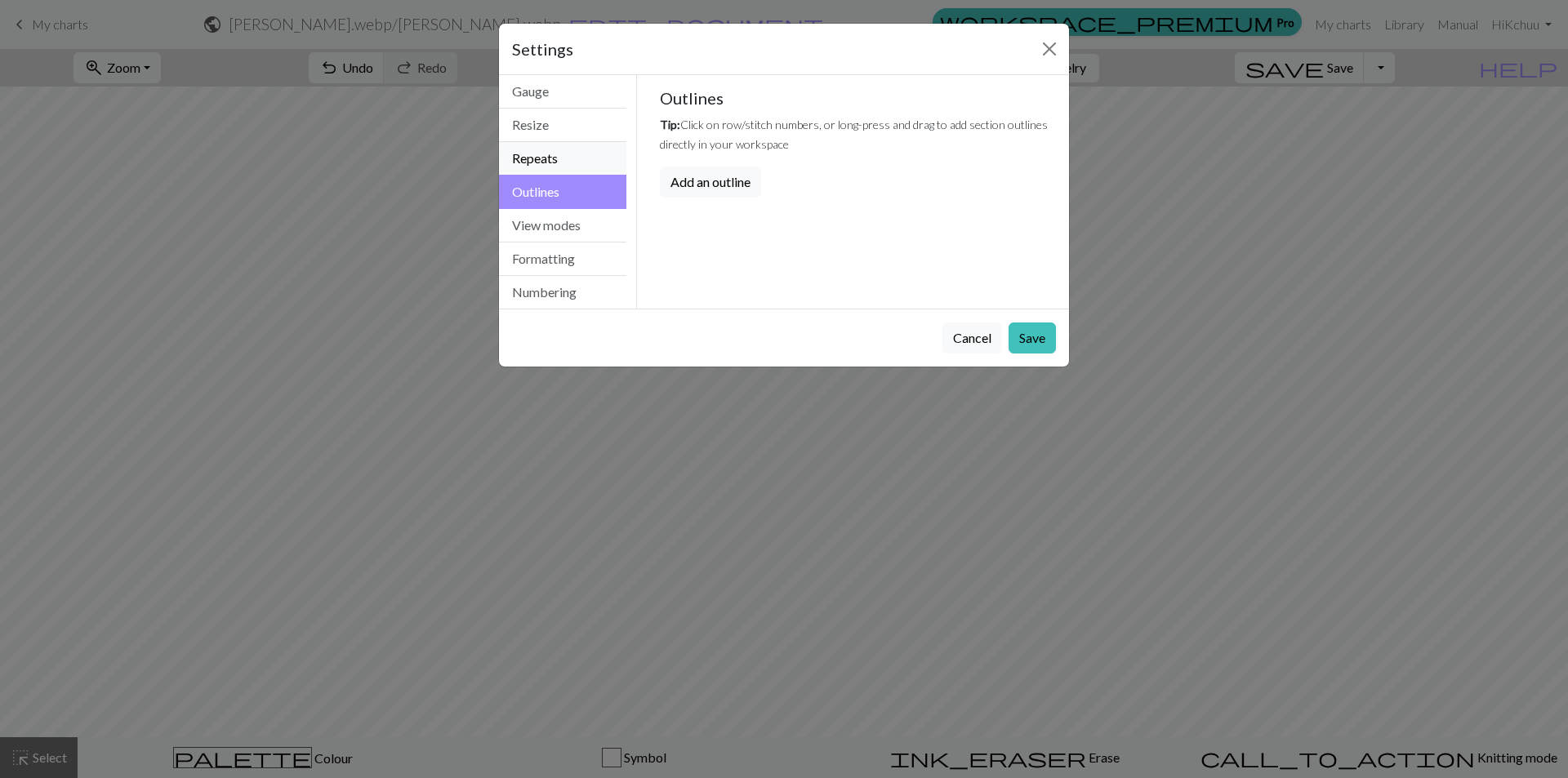
click at [566, 146] on button "Repeats" at bounding box center [563, 158] width 128 height 33
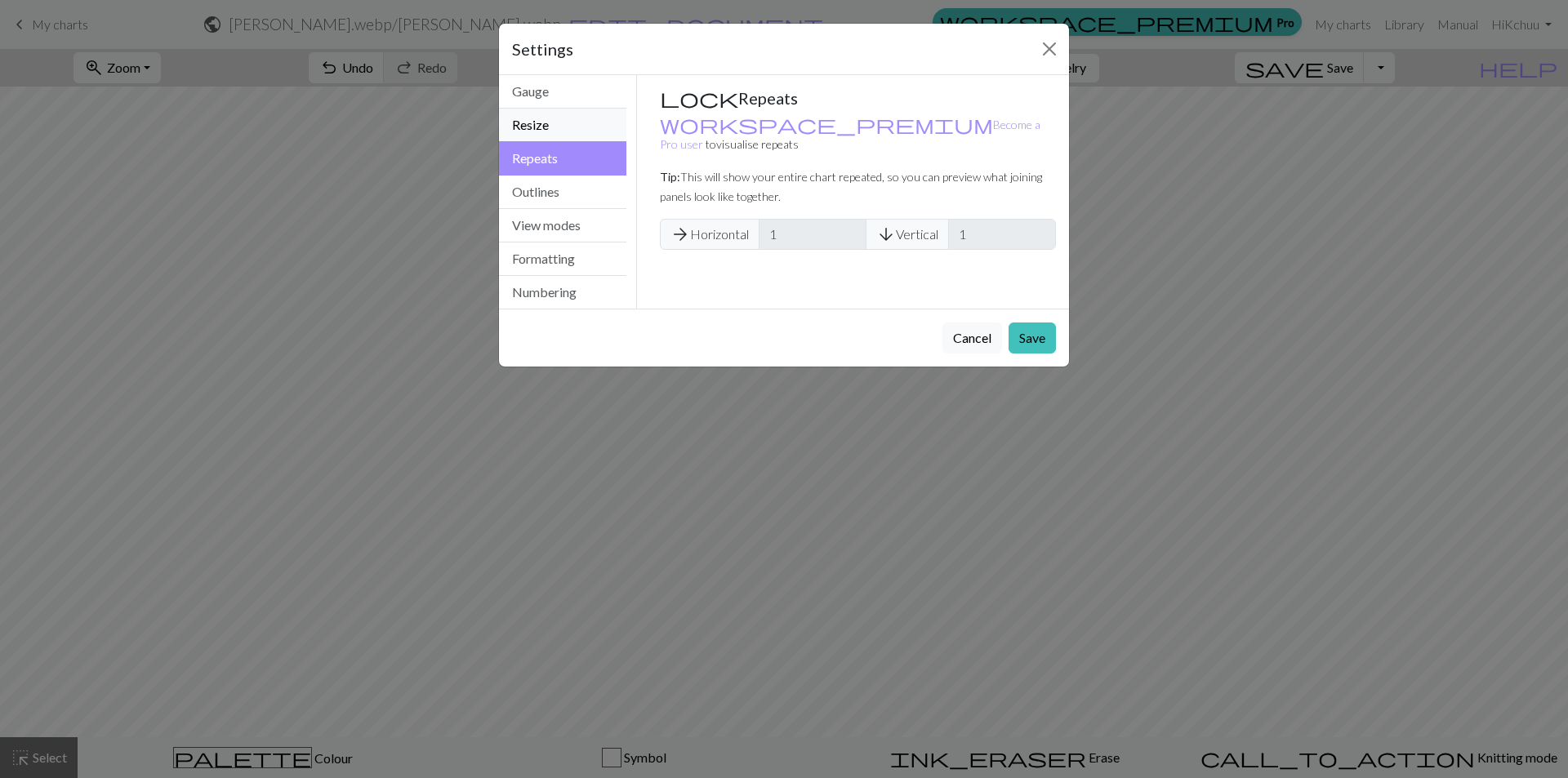
click at [564, 114] on button "Resize" at bounding box center [563, 125] width 128 height 33
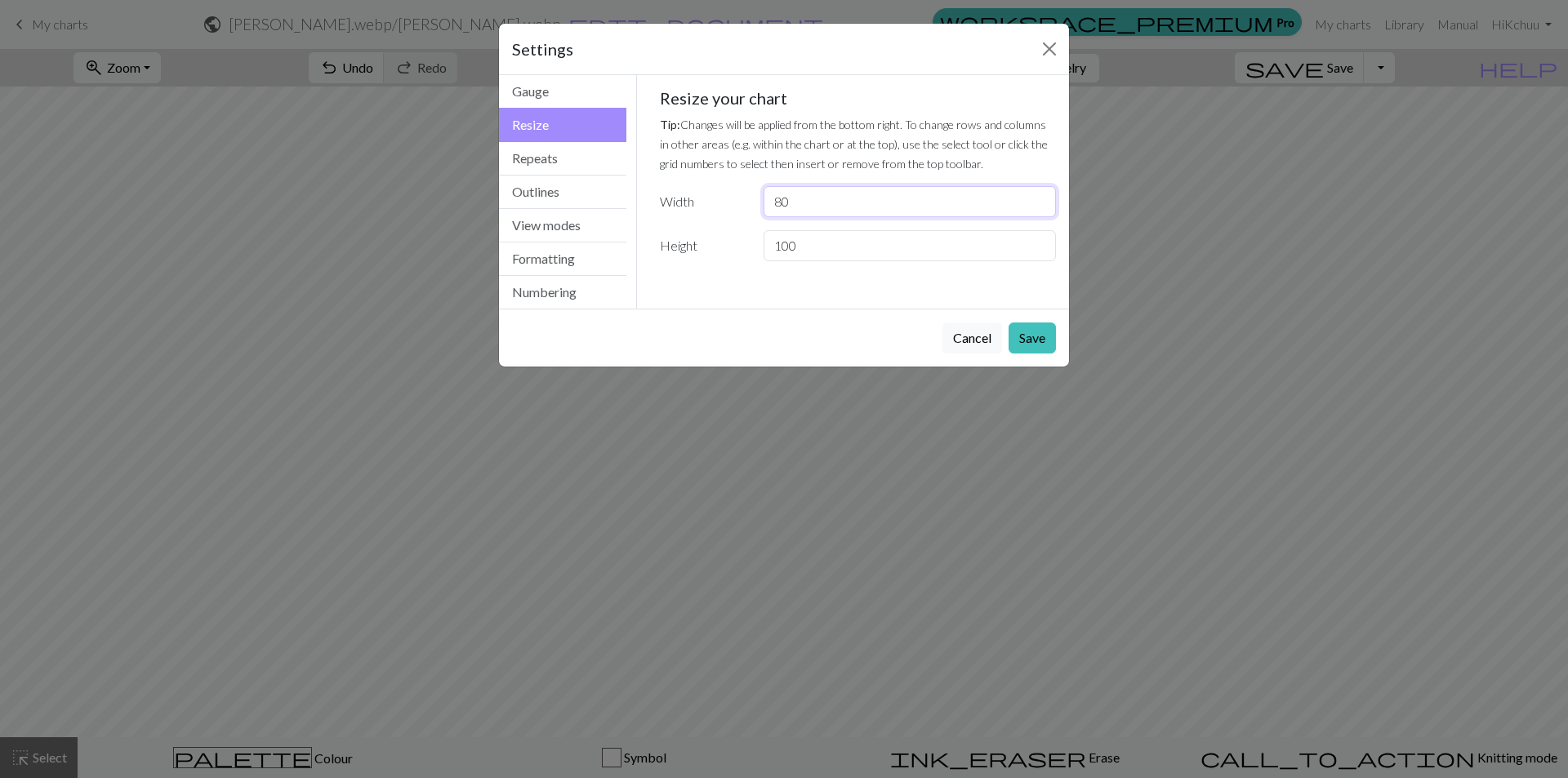
drag, startPoint x: 853, startPoint y: 199, endPoint x: 739, endPoint y: 190, distance: 114.4
click at [739, 190] on div "Width 80" at bounding box center [858, 202] width 417 height 31
type input "100"
drag, startPoint x: 1049, startPoint y: 332, endPoint x: 1200, endPoint y: 327, distance: 151.1
click at [1050, 332] on button "Save" at bounding box center [1033, 338] width 48 height 31
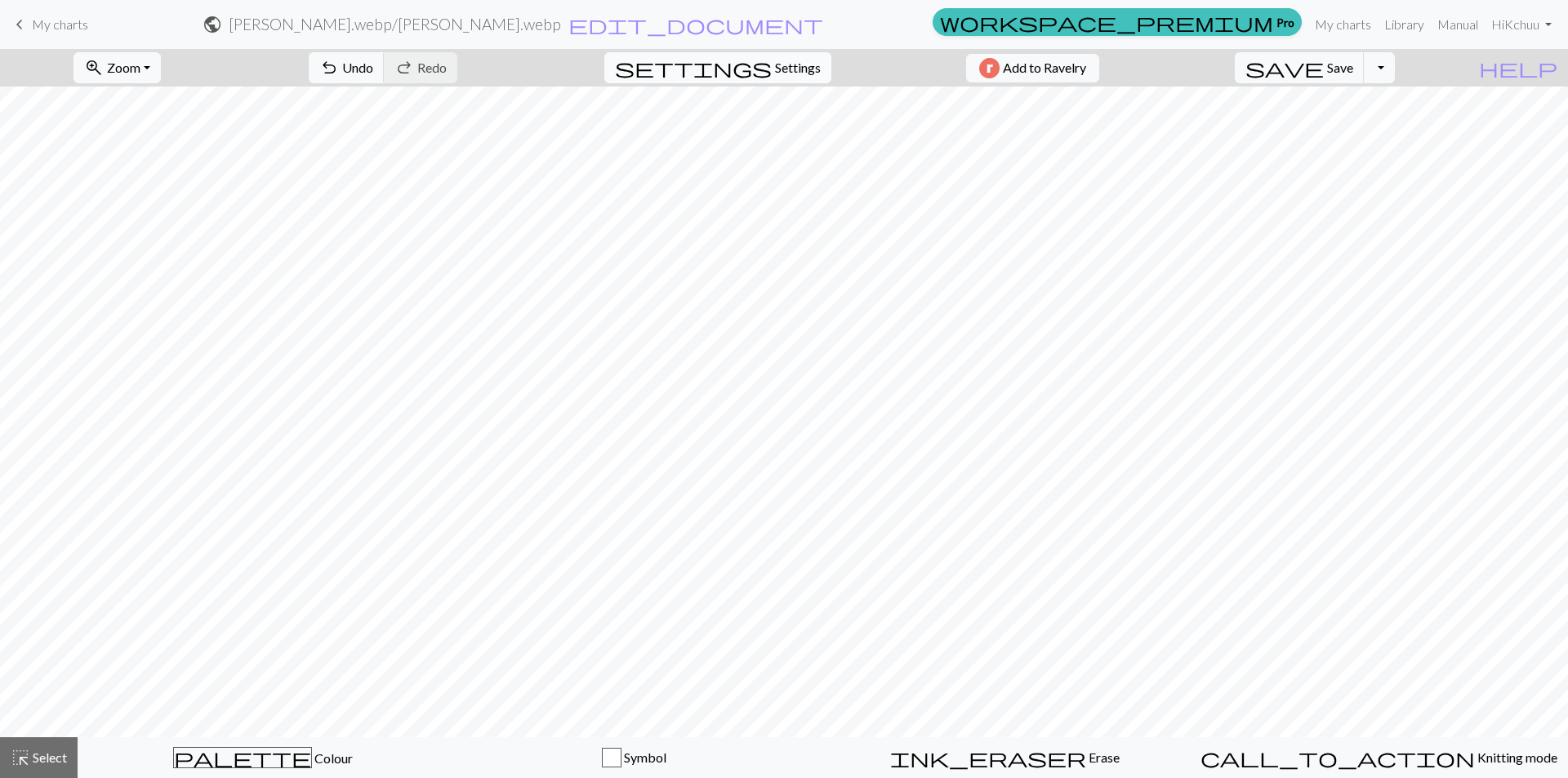
click at [775, 65] on span "Settings" at bounding box center [798, 67] width 46 height 20
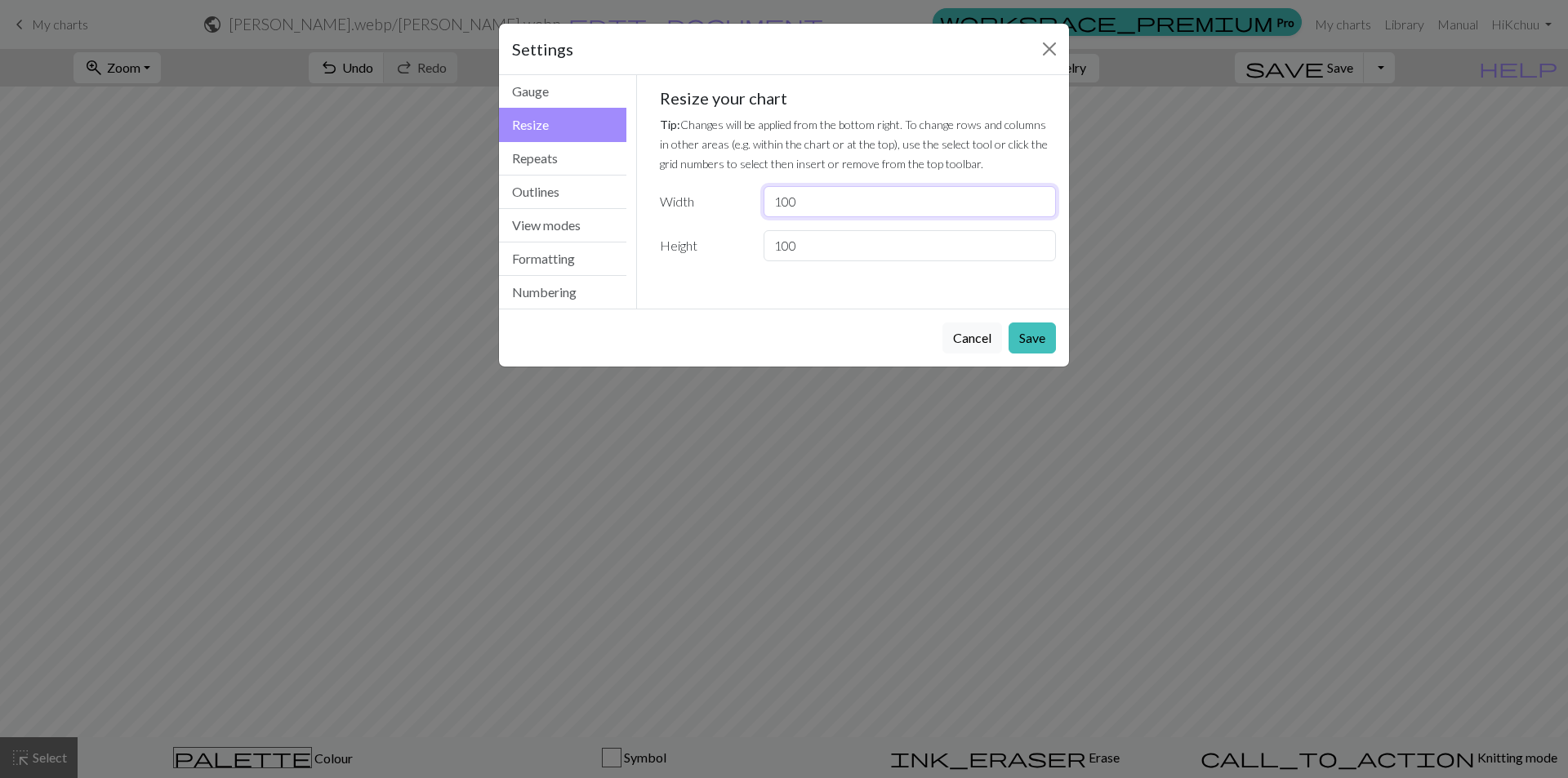
drag, startPoint x: 830, startPoint y: 196, endPoint x: 738, endPoint y: 196, distance: 92.0
click at [738, 196] on div "Width 100" at bounding box center [858, 202] width 417 height 31
type input "7"
type input "80"
click at [789, 242] on input "100" at bounding box center [910, 246] width 293 height 31
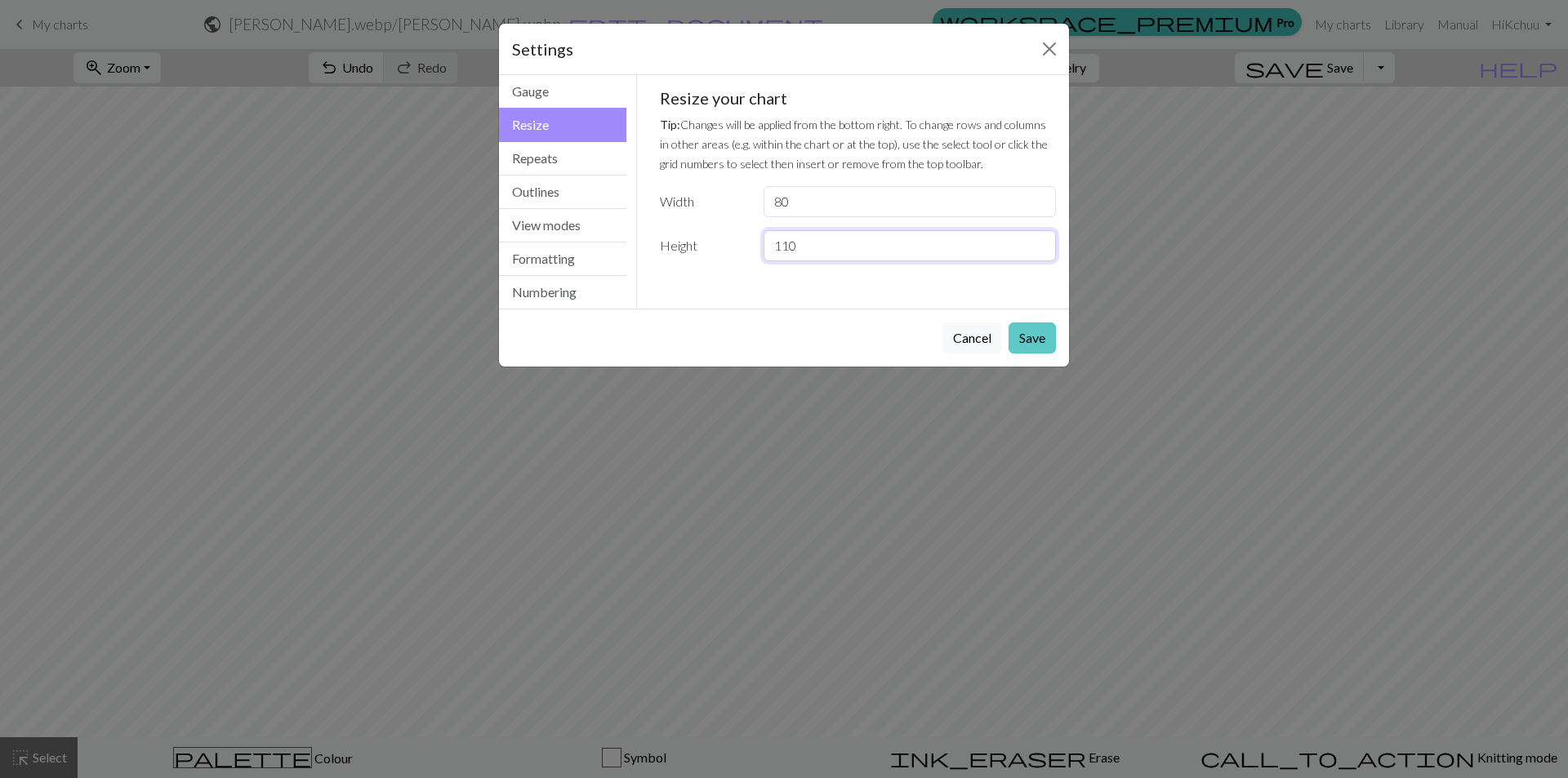
type input "110"
click at [1043, 332] on button "Save" at bounding box center [1033, 338] width 48 height 31
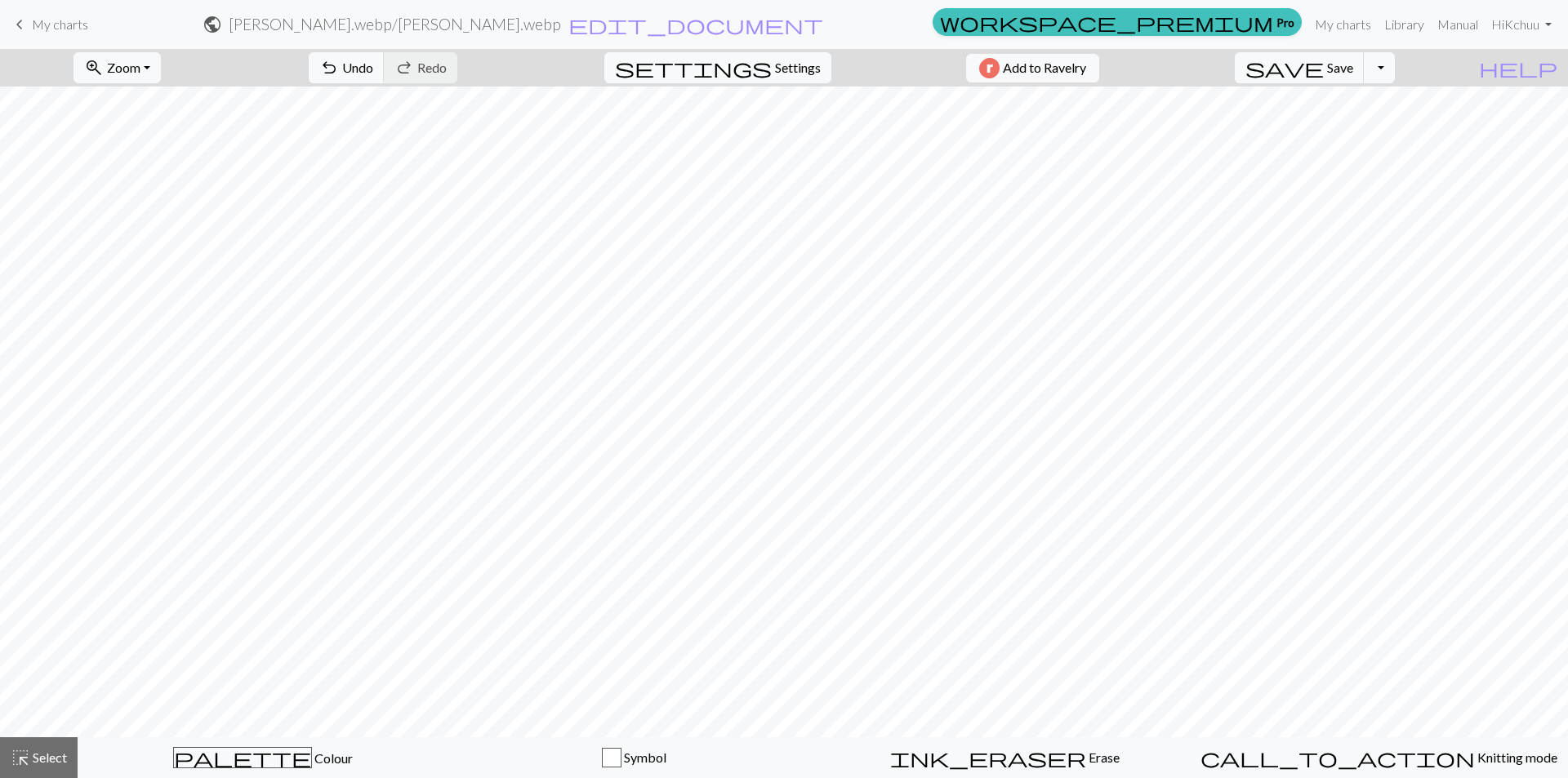
click at [17, 29] on span "keyboard_arrow_left" at bounding box center [20, 24] width 20 height 23
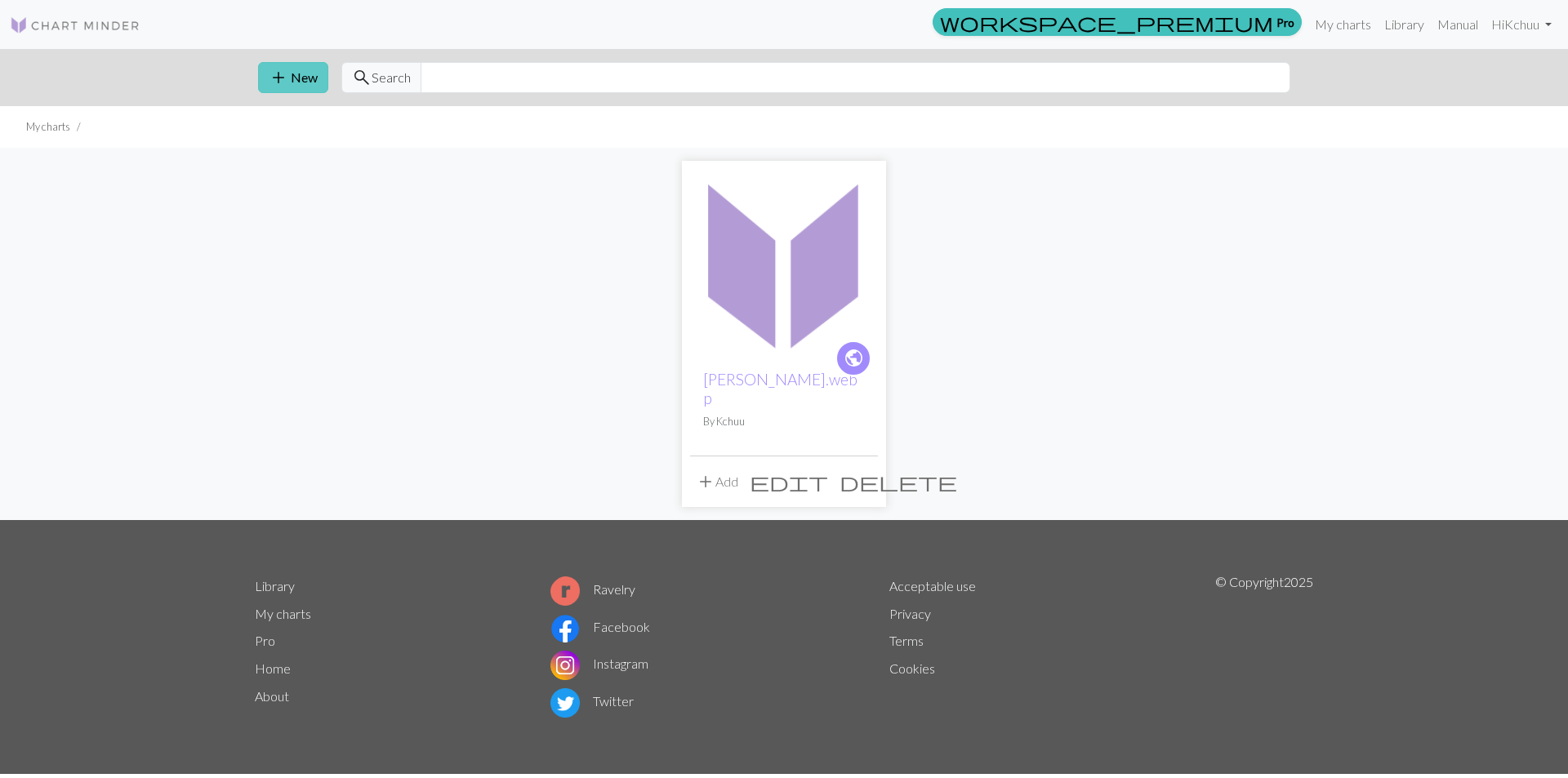
click at [316, 77] on button "add New" at bounding box center [293, 77] width 71 height 31
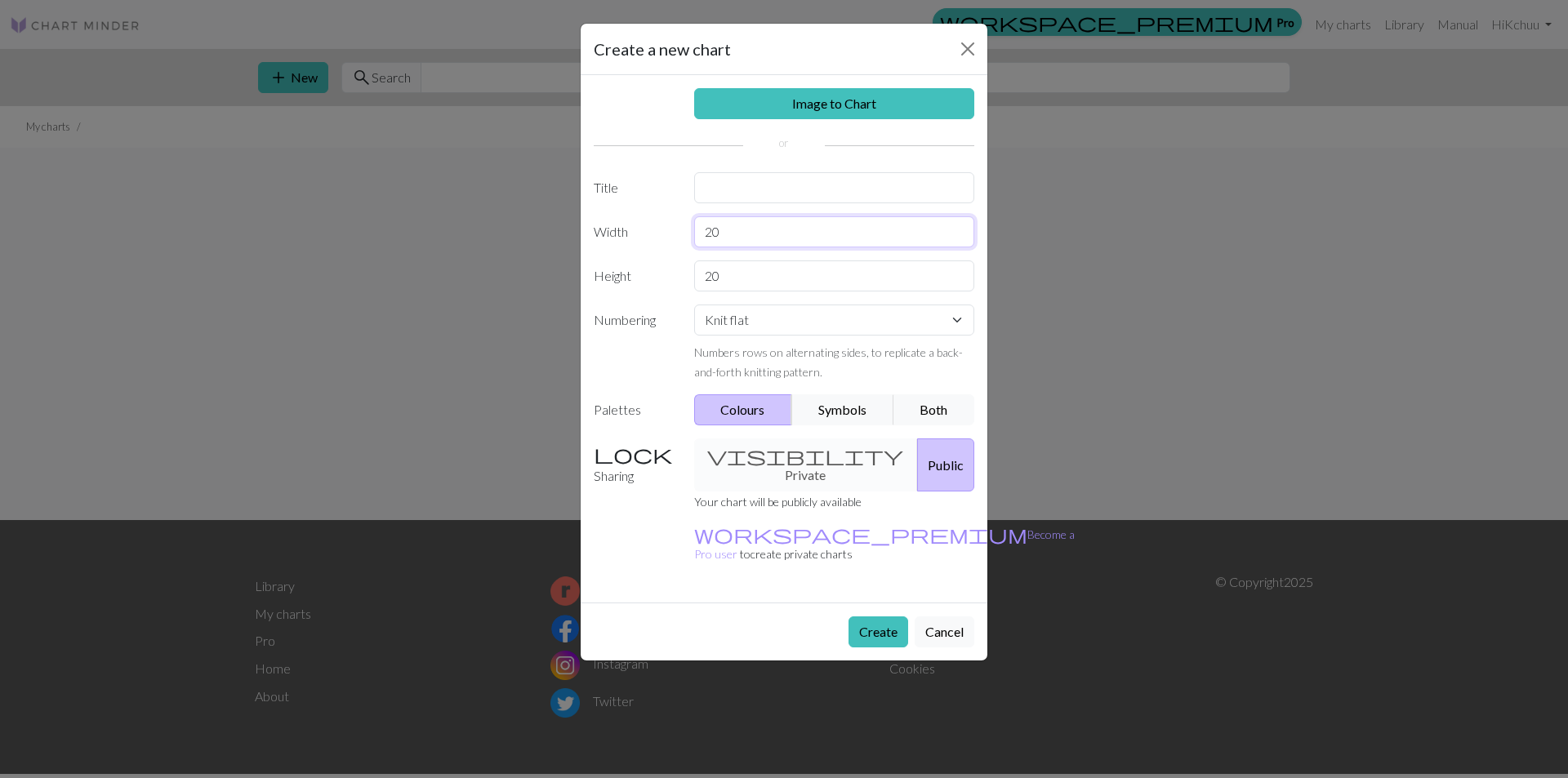
click at [641, 214] on div "Image to Chart Title Width 20 Height 20 Numbering Knit flat Knit in the round L…" at bounding box center [784, 338] width 407 height 527
type input "80"
drag, startPoint x: 744, startPoint y: 273, endPoint x: 698, endPoint y: 255, distance: 49.4
click at [663, 264] on div "Height 20" at bounding box center [784, 275] width 400 height 31
type input "110"
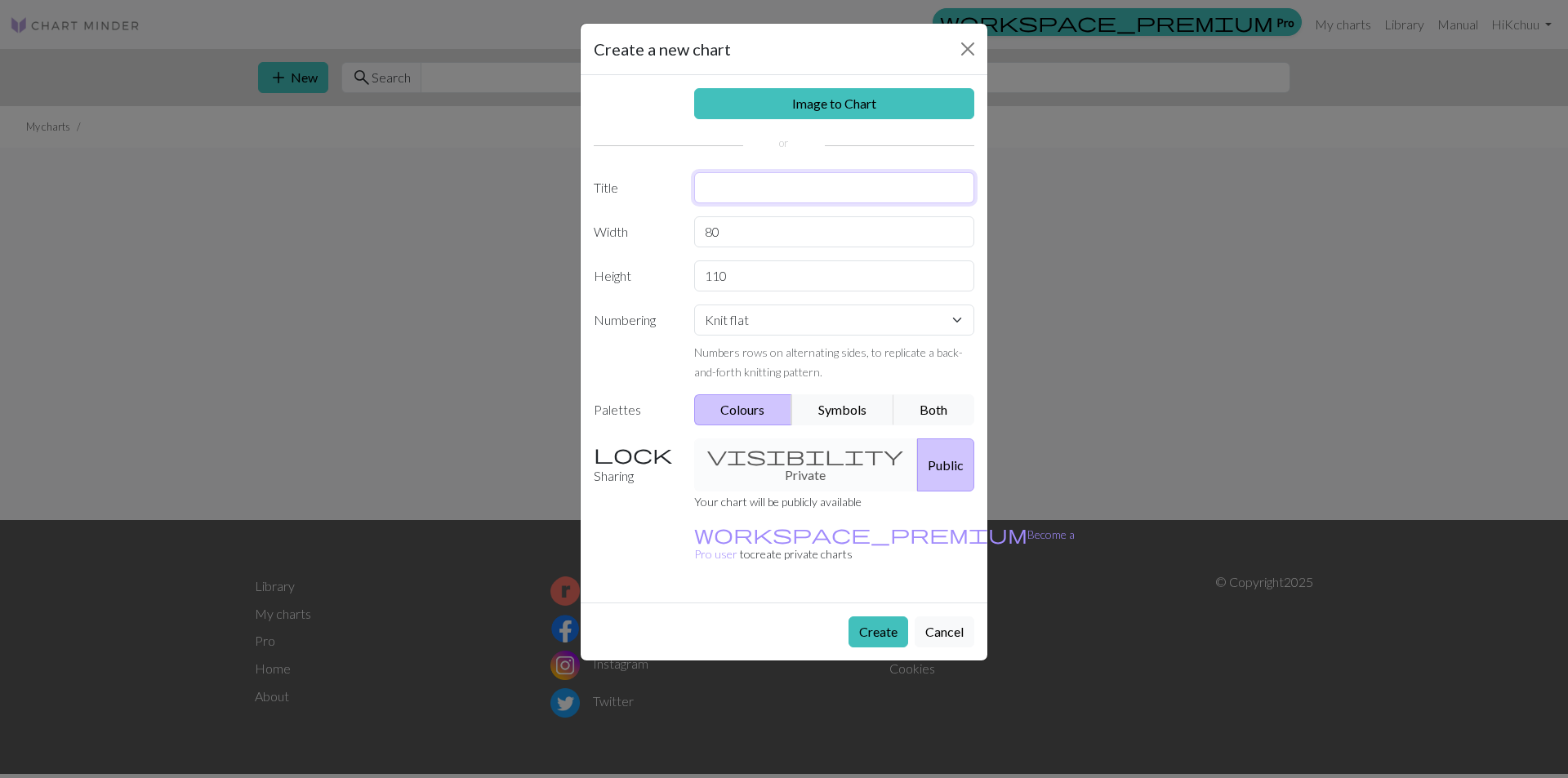
drag, startPoint x: 751, startPoint y: 175, endPoint x: 750, endPoint y: 184, distance: 9.1
click at [751, 180] on input "text" at bounding box center [835, 188] width 281 height 31
click at [773, 103] on link "Image to Chart" at bounding box center [835, 104] width 281 height 31
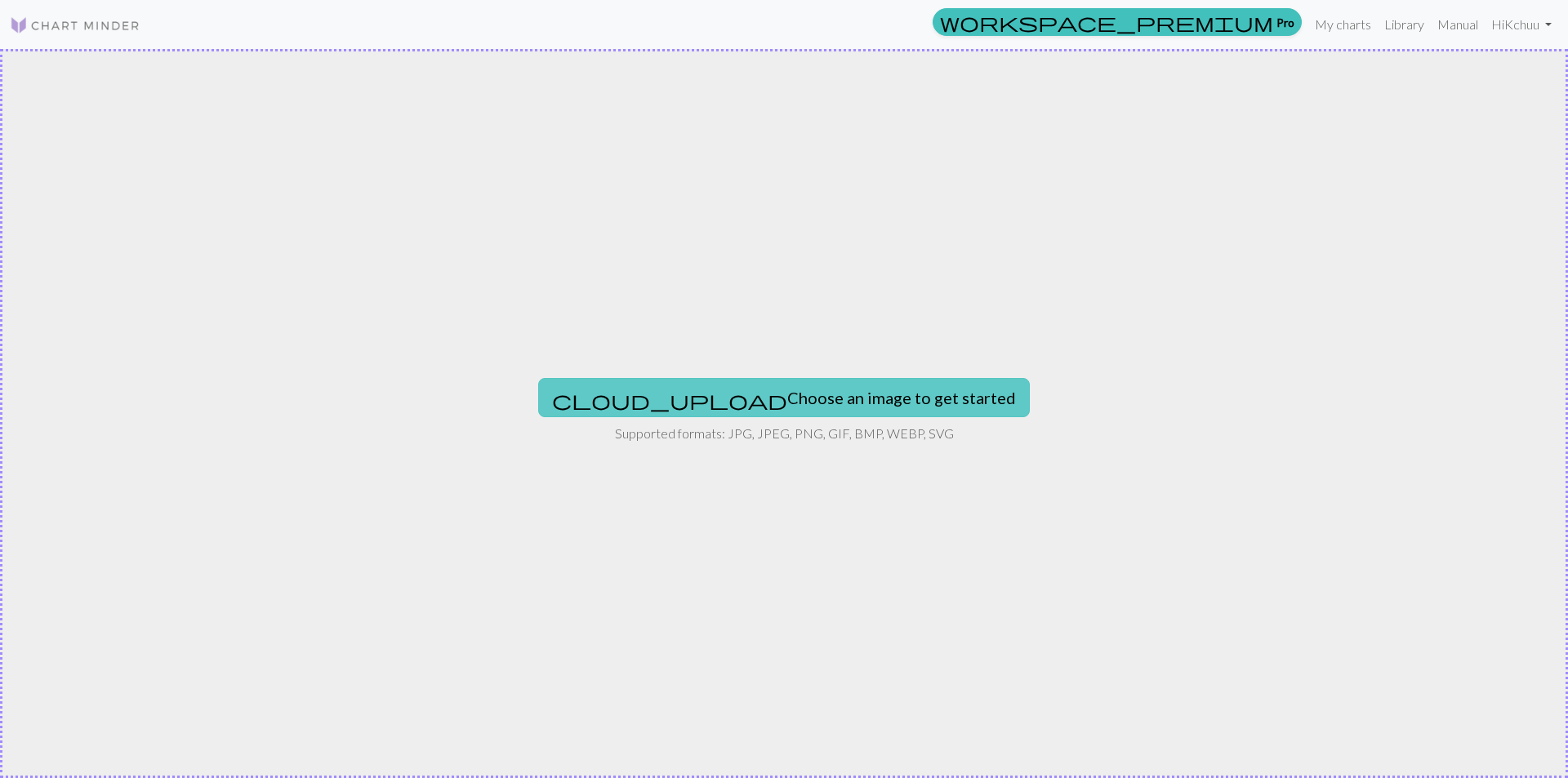
click at [807, 389] on button "cloud_upload Choose an image to get started" at bounding box center [784, 397] width 492 height 39
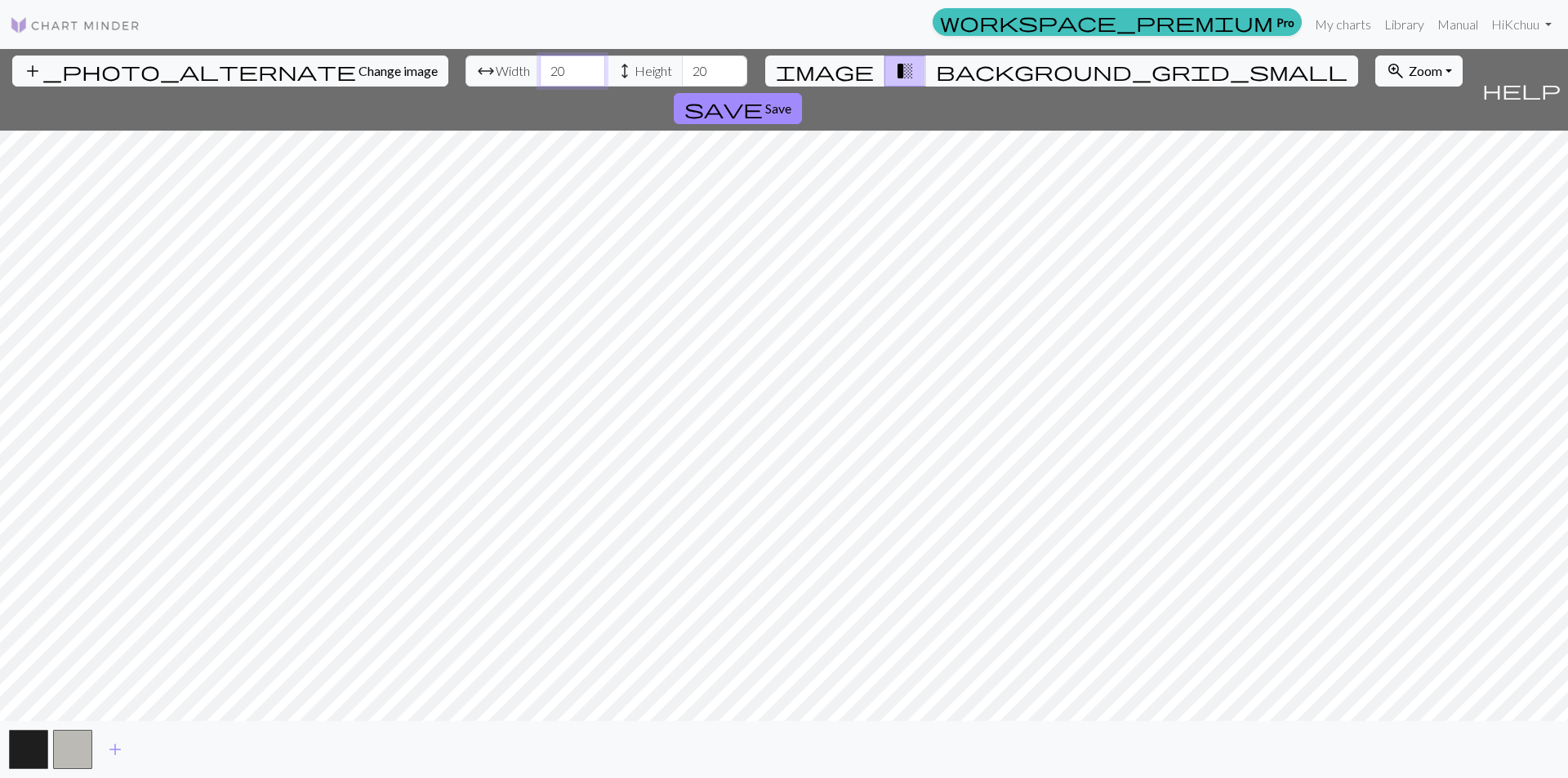
drag, startPoint x: 482, startPoint y: 67, endPoint x: 429, endPoint y: 58, distance: 53.8
click at [465, 62] on div "arrow_range Width 20 height Height 20" at bounding box center [606, 71] width 282 height 31
type input "80"
drag, startPoint x: 627, startPoint y: 69, endPoint x: 572, endPoint y: 71, distance: 55.0
click at [572, 71] on div "arrow_range Width 80 height Height 20" at bounding box center [606, 71] width 282 height 31
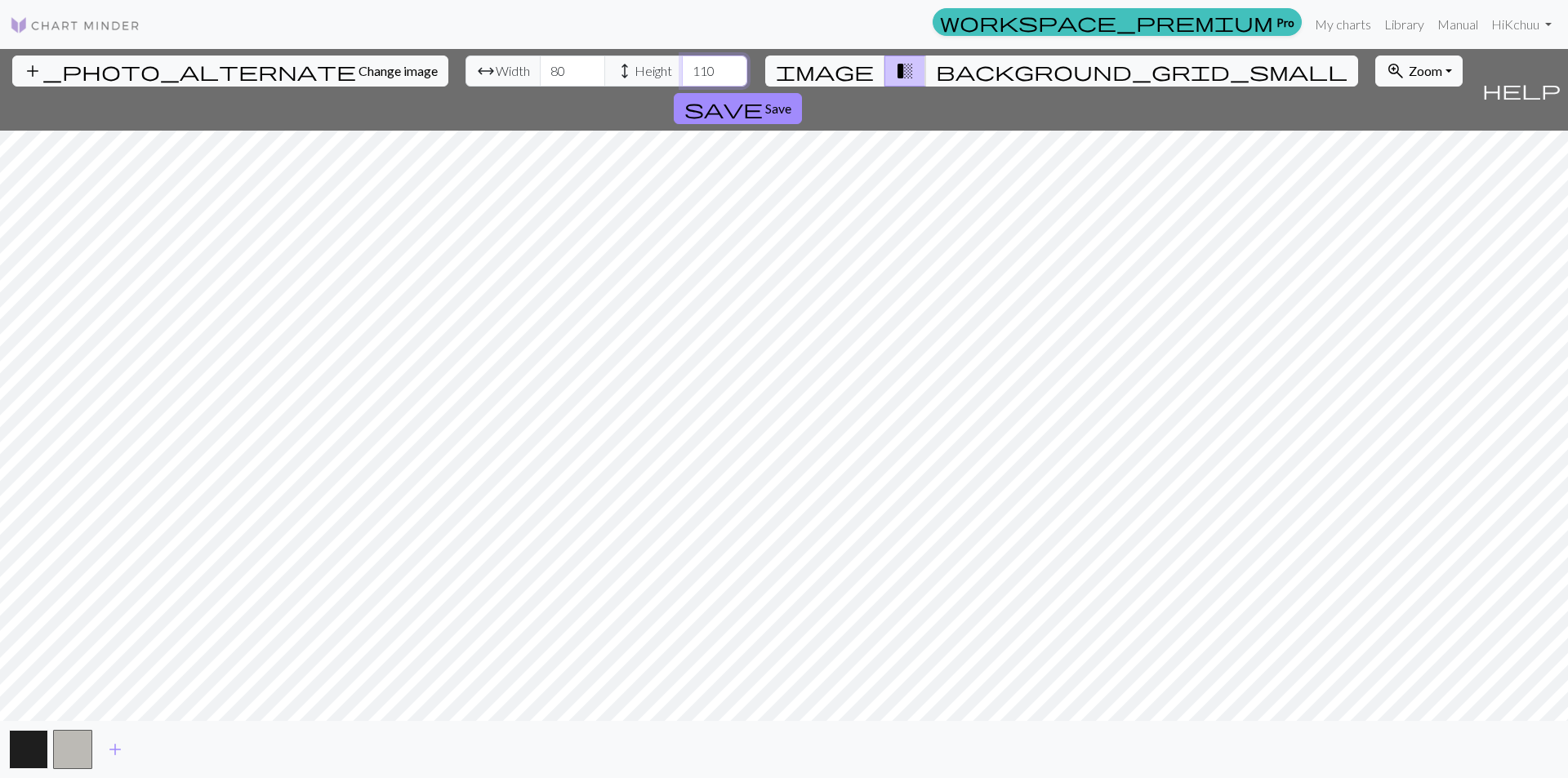
type input "110"
click at [20, 747] on button "button" at bounding box center [29, 749] width 39 height 39
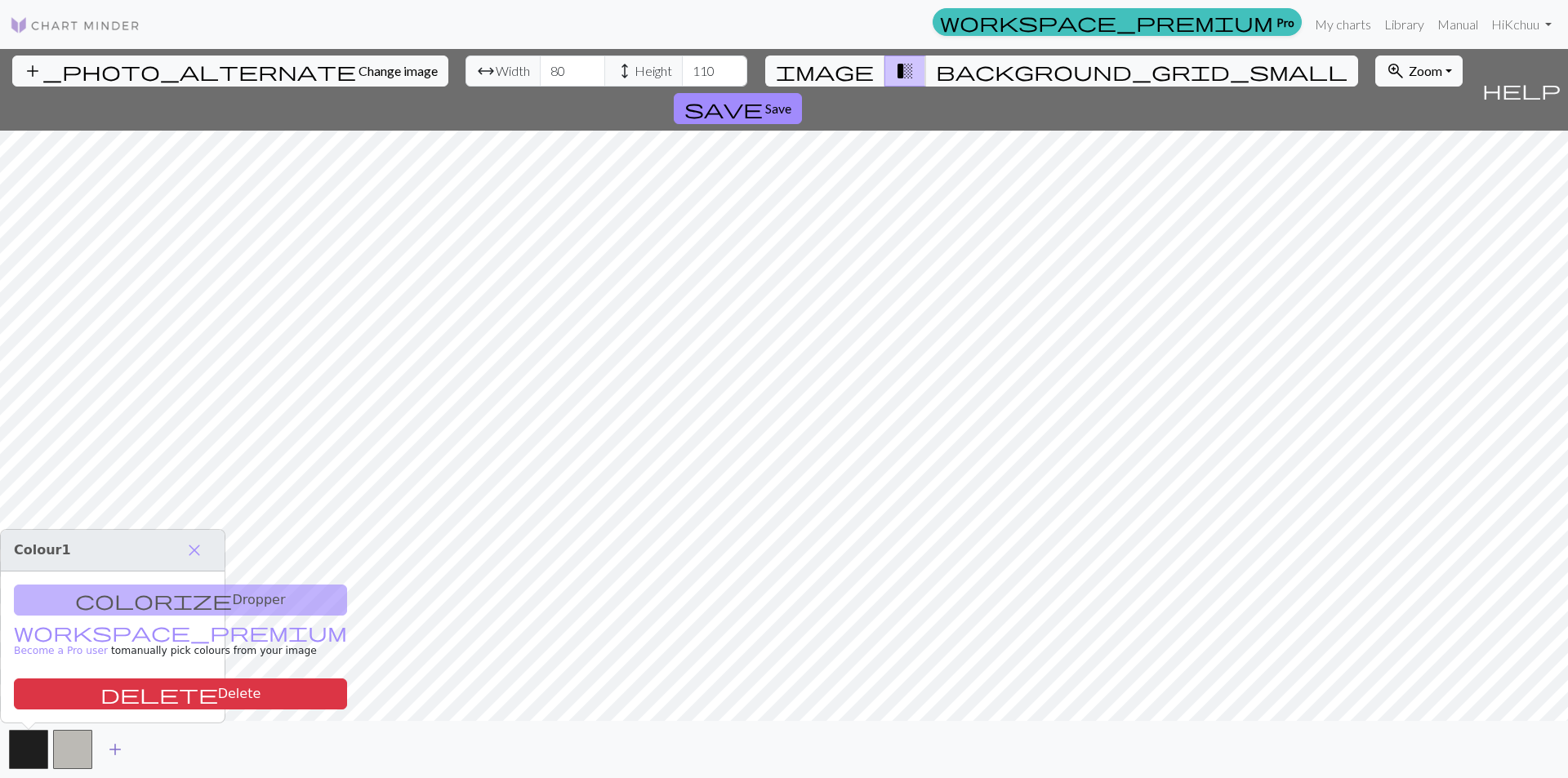
click at [113, 750] on span "add" at bounding box center [115, 749] width 20 height 23
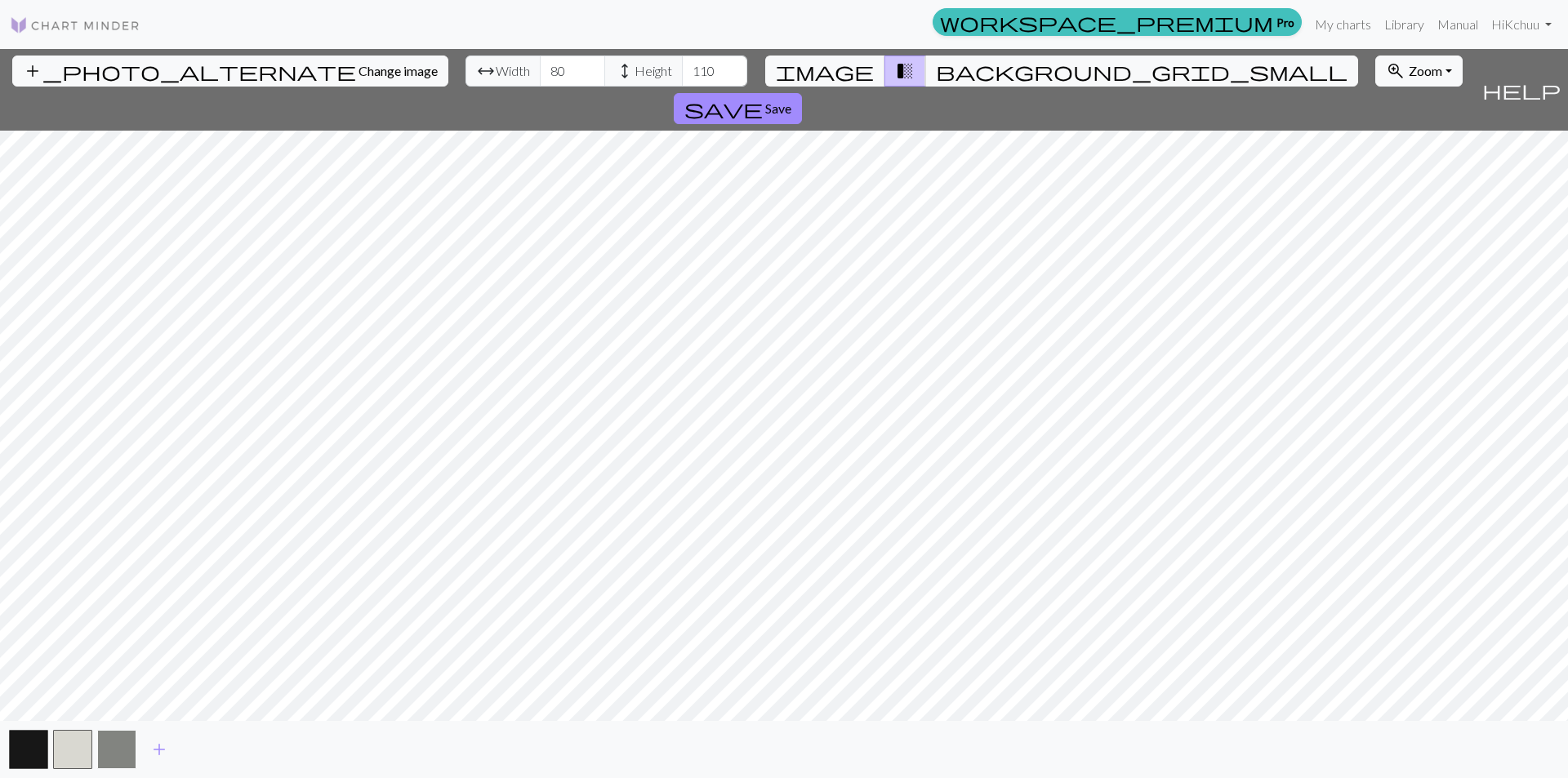
click at [105, 750] on button "button" at bounding box center [117, 749] width 39 height 39
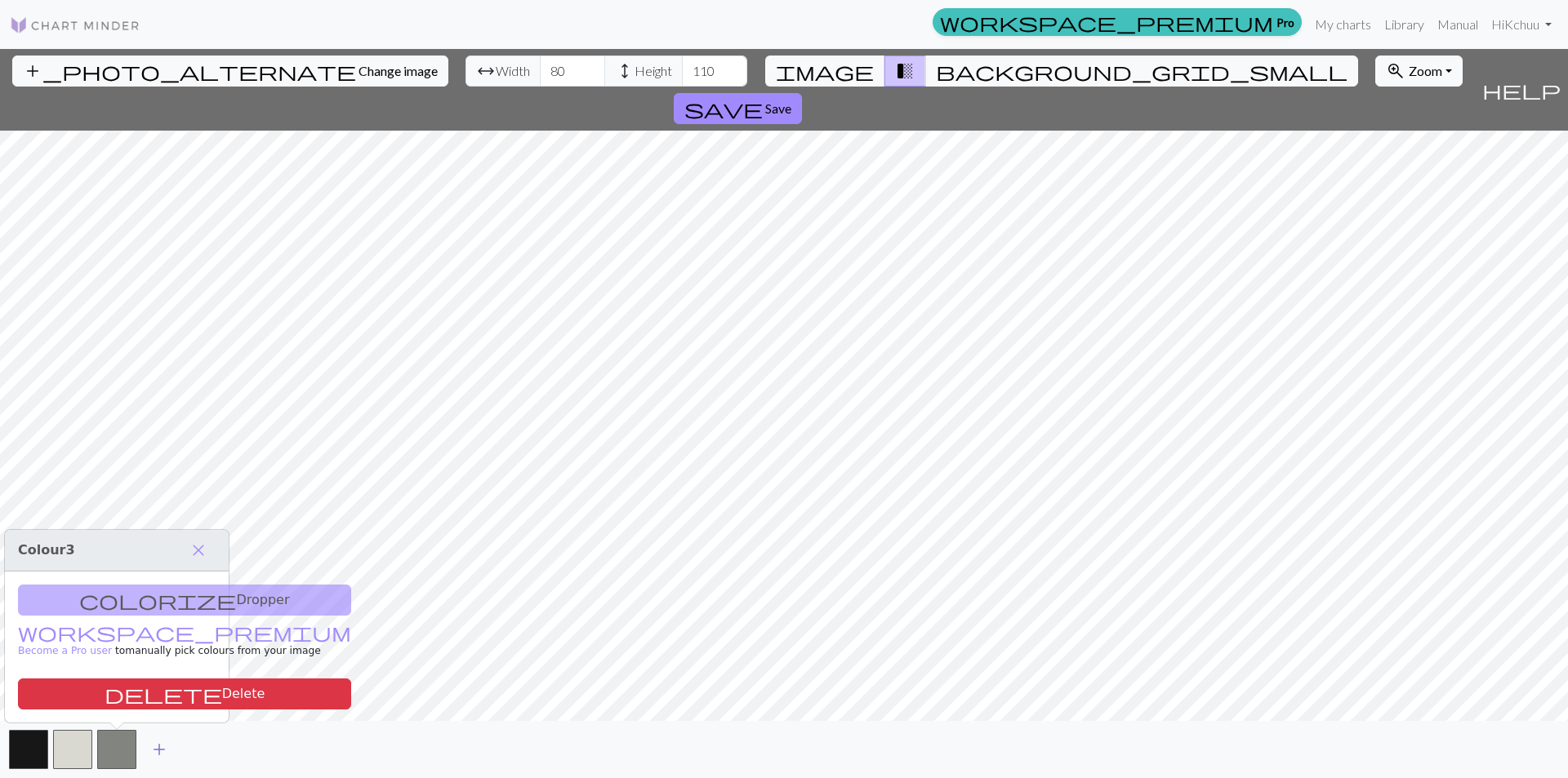
click at [153, 749] on span "add" at bounding box center [159, 749] width 20 height 23
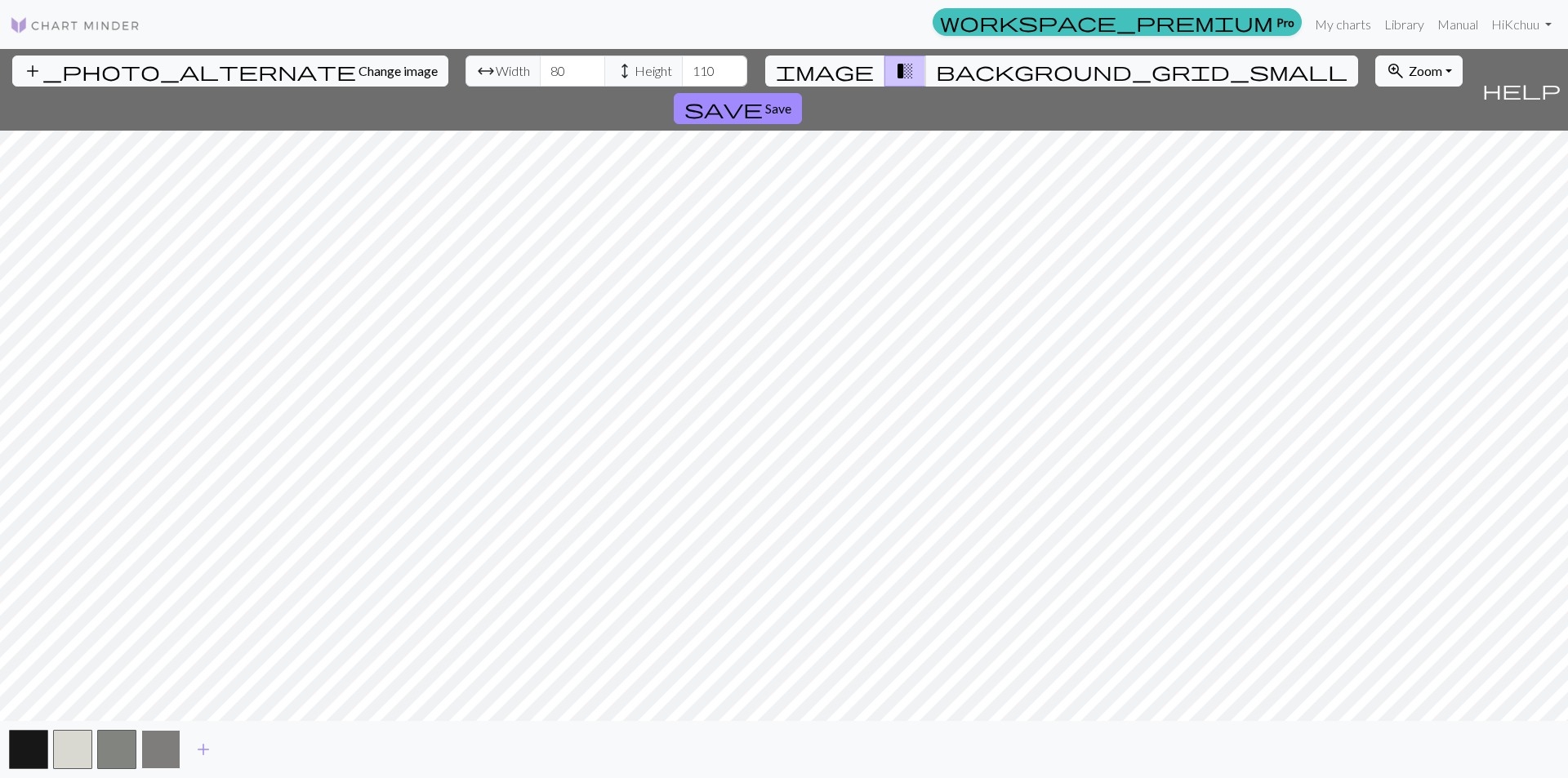
click at [149, 747] on button "button" at bounding box center [161, 749] width 39 height 39
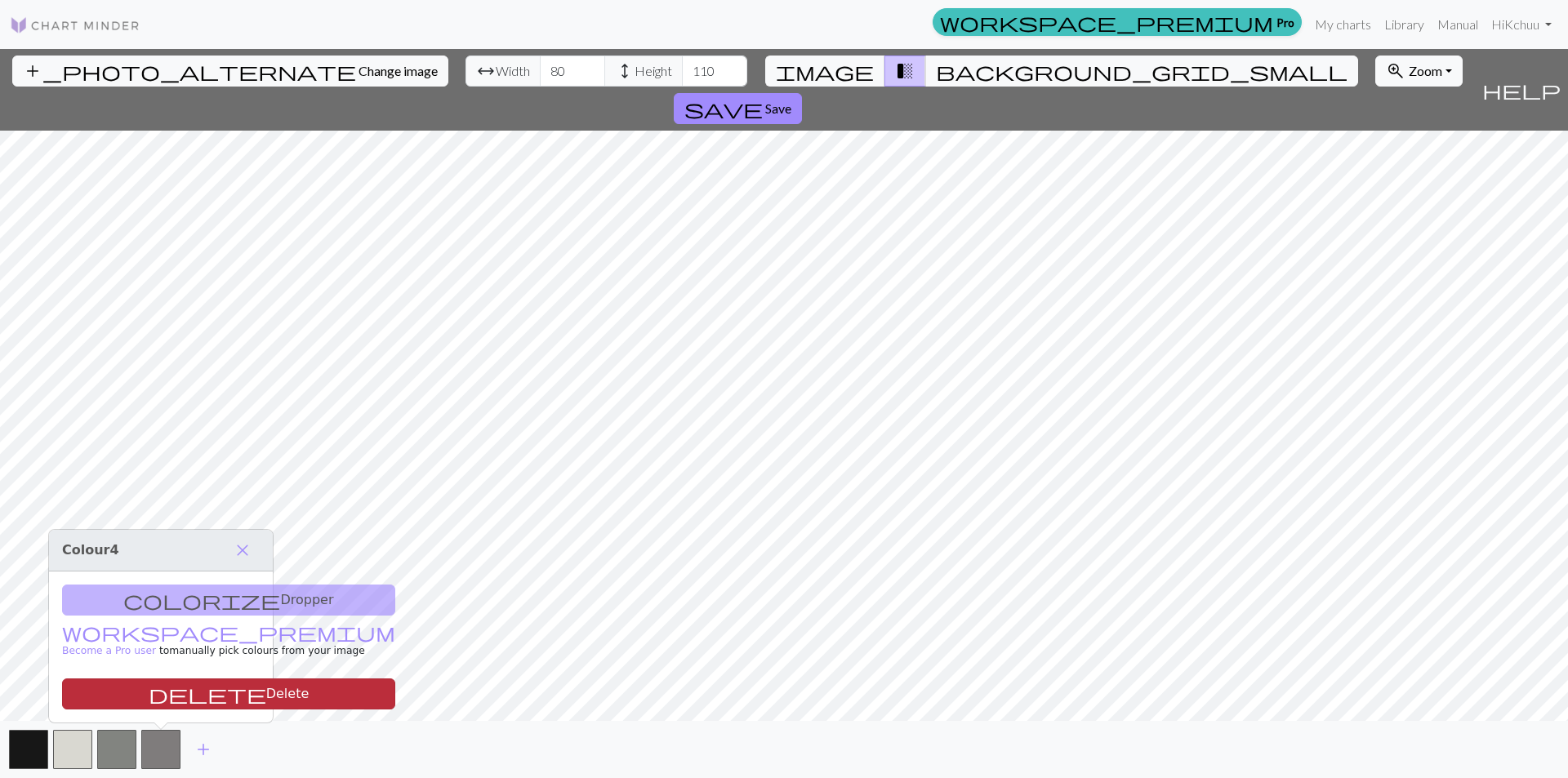
click at [155, 697] on button "delete Delete" at bounding box center [229, 694] width 334 height 31
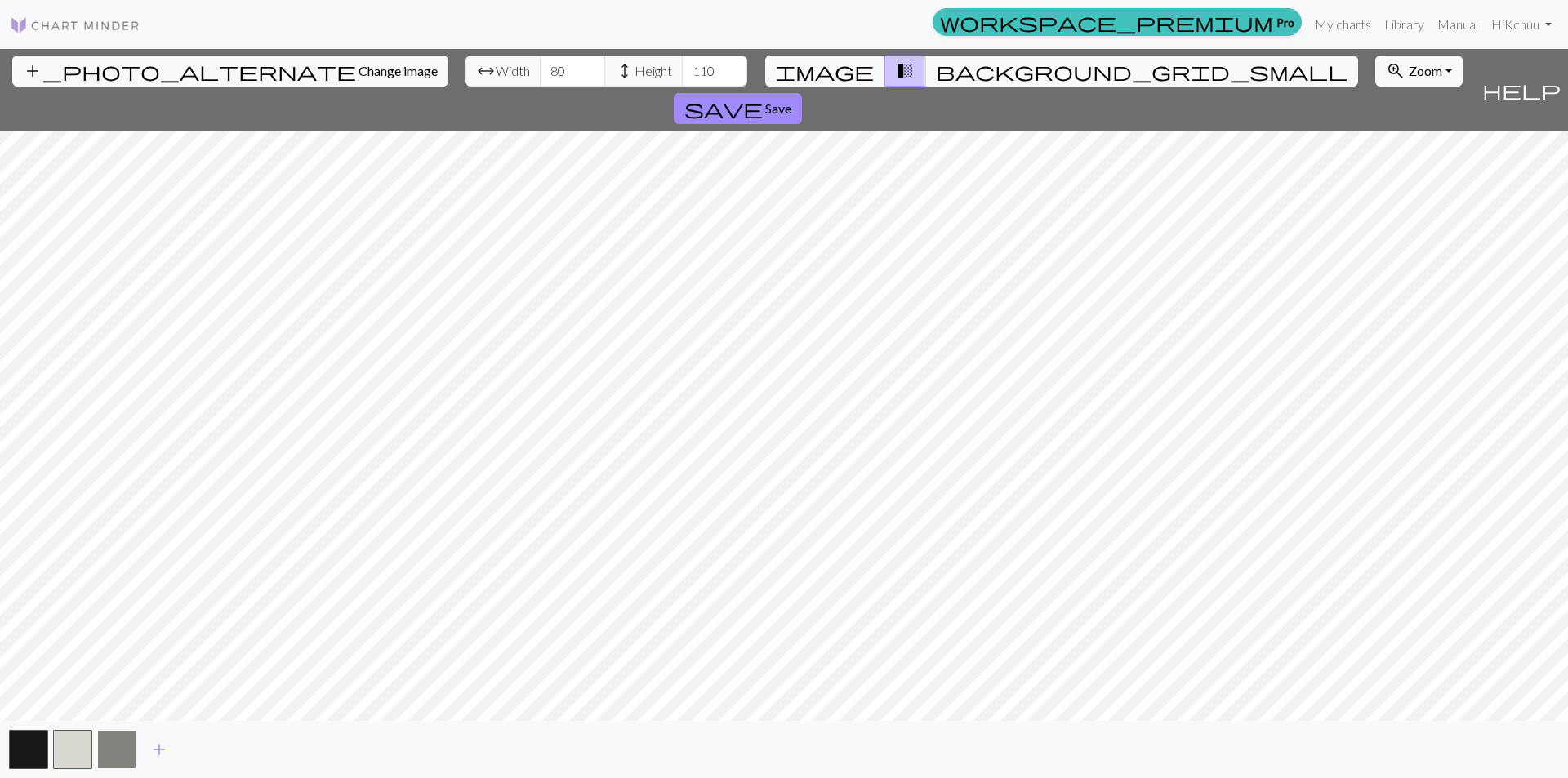
click at [118, 746] on button "button" at bounding box center [117, 749] width 39 height 39
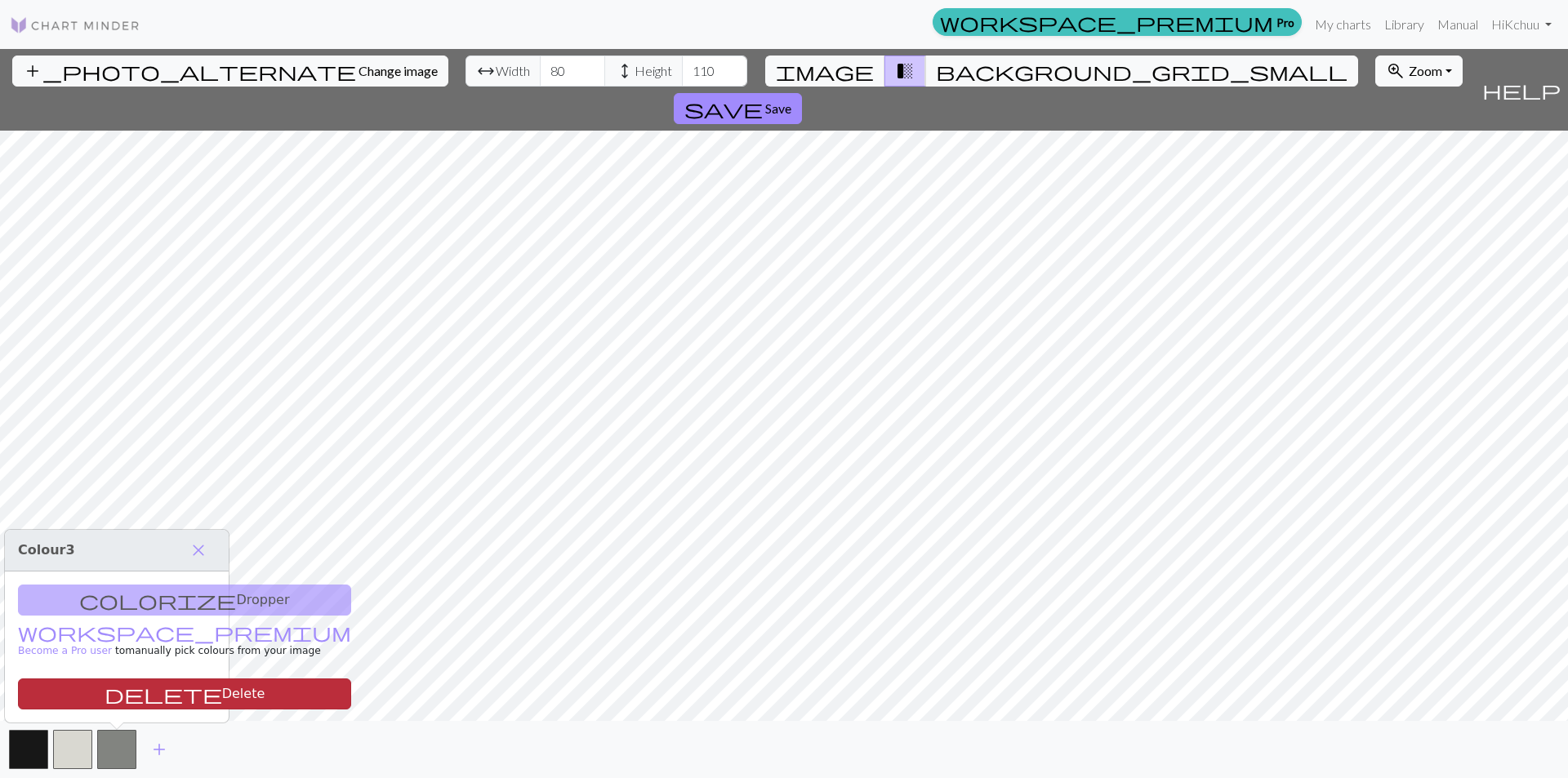
click at [117, 699] on button "delete Delete" at bounding box center [185, 694] width 334 height 31
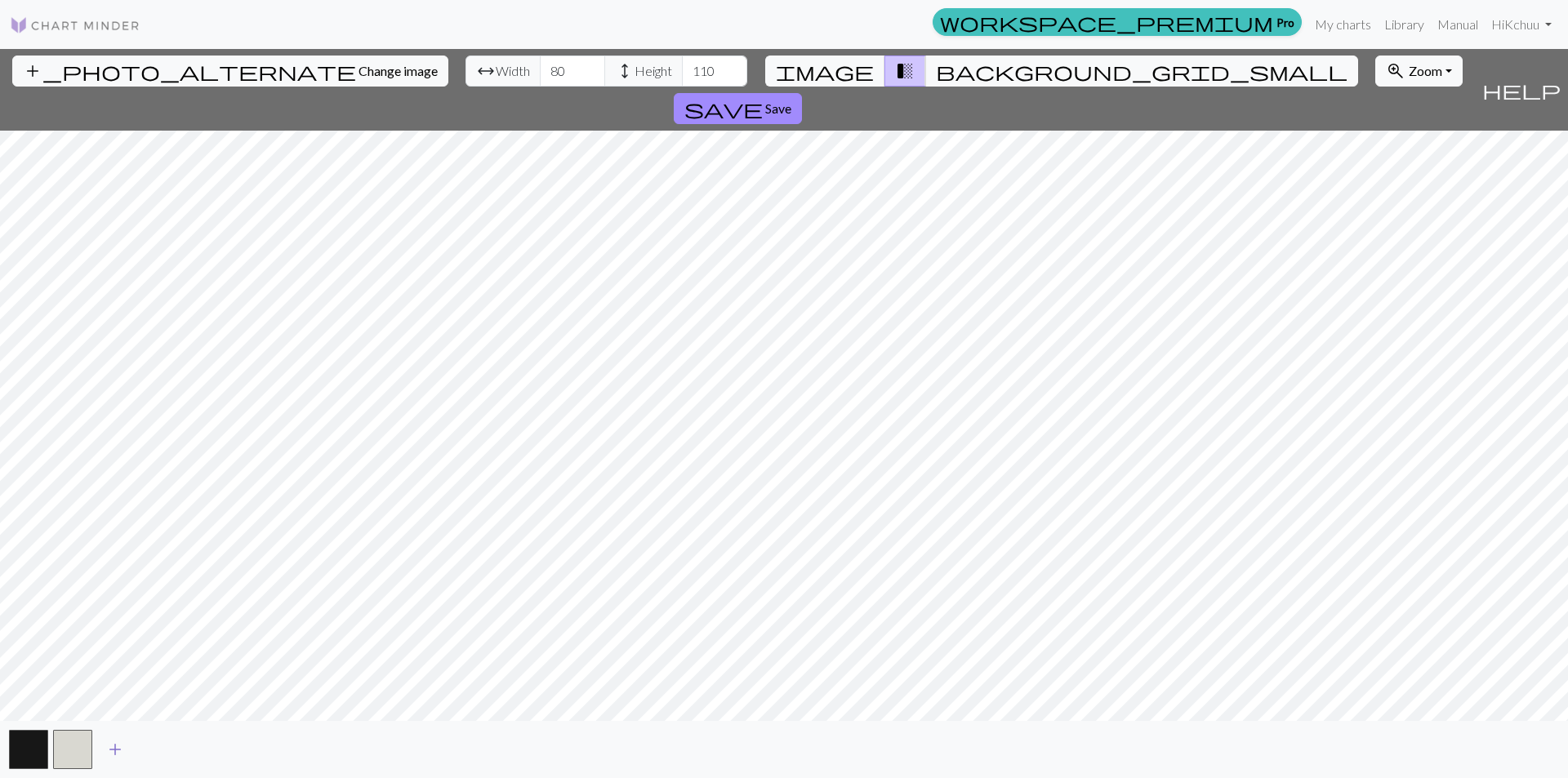
click at [117, 756] on span "add" at bounding box center [115, 749] width 20 height 23
click at [158, 747] on span "add" at bounding box center [159, 749] width 20 height 23
click at [197, 758] on span "add" at bounding box center [203, 749] width 20 height 23
click at [248, 750] on span "add" at bounding box center [247, 749] width 20 height 23
click at [31, 756] on button "button" at bounding box center [29, 749] width 39 height 39
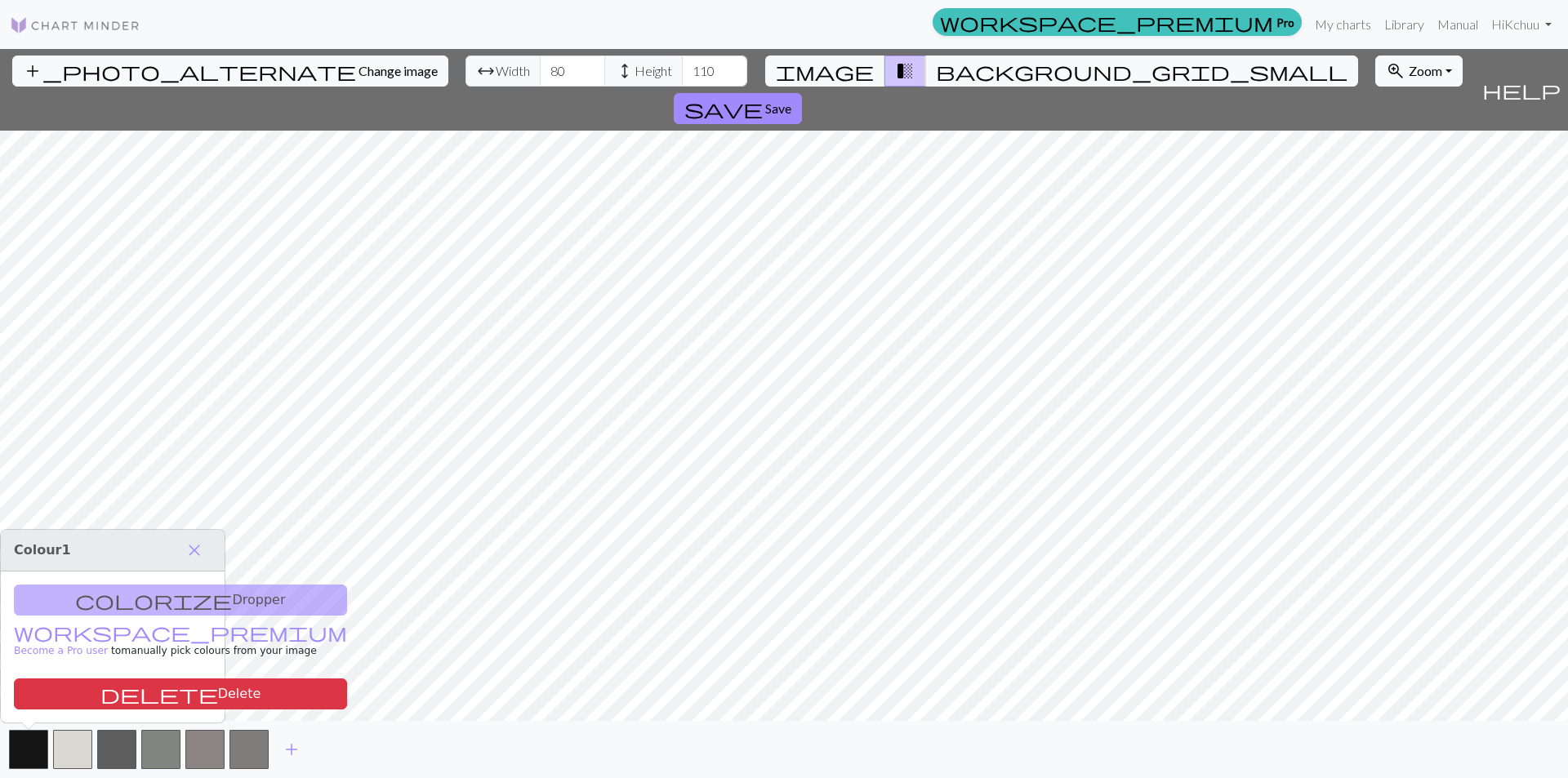
click at [104, 601] on div "colorize Dropper workspace_premium Become a Pro user to manually pick colours f…" at bounding box center [112, 647] width 224 height 151
click at [98, 639] on link "workspace_premium Become a Pro user" at bounding box center [180, 642] width 334 height 29
click at [358, 69] on span "Change image" at bounding box center [397, 71] width 79 height 15
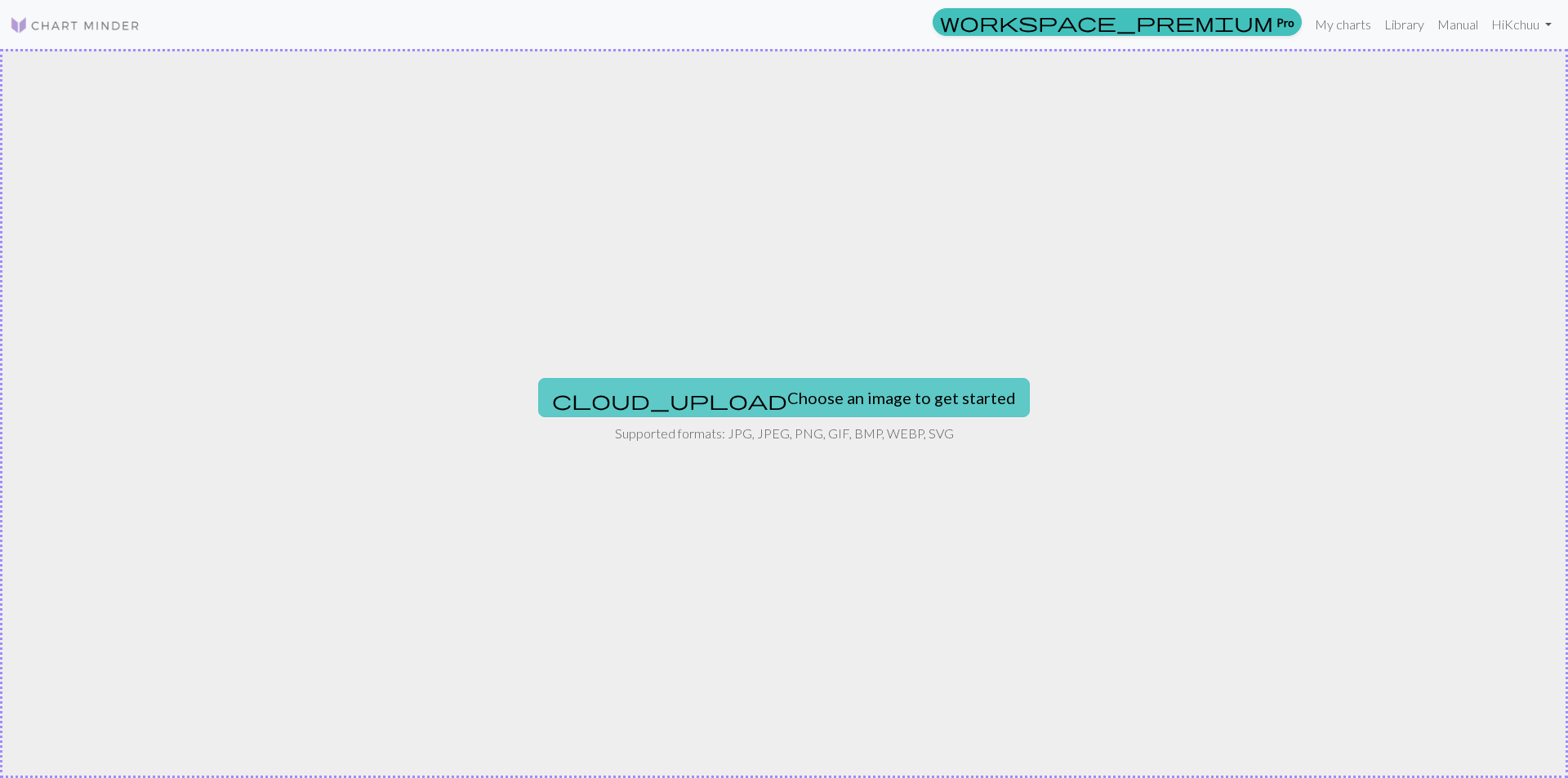
click at [819, 396] on button "cloud_upload Choose an image to get started" at bounding box center [784, 397] width 492 height 39
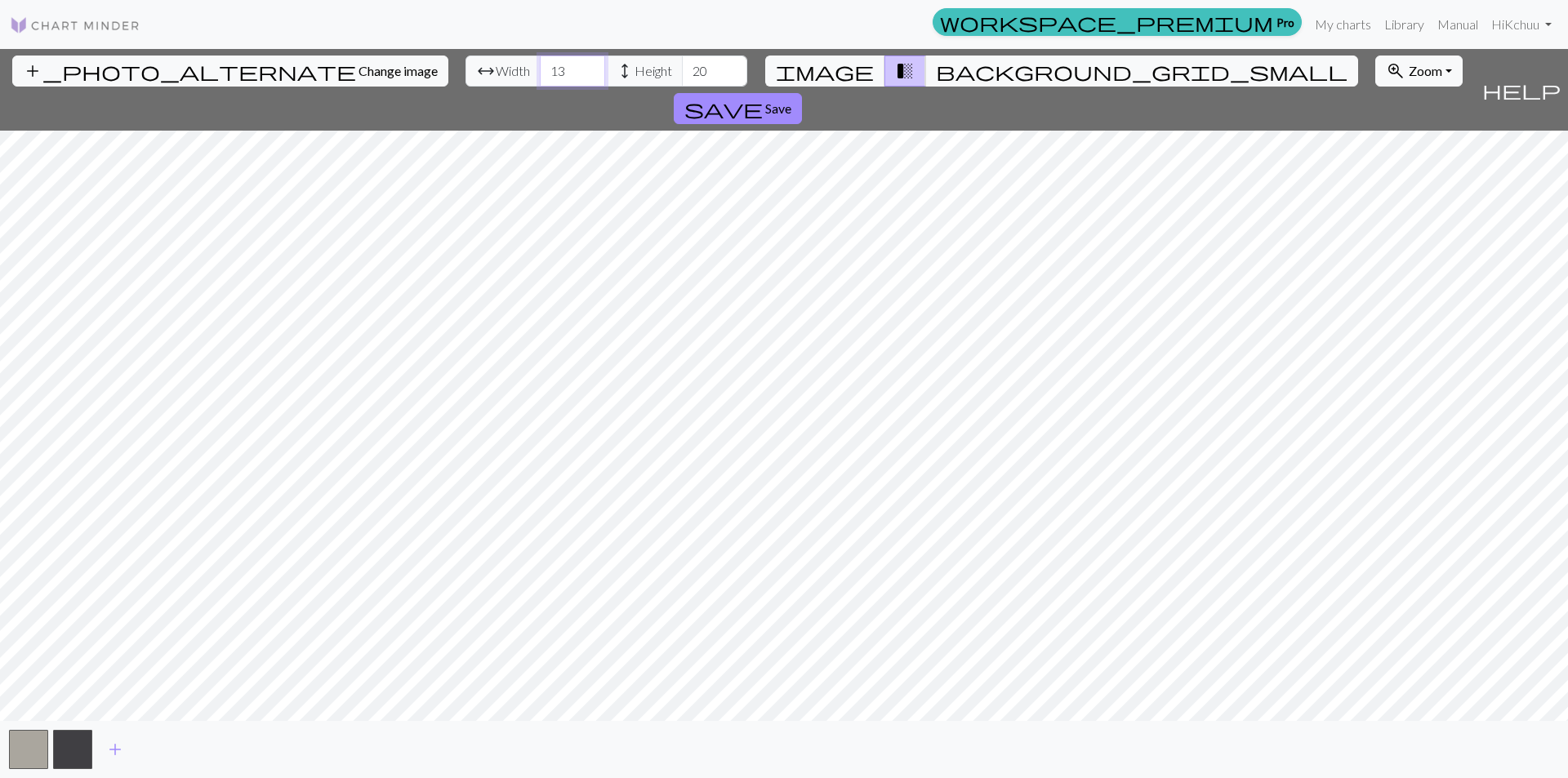
drag, startPoint x: 498, startPoint y: 66, endPoint x: 390, endPoint y: 64, distance: 108.0
click at [540, 64] on input "14" at bounding box center [573, 71] width 66 height 31
drag, startPoint x: 485, startPoint y: 69, endPoint x: 433, endPoint y: 71, distance: 52.0
click at [465, 71] on div "arrow_range Width 14 height Height 20" at bounding box center [606, 71] width 282 height 31
type input "80"
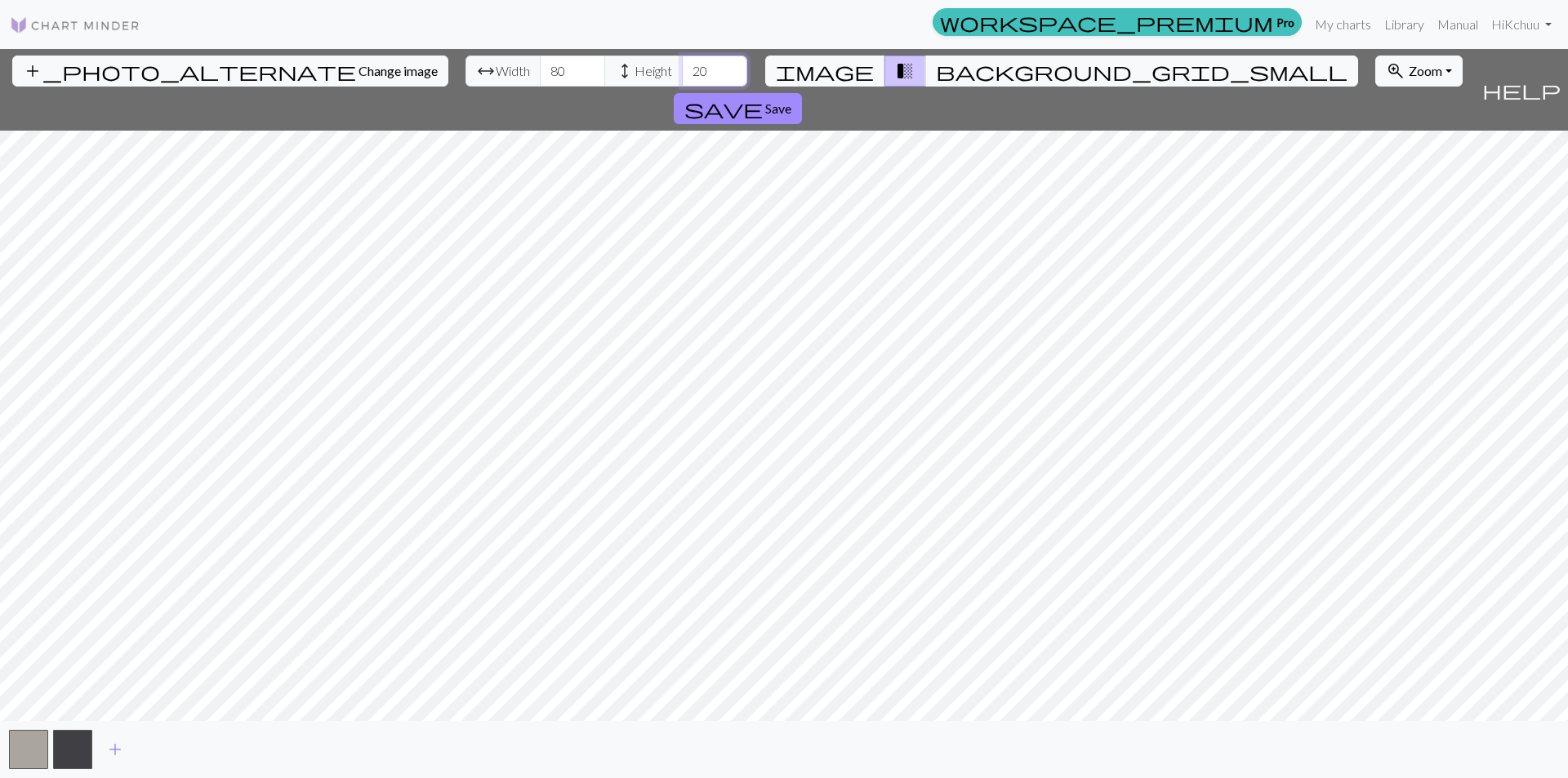
click at [682, 79] on input "20" at bounding box center [715, 71] width 66 height 31
drag, startPoint x: 618, startPoint y: 71, endPoint x: 561, endPoint y: 69, distance: 57.0
click at [560, 71] on div "arrow_range Width 80 height Height 20" at bounding box center [606, 71] width 282 height 31
type input "110"
drag, startPoint x: 477, startPoint y: 69, endPoint x: 453, endPoint y: 61, distance: 25.3
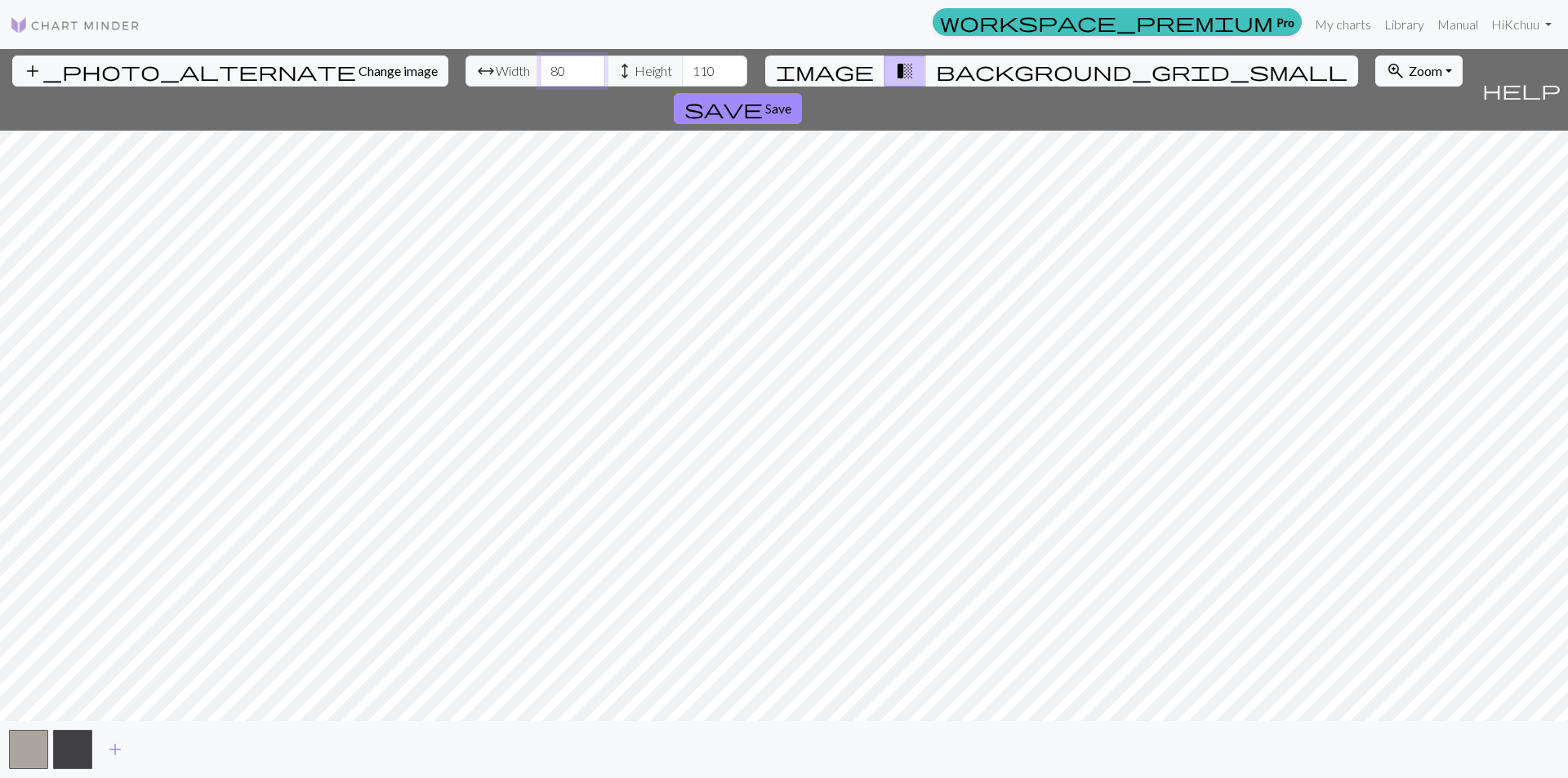
click at [465, 61] on div "arrow_range Width 80 height Height 110" at bounding box center [606, 71] width 282 height 31
click at [540, 65] on input "80" at bounding box center [573, 71] width 66 height 31
click at [540, 68] on input "80" at bounding box center [573, 71] width 66 height 31
click at [540, 66] on input "80" at bounding box center [573, 71] width 66 height 31
drag, startPoint x: 485, startPoint y: 65, endPoint x: 398, endPoint y: 65, distance: 87.0
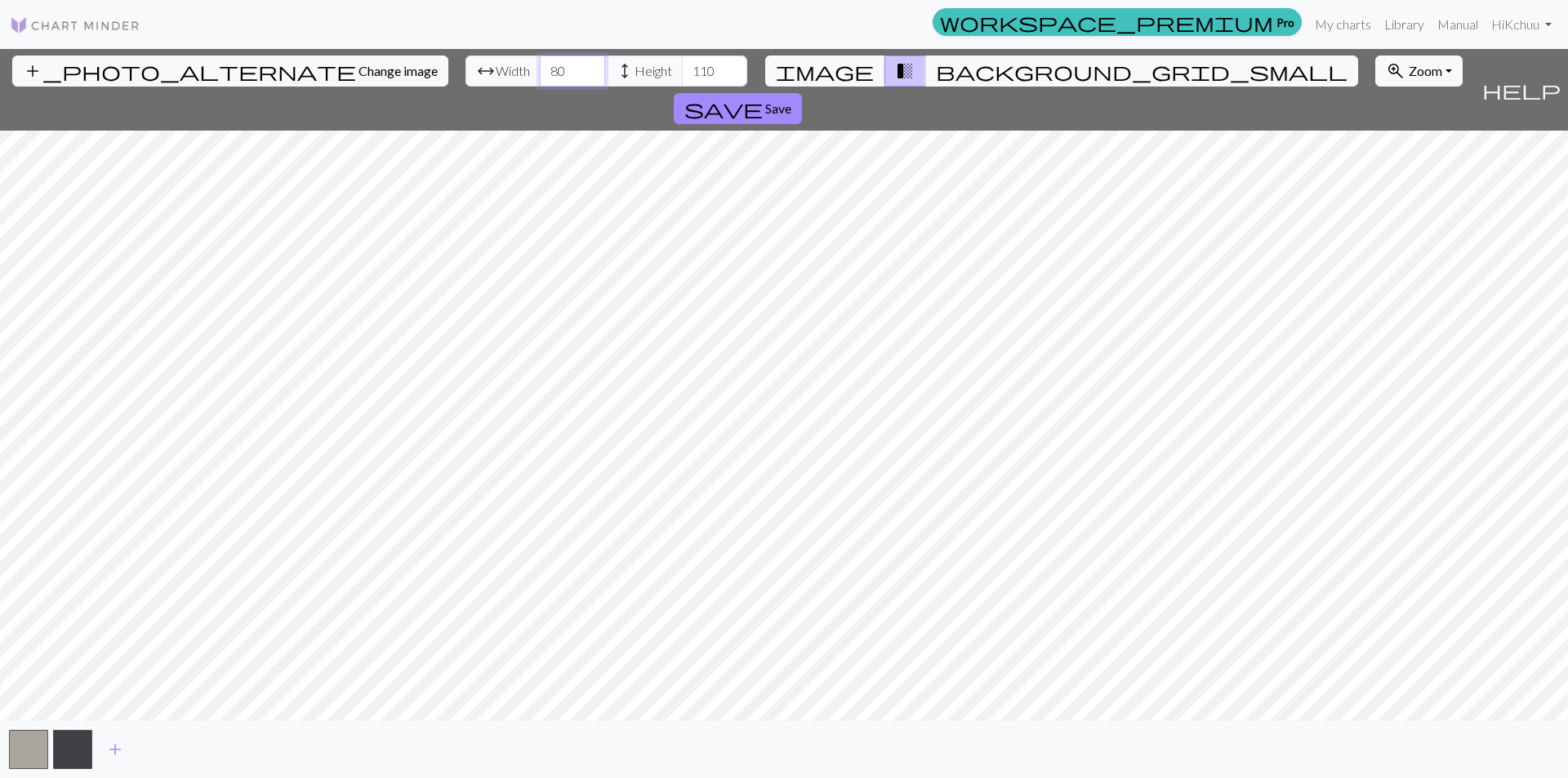
click at [465, 65] on div "arrow_range Width 80 height Height 110" at bounding box center [606, 71] width 282 height 31
type input "1"
type input "0"
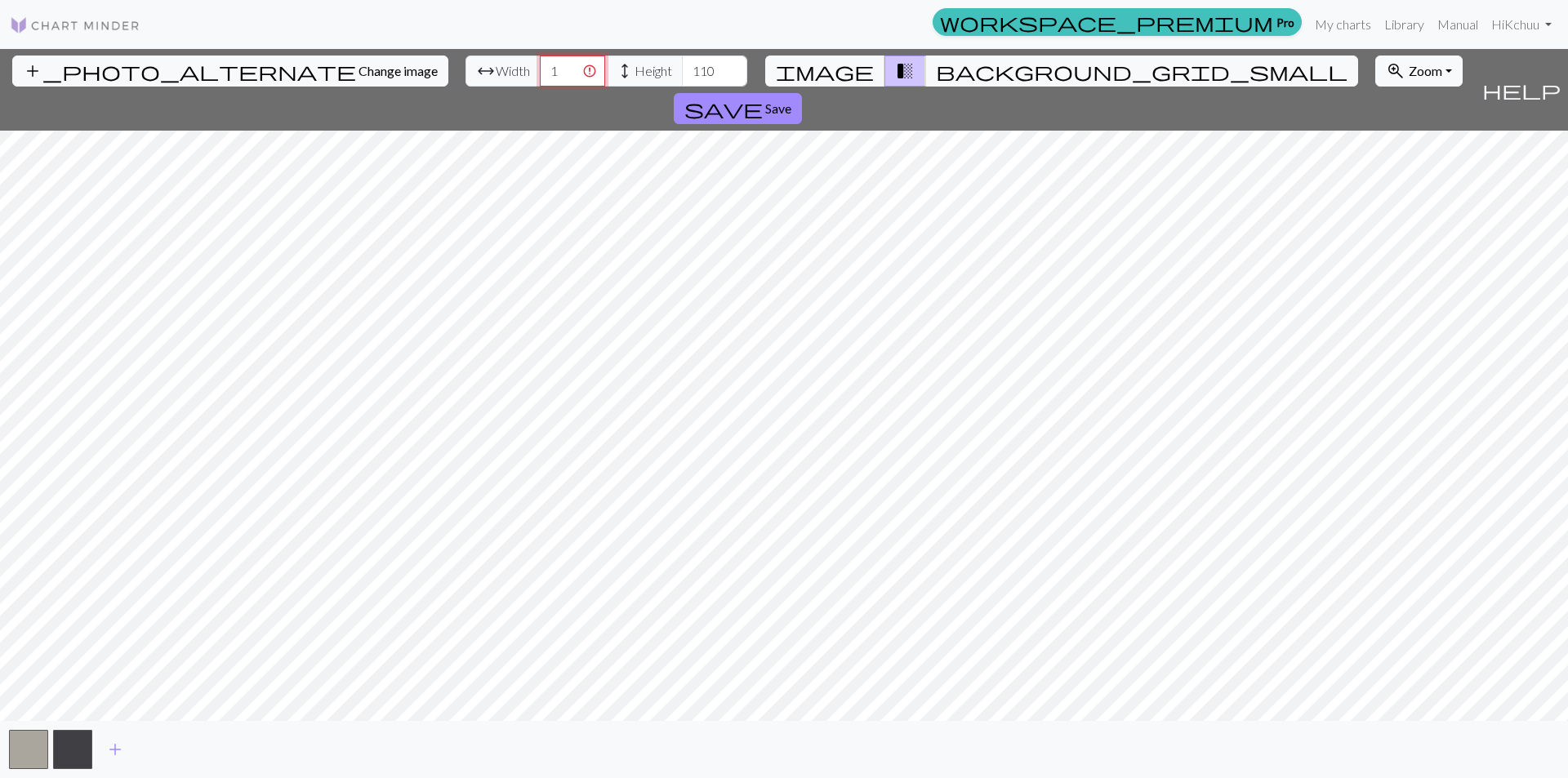
click at [540, 67] on input "1" at bounding box center [573, 71] width 66 height 31
type input "100"
click at [682, 61] on input "110" at bounding box center [715, 71] width 66 height 31
drag, startPoint x: 636, startPoint y: 73, endPoint x: 592, endPoint y: 71, distance: 44.0
click at [592, 71] on div "arrow_range Width 100 height Height 110" at bounding box center [606, 71] width 282 height 31
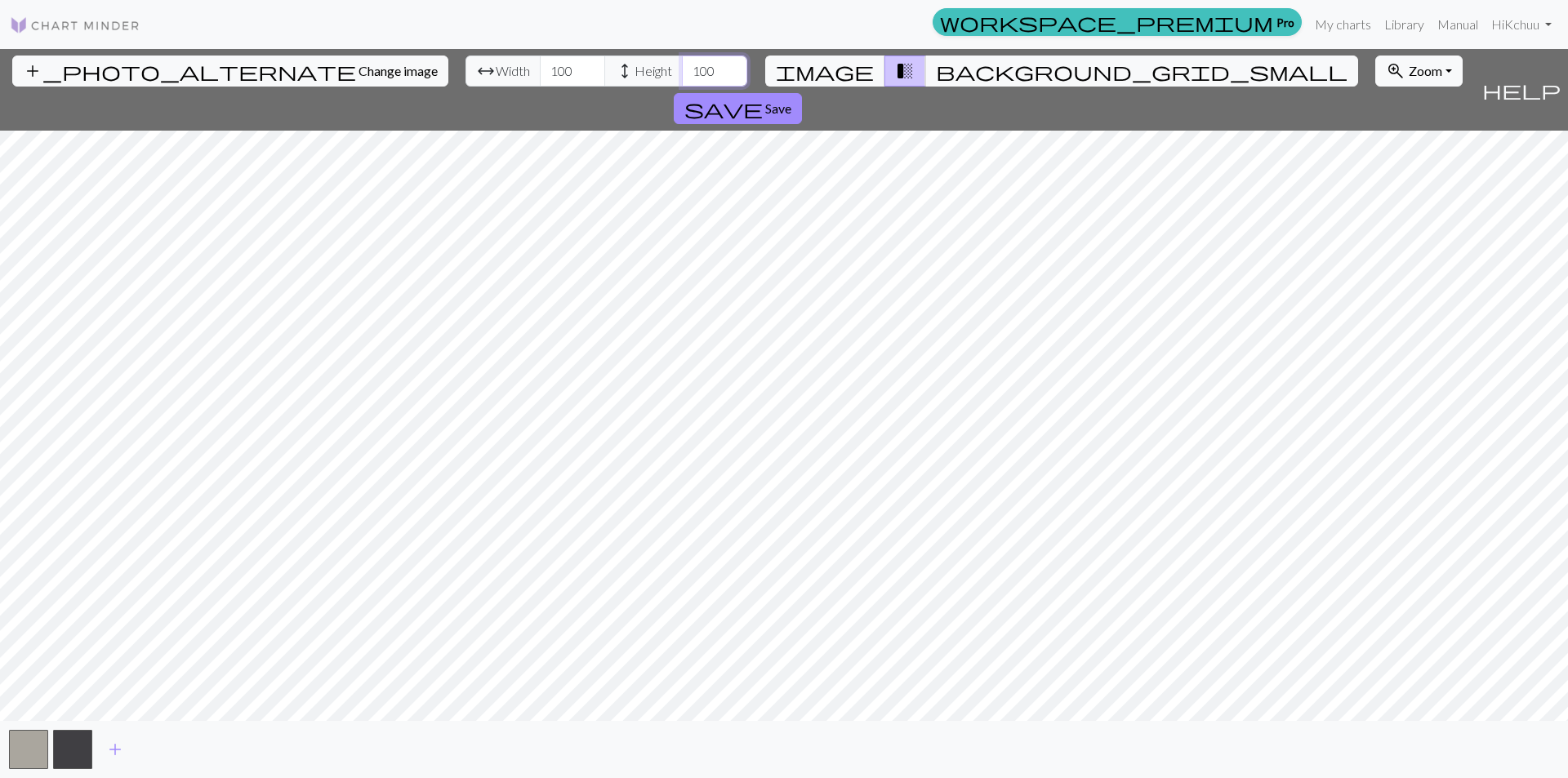
type input "100"
click at [358, 75] on span "Change image" at bounding box center [397, 71] width 79 height 15
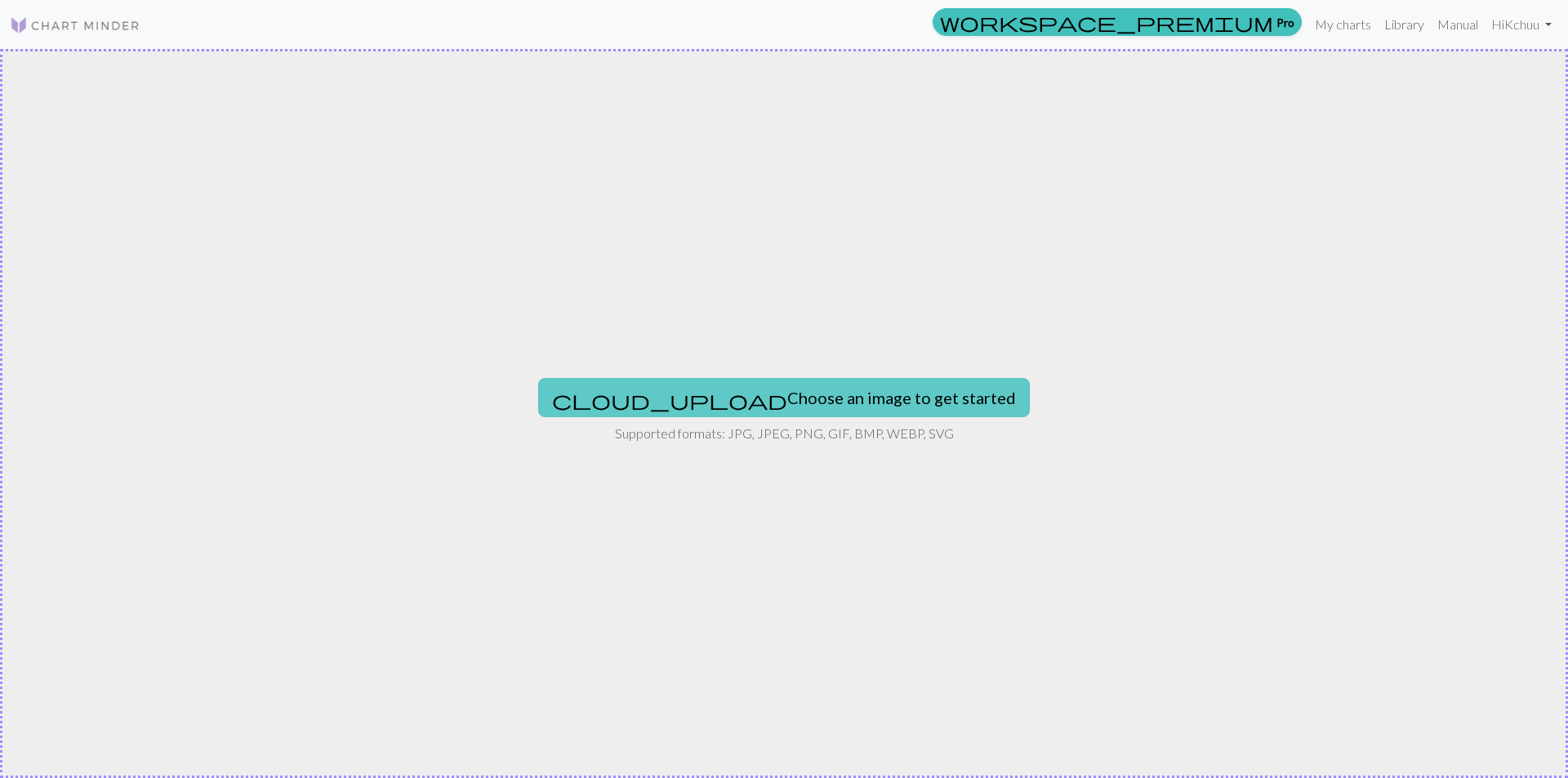
click at [771, 413] on div "cloud_upload Choose an image to get started Supported formats: JPG, JPEG, PNG, …" at bounding box center [784, 413] width 1568 height 729
type input "C:\fakepath\esquie.jpg"
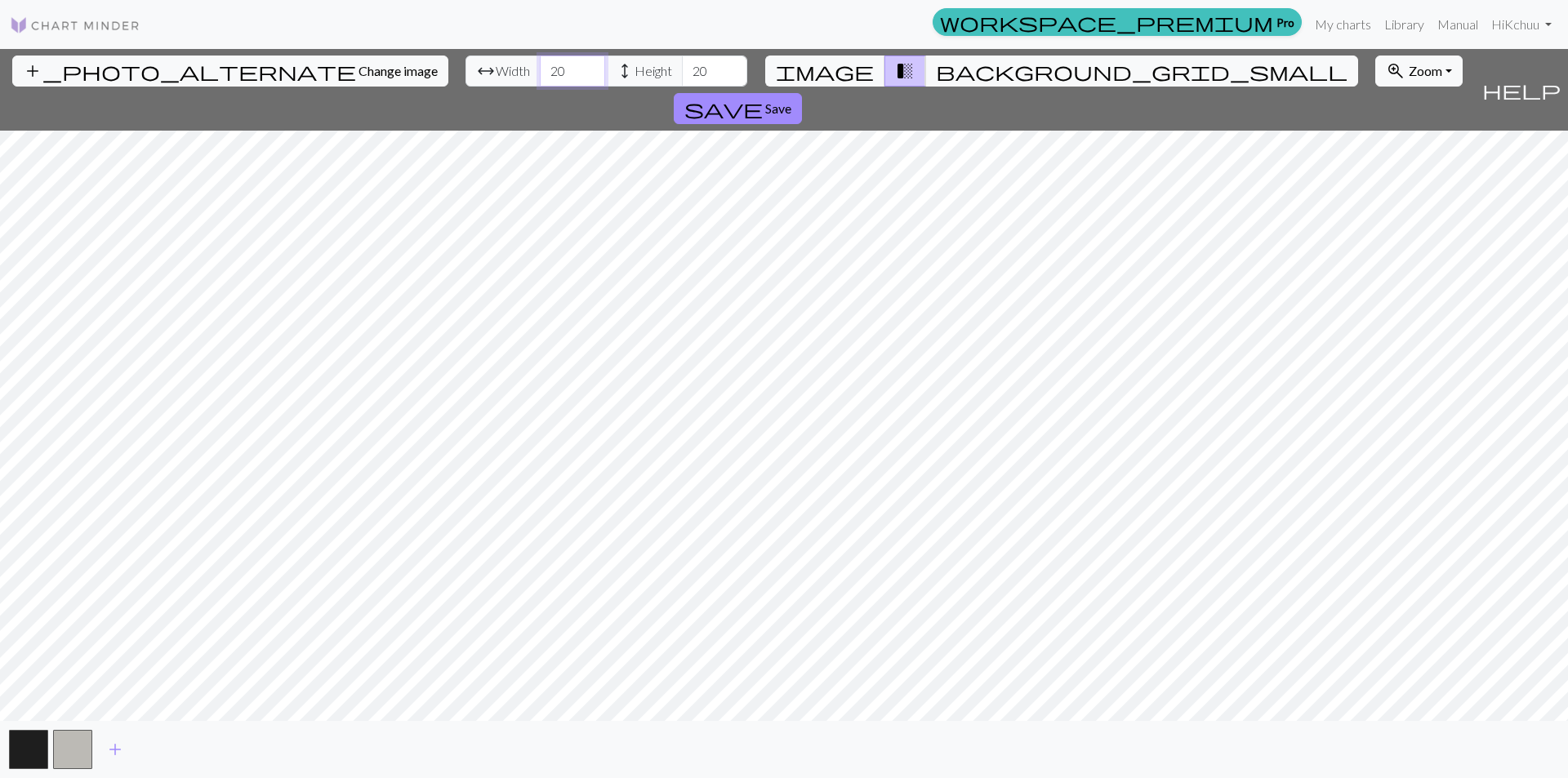
drag, startPoint x: 480, startPoint y: 69, endPoint x: 463, endPoint y: 73, distance: 17.5
click at [540, 73] on input "20" at bounding box center [573, 71] width 66 height 31
type input "100"
drag, startPoint x: 627, startPoint y: 71, endPoint x: 567, endPoint y: 62, distance: 60.7
click at [567, 62] on div "arrow_range Width 100 height Height 20" at bounding box center [606, 71] width 282 height 31
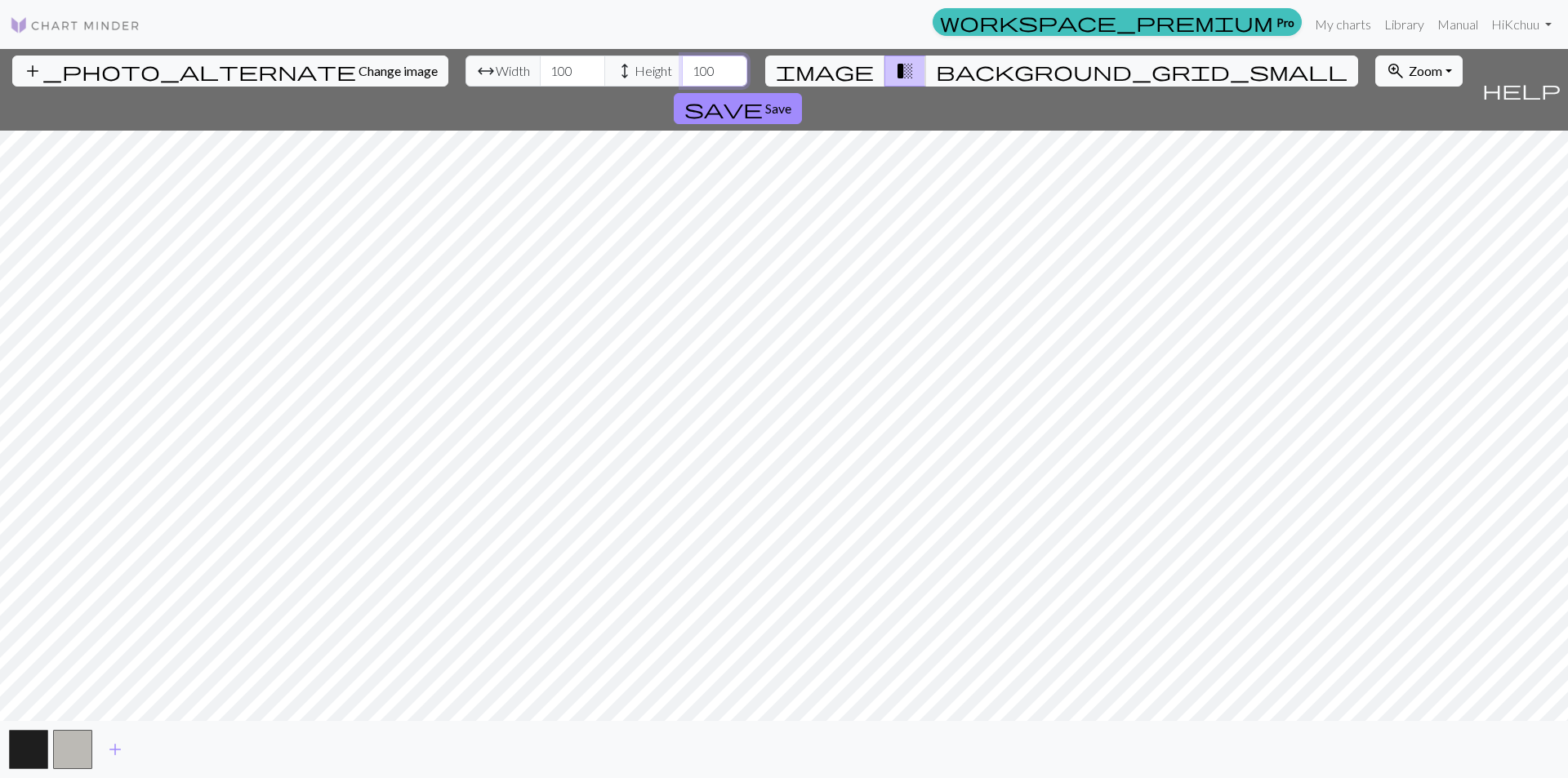
type input "100"
click at [115, 742] on span "add" at bounding box center [115, 749] width 20 height 23
click at [117, 52] on div "add_photo_alternate Change image arrow_range Width 100 height Height 100 image …" at bounding box center [738, 90] width 1475 height 82
click at [358, 71] on span "Change image" at bounding box center [397, 71] width 79 height 15
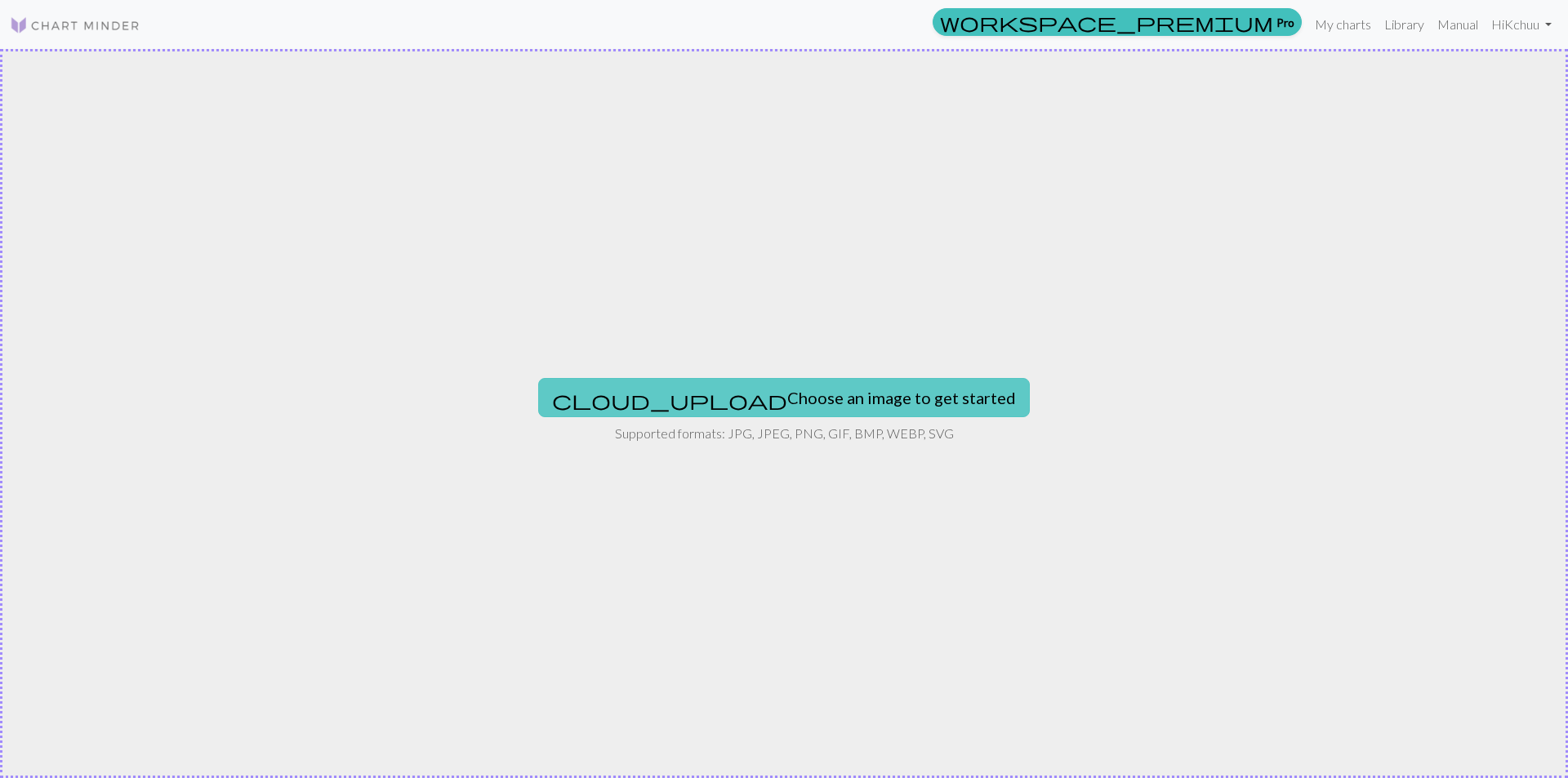
click at [762, 401] on button "cloud_upload Choose an image to get started" at bounding box center [784, 397] width 492 height 39
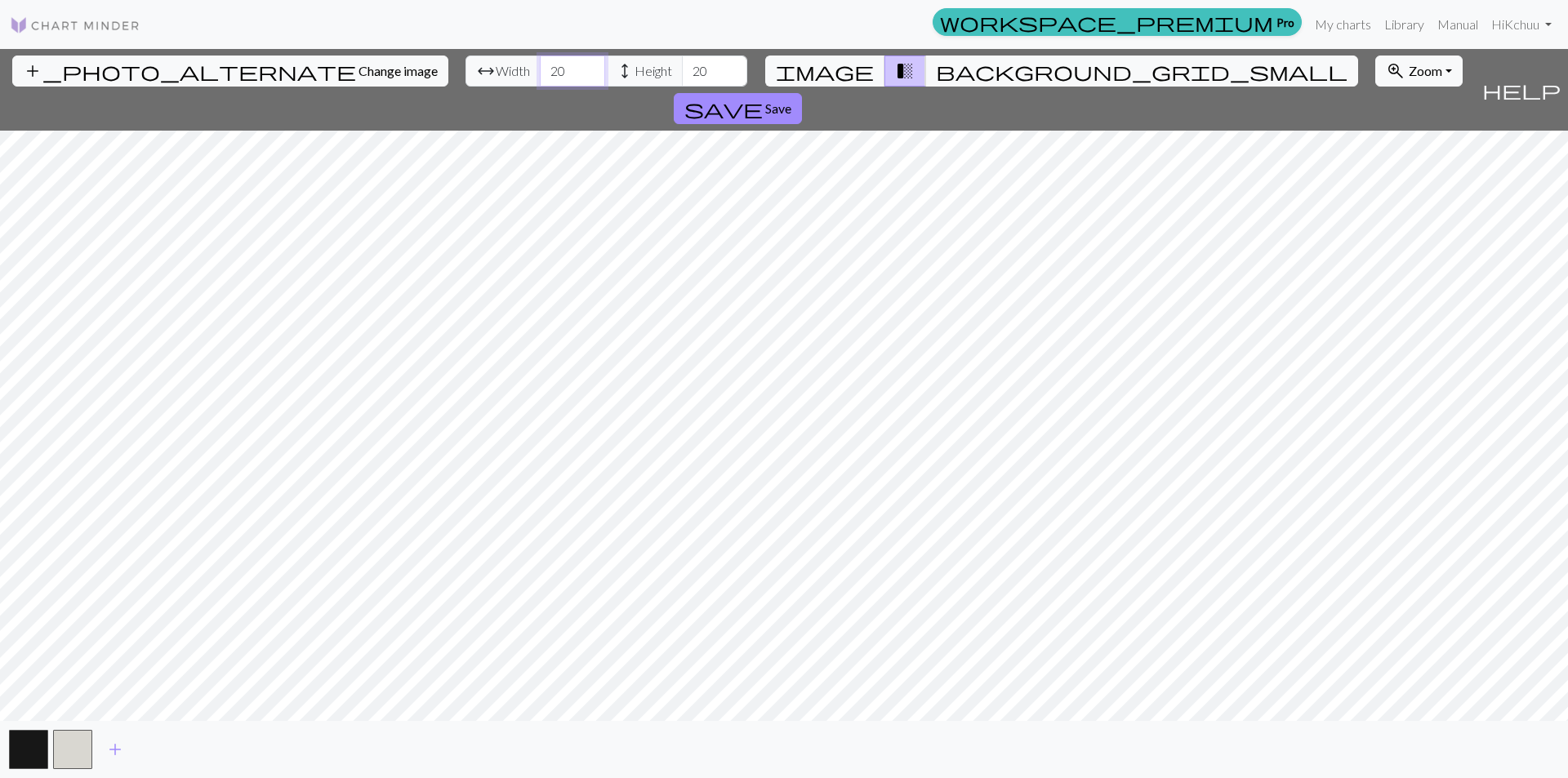
drag, startPoint x: 481, startPoint y: 65, endPoint x: 439, endPoint y: 65, distance: 42.0
click at [465, 65] on div "arrow_range Width 20 height Height 20" at bounding box center [606, 71] width 282 height 31
type input "116"
drag, startPoint x: 626, startPoint y: 77, endPoint x: 582, endPoint y: 69, distance: 44.7
click at [579, 71] on div "arrow_range Width 116 height Height 20" at bounding box center [606, 71] width 282 height 31
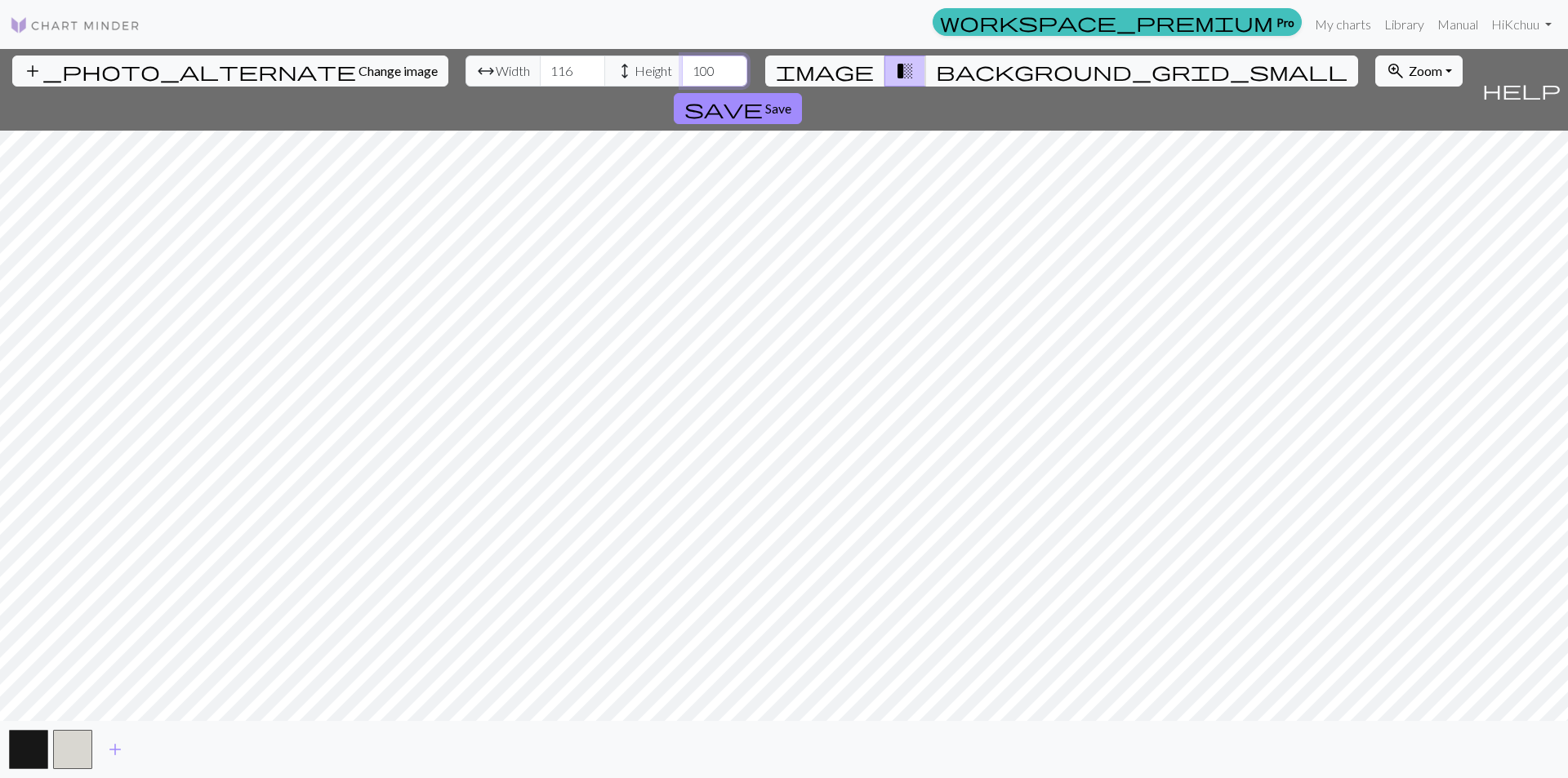
drag, startPoint x: 627, startPoint y: 68, endPoint x: 606, endPoint y: 69, distance: 21.0
click at [682, 69] on input "100" at bounding box center [715, 71] width 66 height 31
drag, startPoint x: 631, startPoint y: 73, endPoint x: 573, endPoint y: 68, distance: 58.2
click at [571, 69] on div "arrow_range Width 116 height Height 116" at bounding box center [606, 71] width 282 height 31
type input "100"
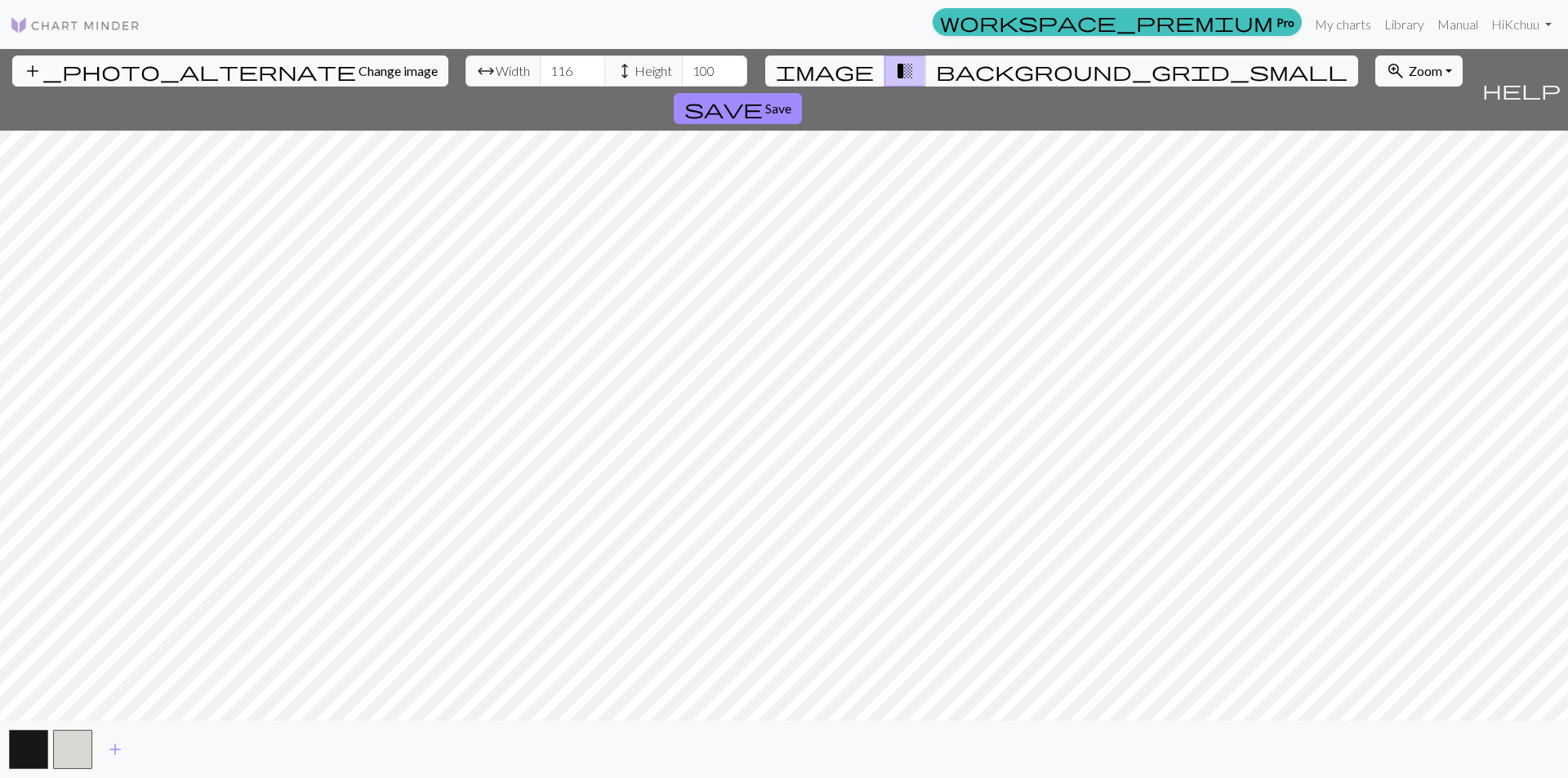
click at [358, 70] on span "Change image" at bounding box center [397, 71] width 79 height 15
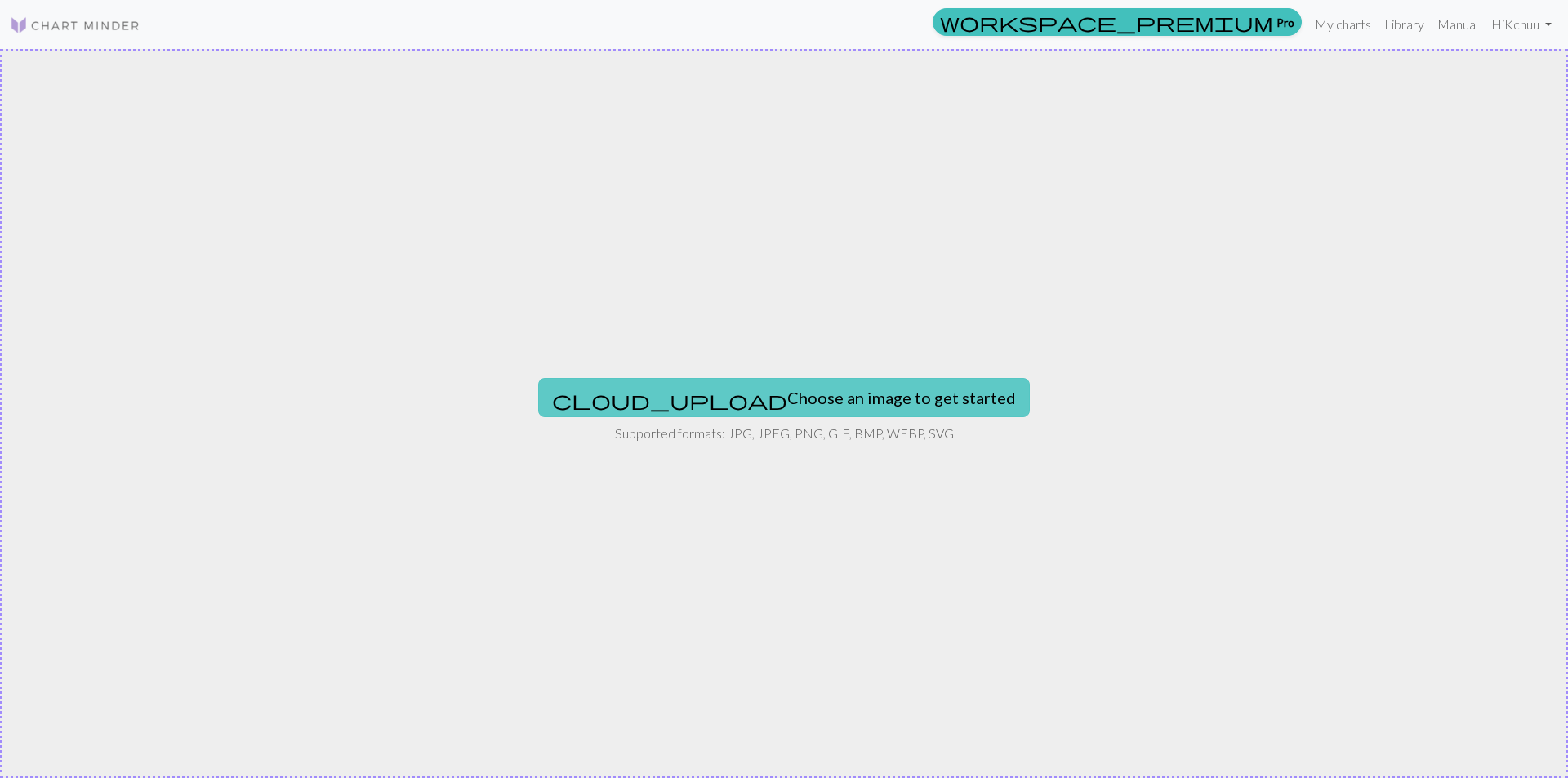
click at [735, 396] on button "cloud_upload Choose an image to get started" at bounding box center [784, 397] width 492 height 39
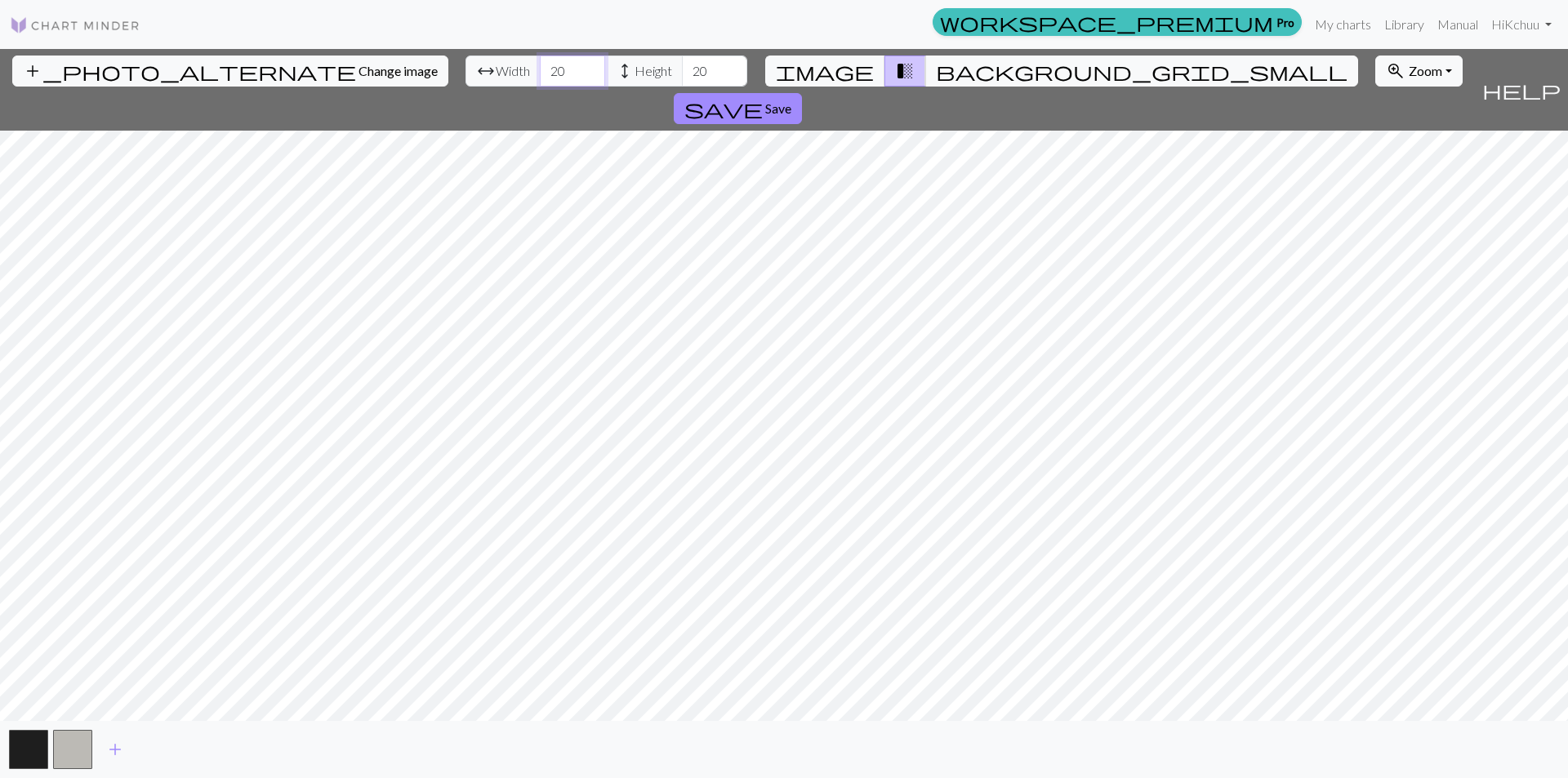
drag, startPoint x: 484, startPoint y: 72, endPoint x: 418, endPoint y: 63, distance: 66.6
click at [465, 63] on div "arrow_range Width 20 height Height 20" at bounding box center [606, 71] width 282 height 31
click at [682, 76] on input "20" at bounding box center [715, 71] width 66 height 31
drag, startPoint x: 629, startPoint y: 71, endPoint x: 561, endPoint y: 69, distance: 68.0
click at [561, 69] on div "arrow_range Width 116 height Height 20" at bounding box center [606, 71] width 282 height 31
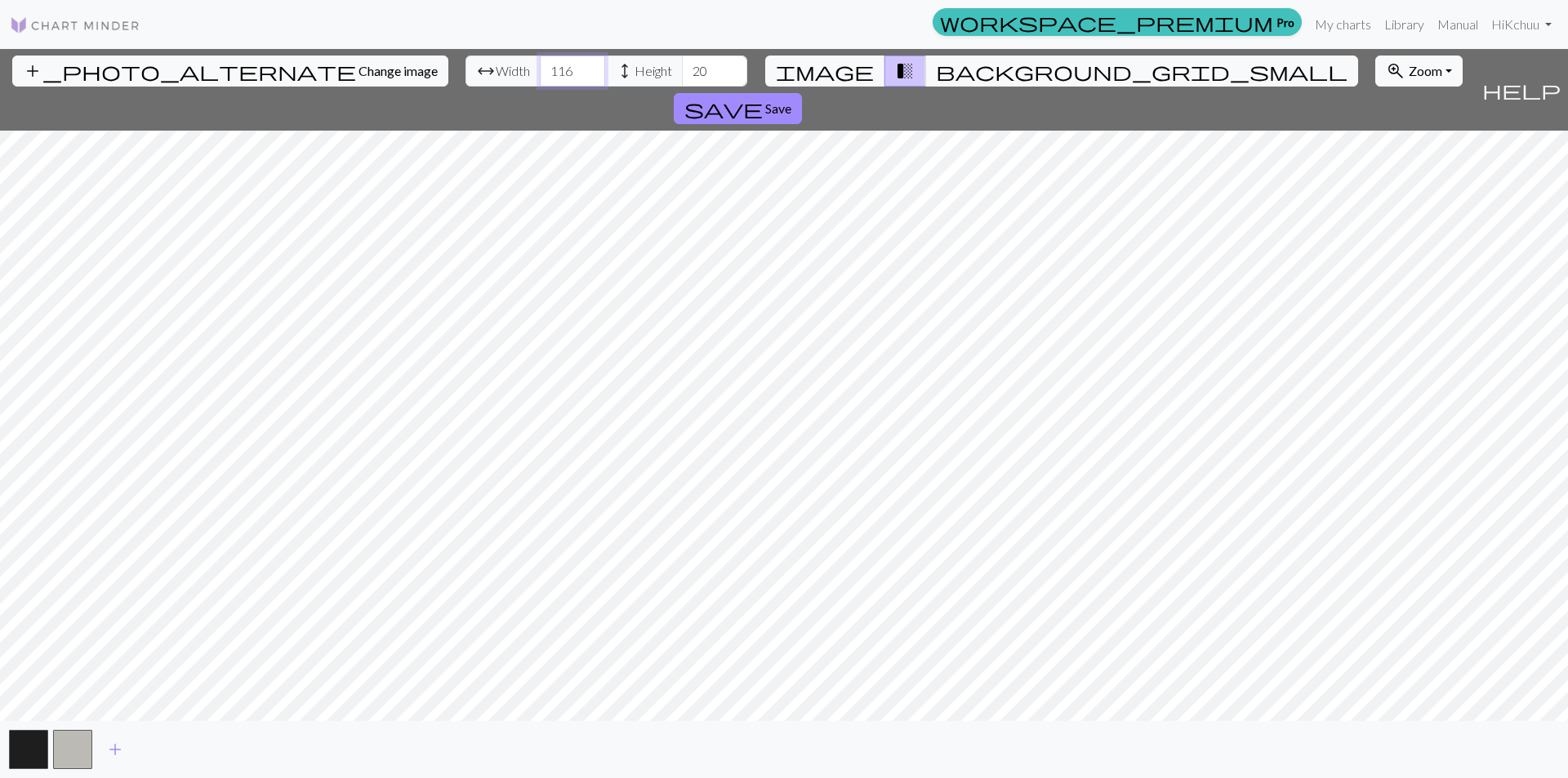
drag, startPoint x: 488, startPoint y: 70, endPoint x: 414, endPoint y: 64, distance: 74.2
click at [465, 64] on div "arrow_range Width 116 height Height 20" at bounding box center [606, 71] width 282 height 31
drag, startPoint x: 476, startPoint y: 67, endPoint x: 441, endPoint y: 65, distance: 35.1
click at [465, 65] on div "arrow_range Width 8 height Height 20" at bounding box center [606, 71] width 282 height 31
type input "58"
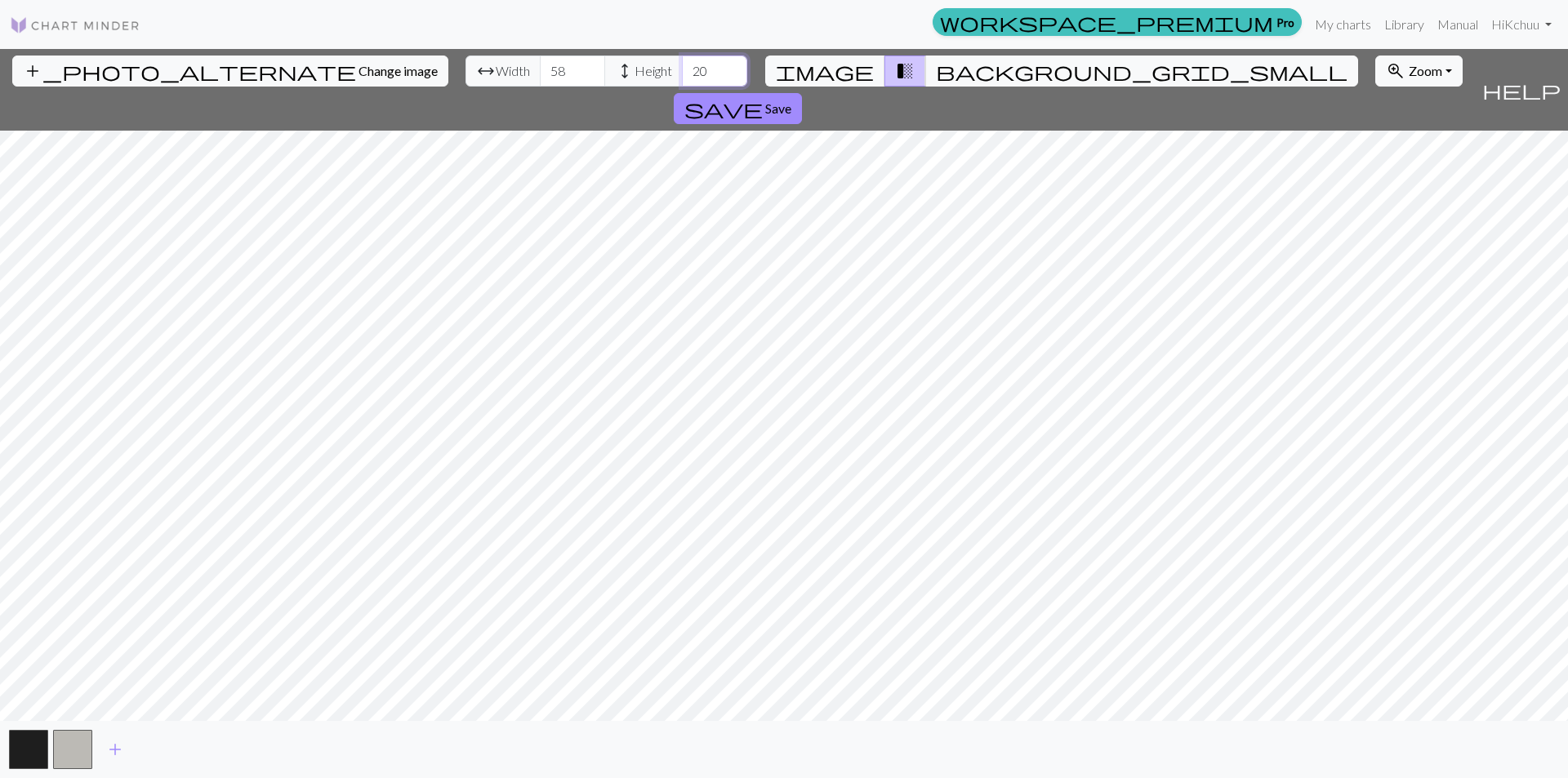
click at [682, 72] on input "20" at bounding box center [715, 71] width 66 height 31
drag, startPoint x: 601, startPoint y: 69, endPoint x: 565, endPoint y: 67, distance: 36.1
click at [565, 67] on div "arrow_range Width 58 height Height 20" at bounding box center [606, 71] width 282 height 31
drag, startPoint x: 630, startPoint y: 70, endPoint x: 596, endPoint y: 71, distance: 34.0
click at [596, 71] on div "arrow_range Width 58 height Height 100" at bounding box center [606, 71] width 282 height 31
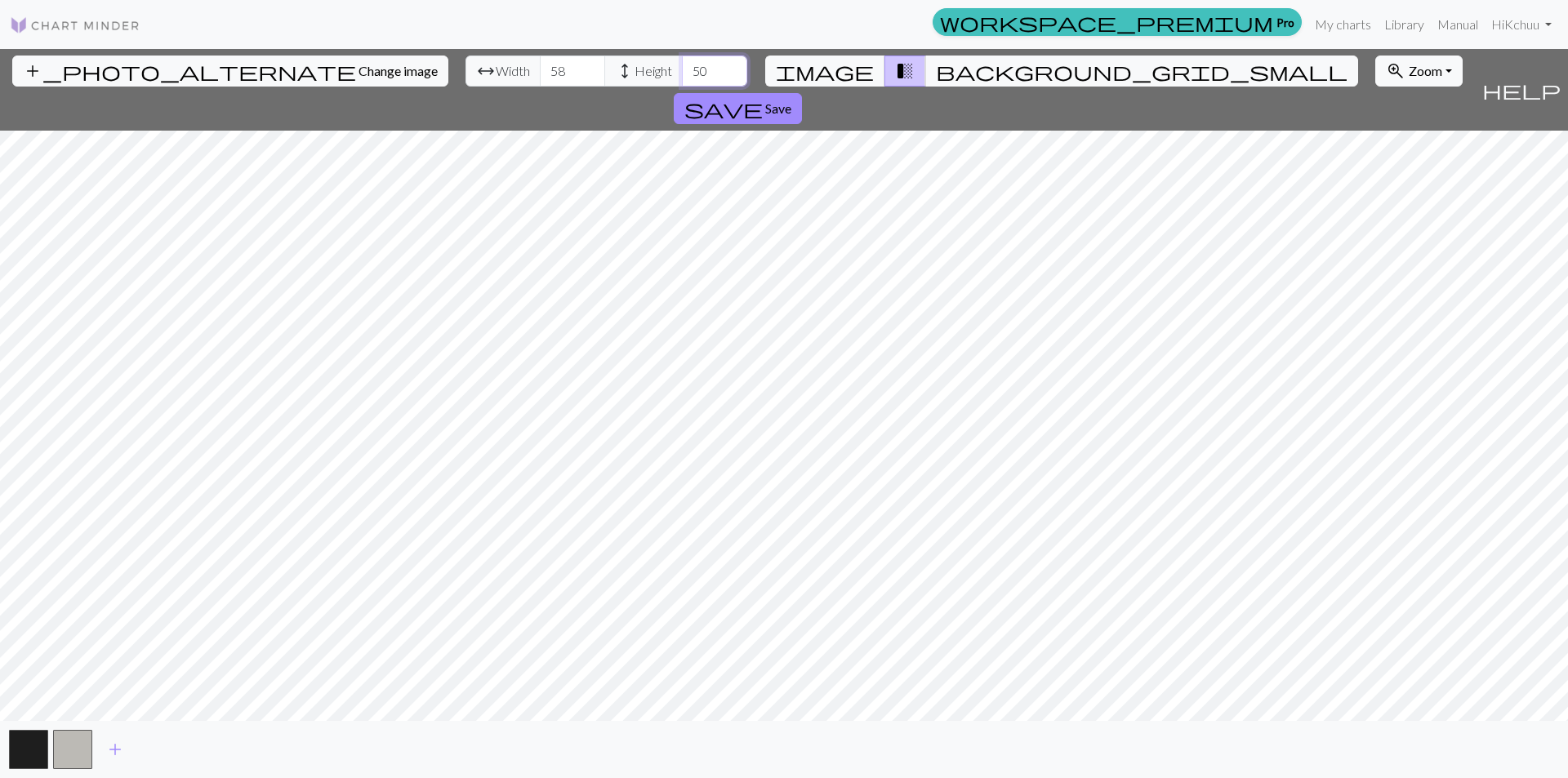
type input "50"
drag, startPoint x: 486, startPoint y: 70, endPoint x: 431, endPoint y: 66, distance: 55.1
click at [465, 66] on div "arrow_range Width 58 height Height 50" at bounding box center [606, 71] width 282 height 31
type input "80"
drag, startPoint x: 623, startPoint y: 64, endPoint x: 568, endPoint y: 65, distance: 55.0
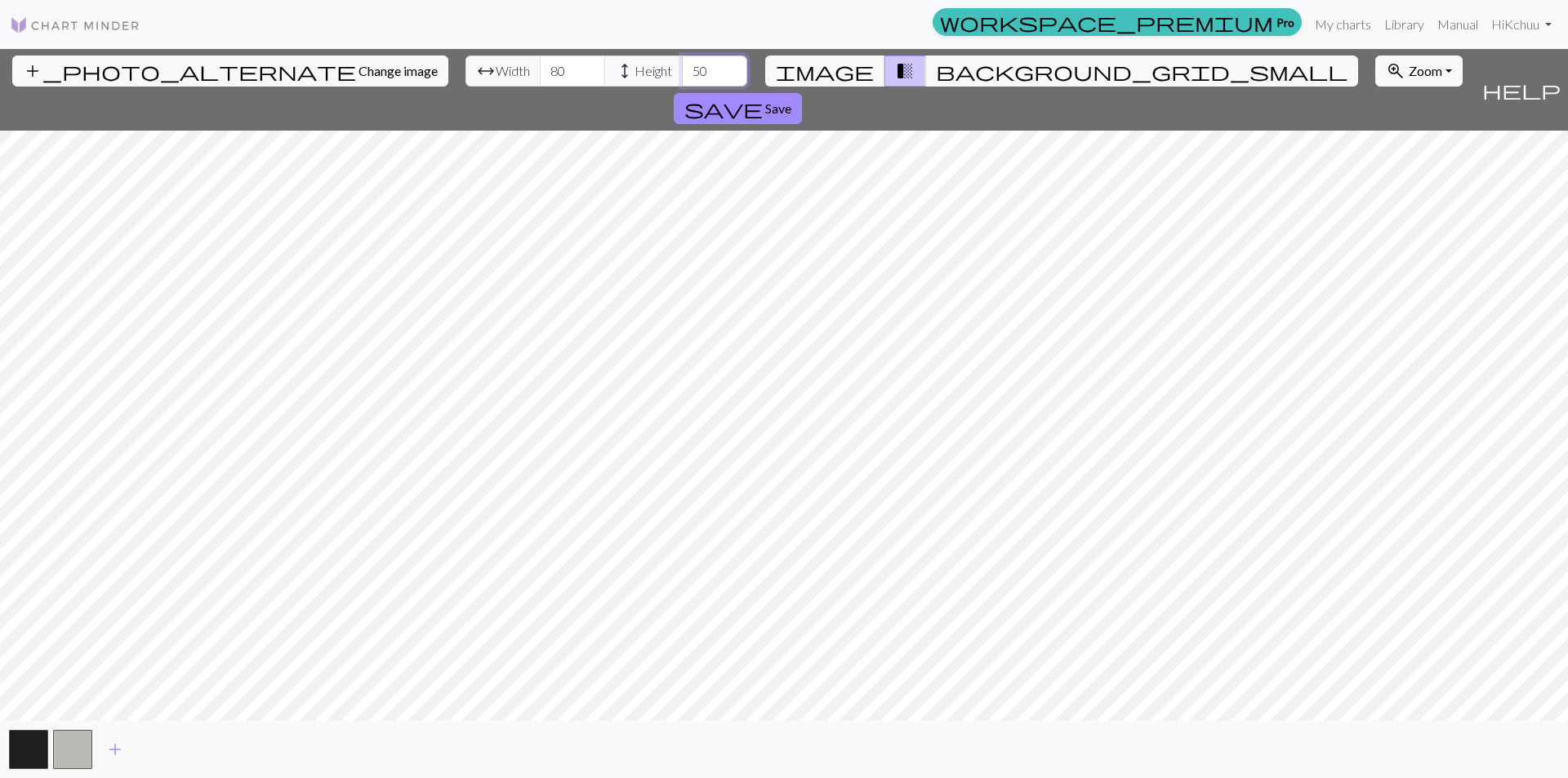
click at [568, 65] on div "arrow_range Width 80 height Height 50" at bounding box center [606, 71] width 282 height 31
type input "85"
drag, startPoint x: 119, startPoint y: 740, endPoint x: 138, endPoint y: 741, distance: 19.0
click at [123, 742] on span "add" at bounding box center [115, 749] width 20 height 23
click at [18, 755] on button "button" at bounding box center [29, 749] width 39 height 39
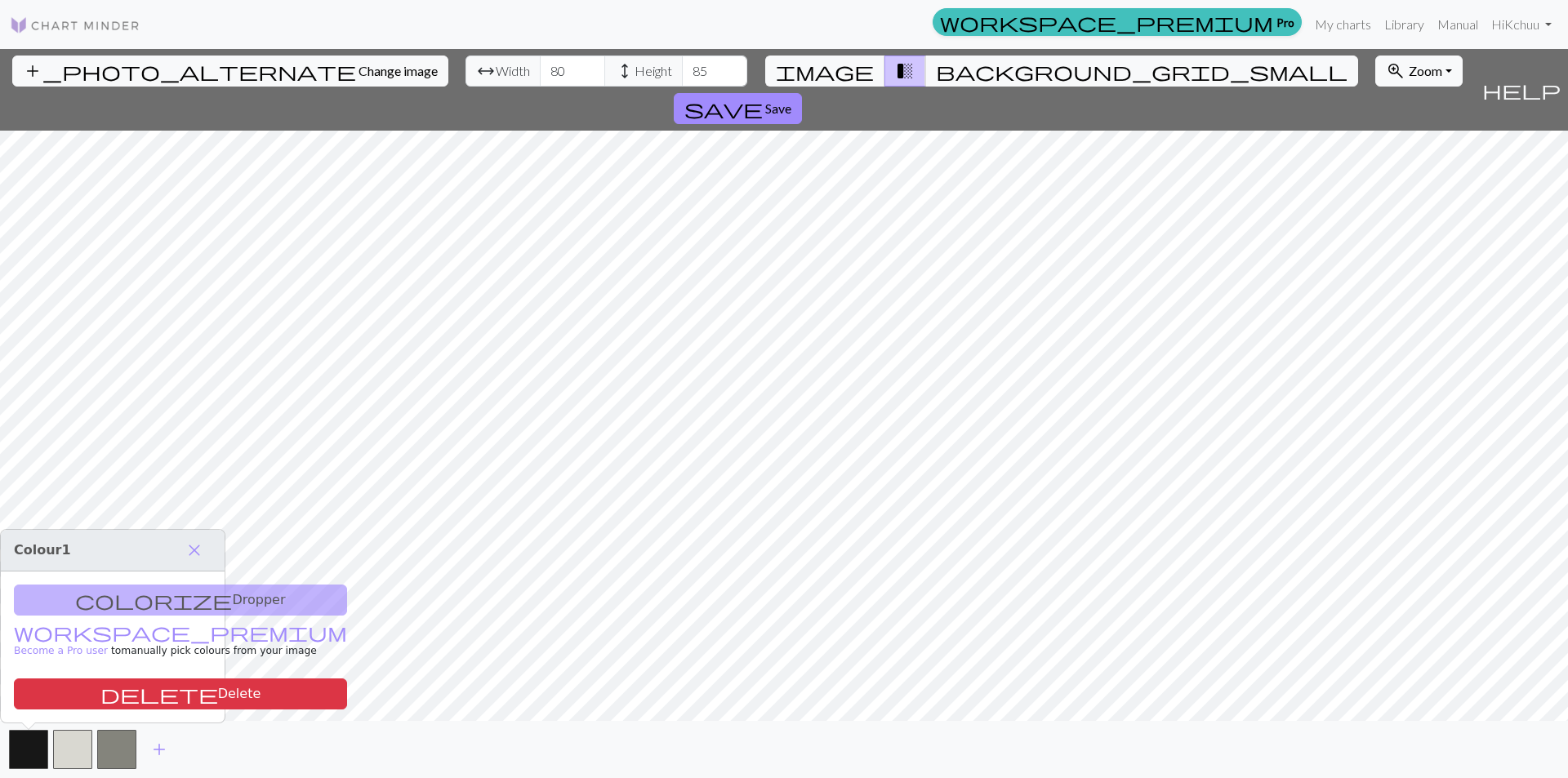
click at [113, 601] on div "colorize Dropper workspace_premium Become a Pro user to manually pick colours f…" at bounding box center [112, 647] width 224 height 151
click at [107, 599] on div "colorize Dropper workspace_premium Become a Pro user to manually pick colours f…" at bounding box center [112, 647] width 224 height 151
click at [157, 746] on span "add" at bounding box center [159, 749] width 20 height 23
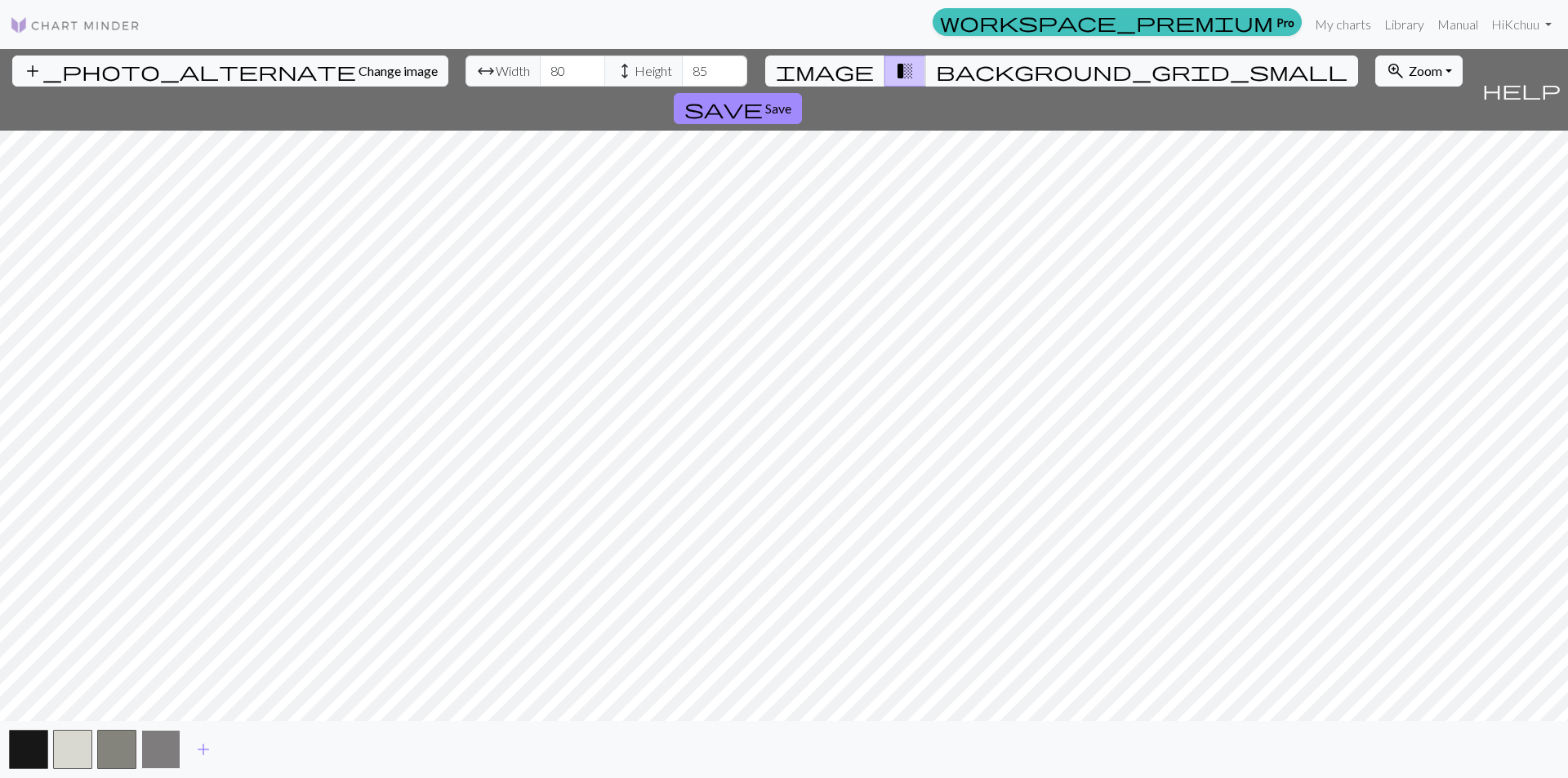
click at [168, 745] on button "button" at bounding box center [161, 749] width 39 height 39
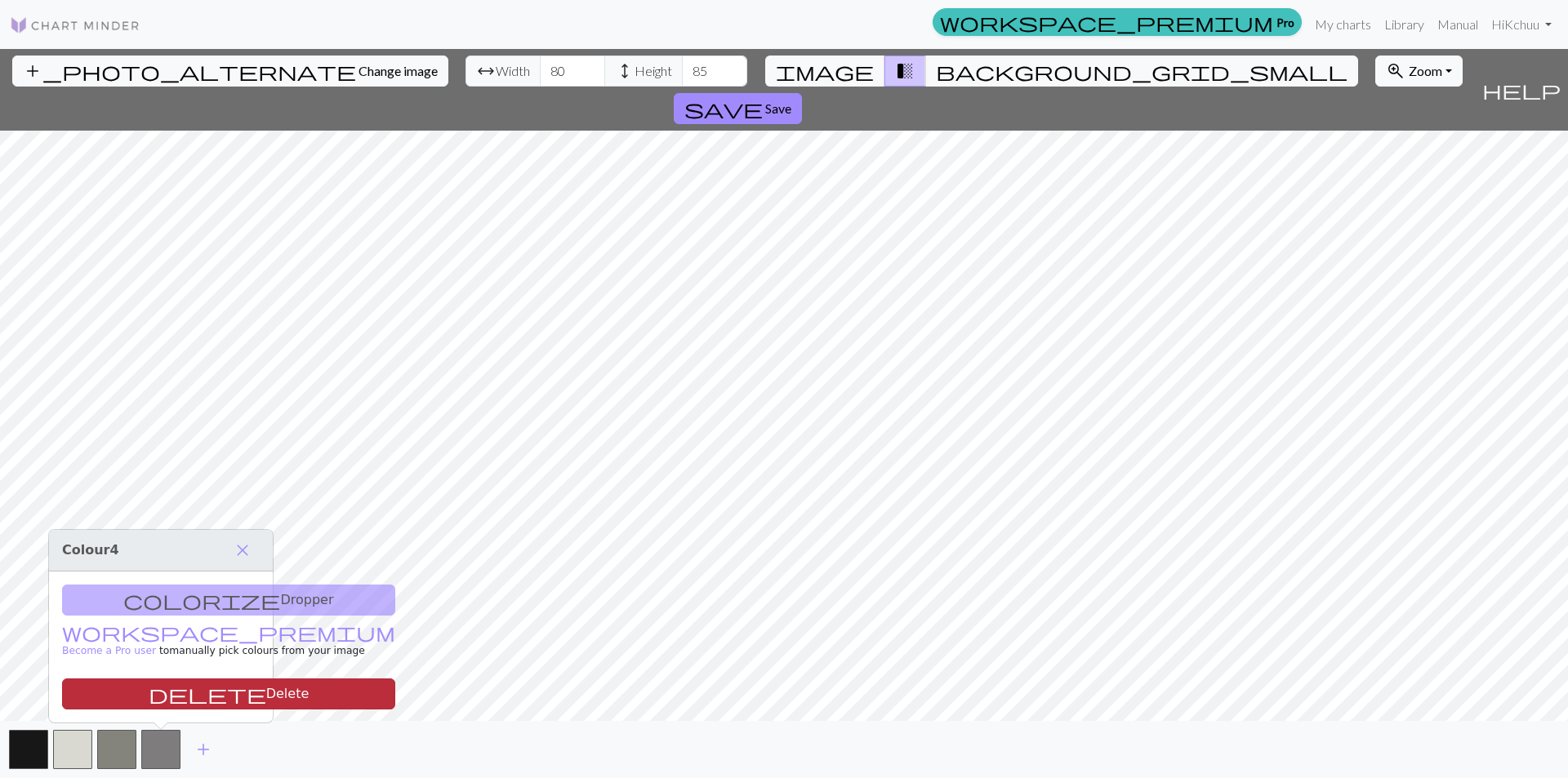
click at [162, 698] on button "delete Delete" at bounding box center [229, 694] width 334 height 31
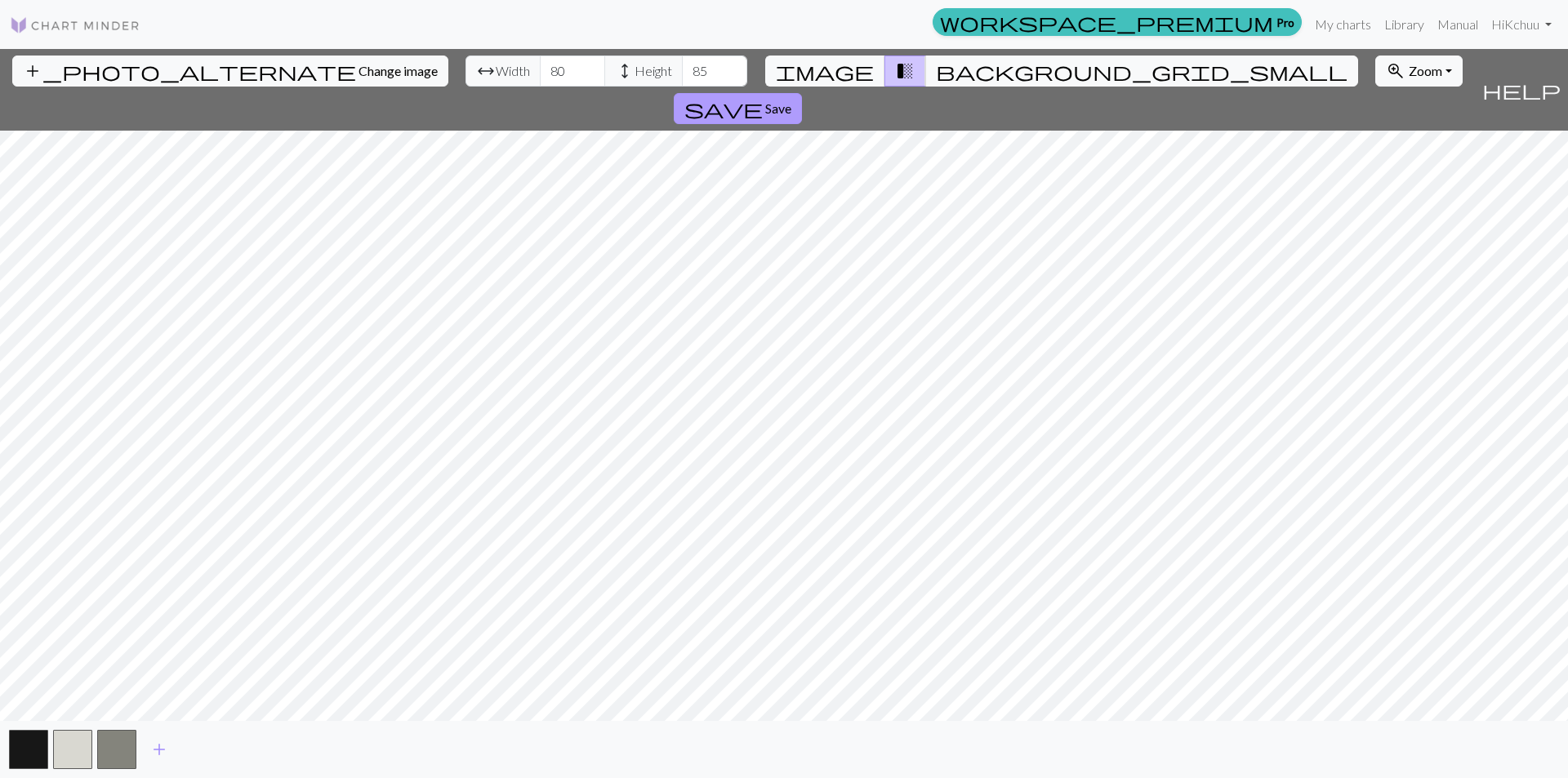
click at [763, 97] on span "save" at bounding box center [723, 108] width 78 height 23
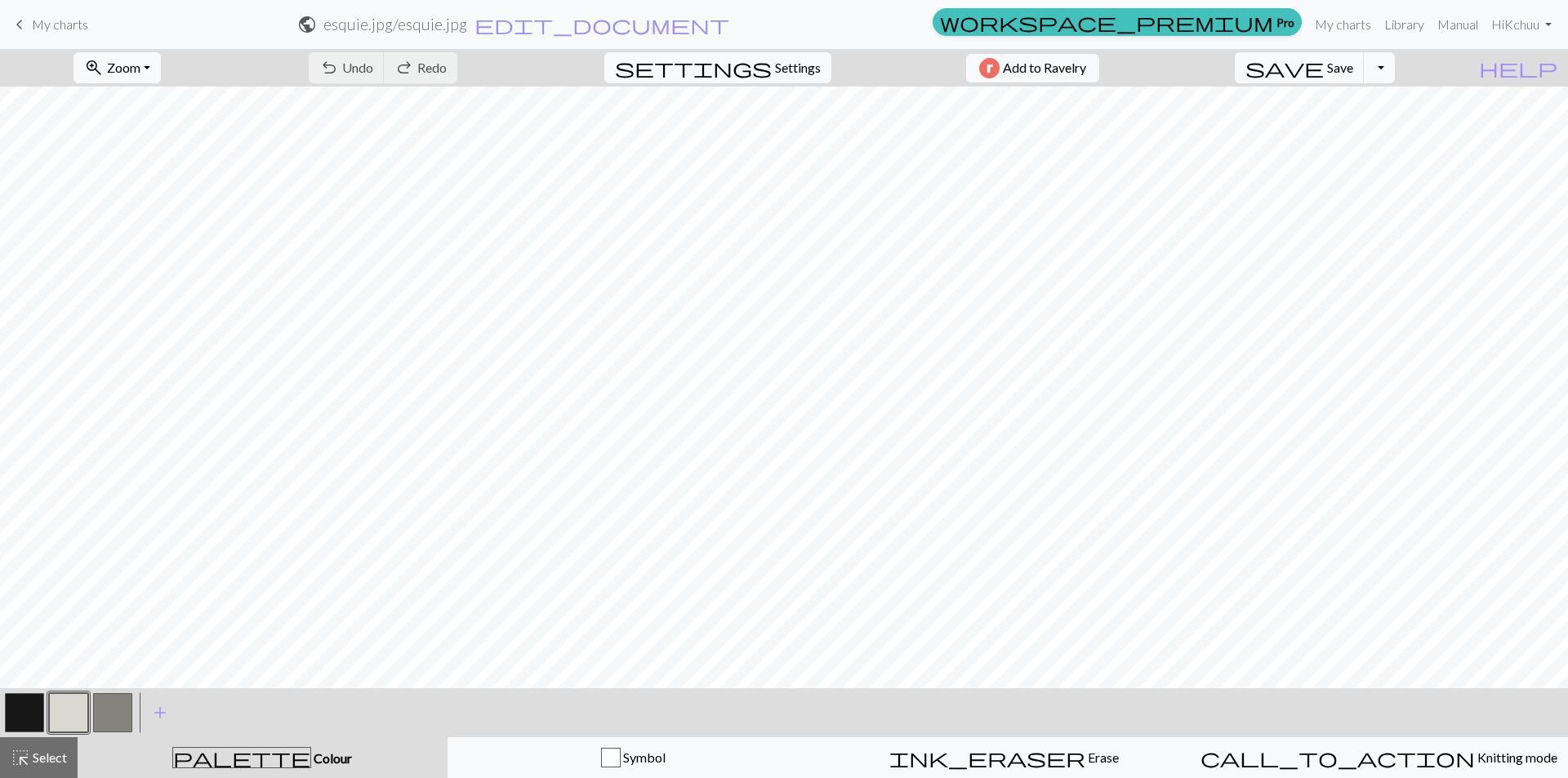
click at [72, 27] on span "My charts" at bounding box center [60, 24] width 56 height 15
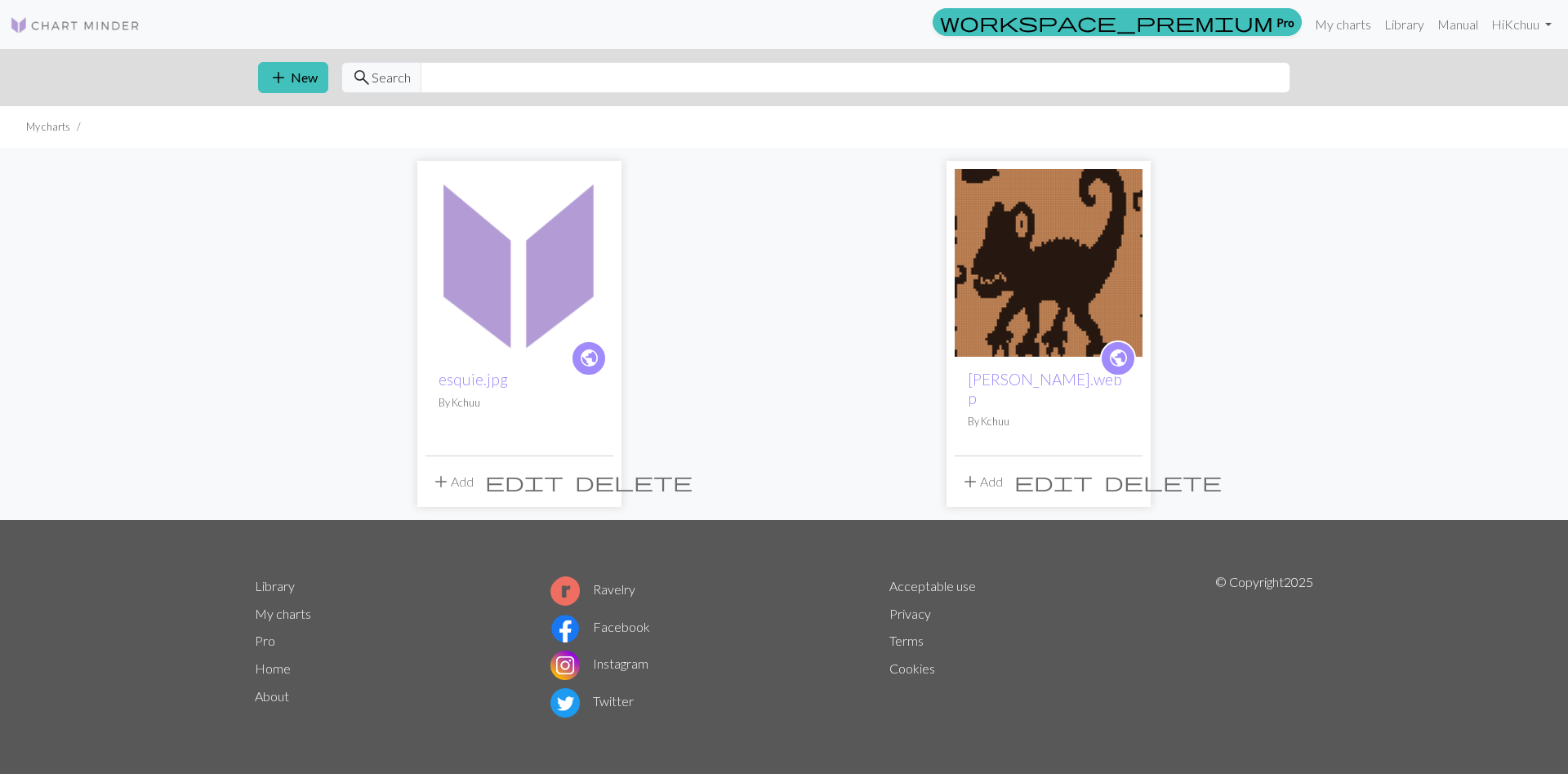
click at [495, 276] on img at bounding box center [519, 263] width 188 height 188
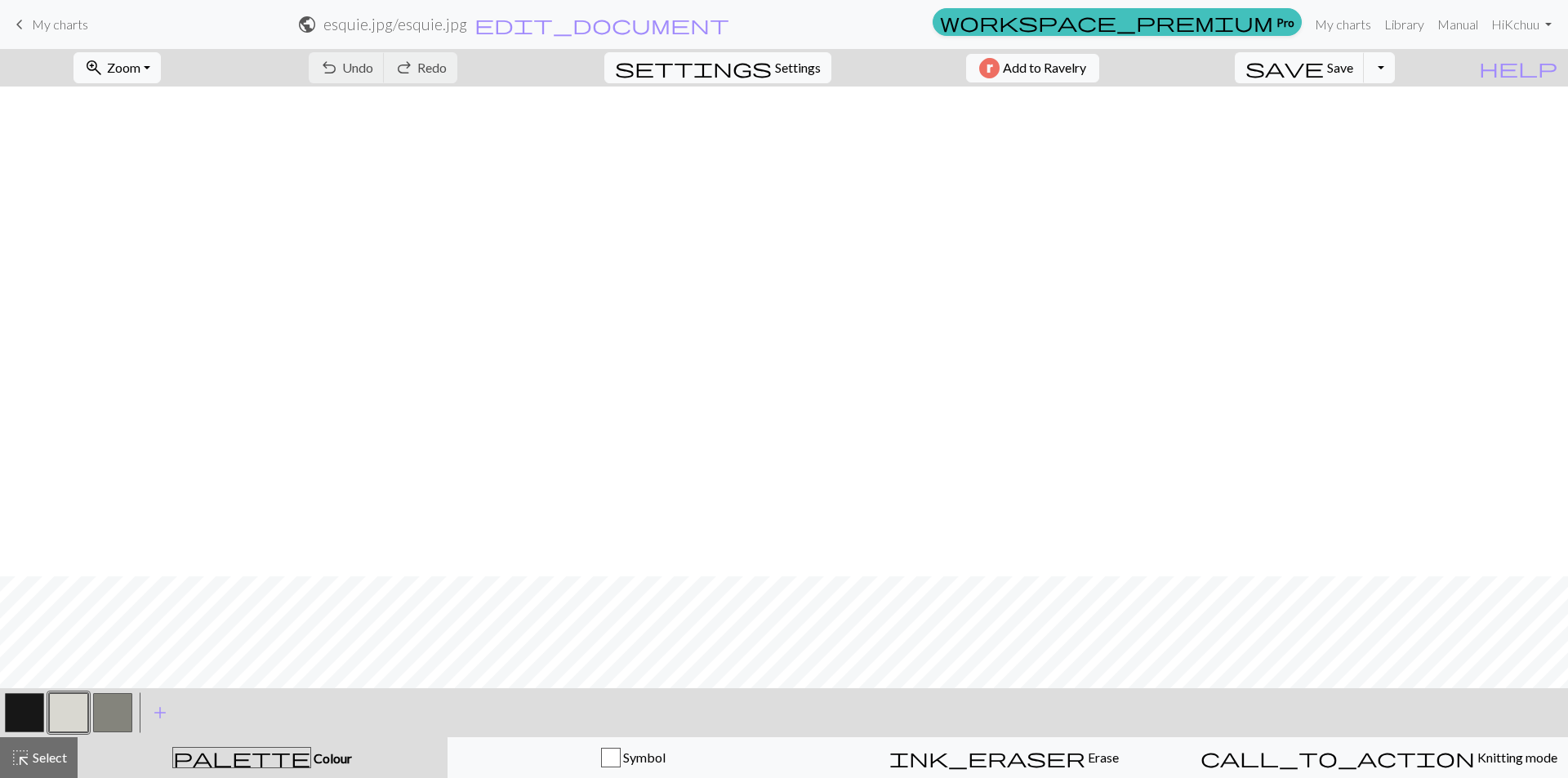
scroll to position [490, 0]
click at [161, 68] on button "zoom_in Zoom Zoom" at bounding box center [117, 67] width 88 height 31
click at [150, 107] on button "Fit all" at bounding box center [139, 104] width 129 height 26
